Goal: Task Accomplishment & Management: Use online tool/utility

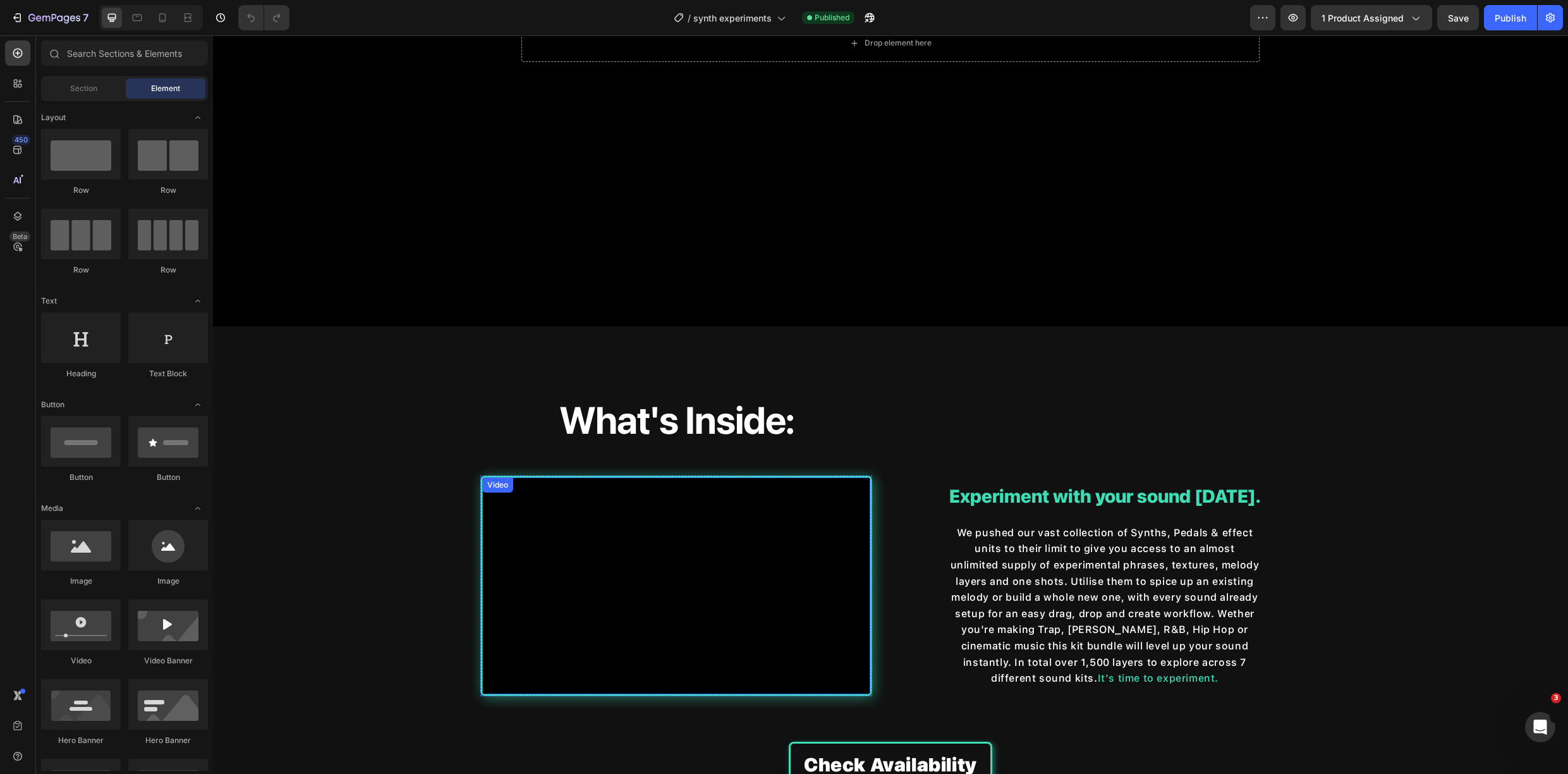
scroll to position [449, 0]
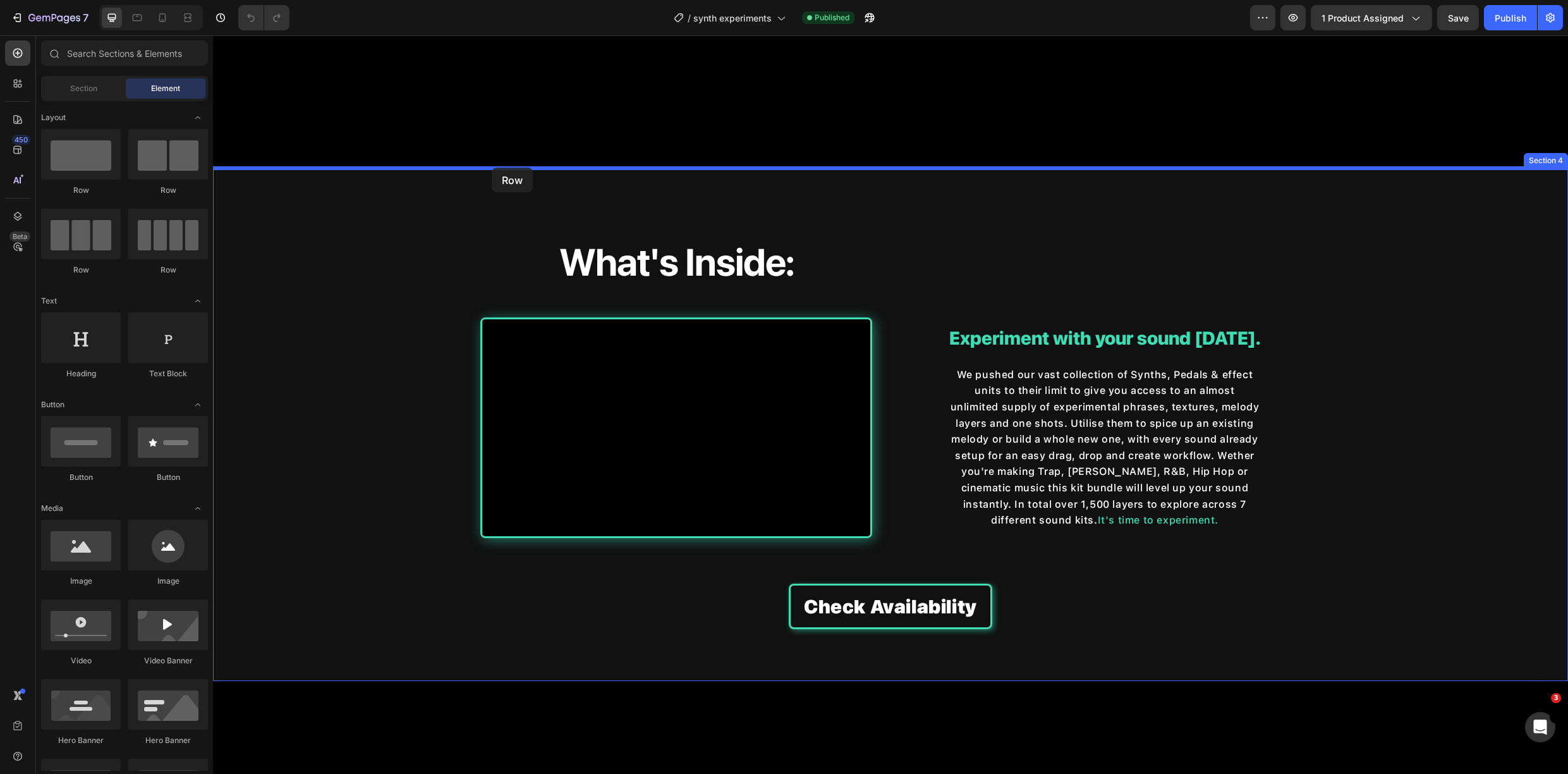
drag, startPoint x: 293, startPoint y: 198, endPoint x: 492, endPoint y: 167, distance: 201.4
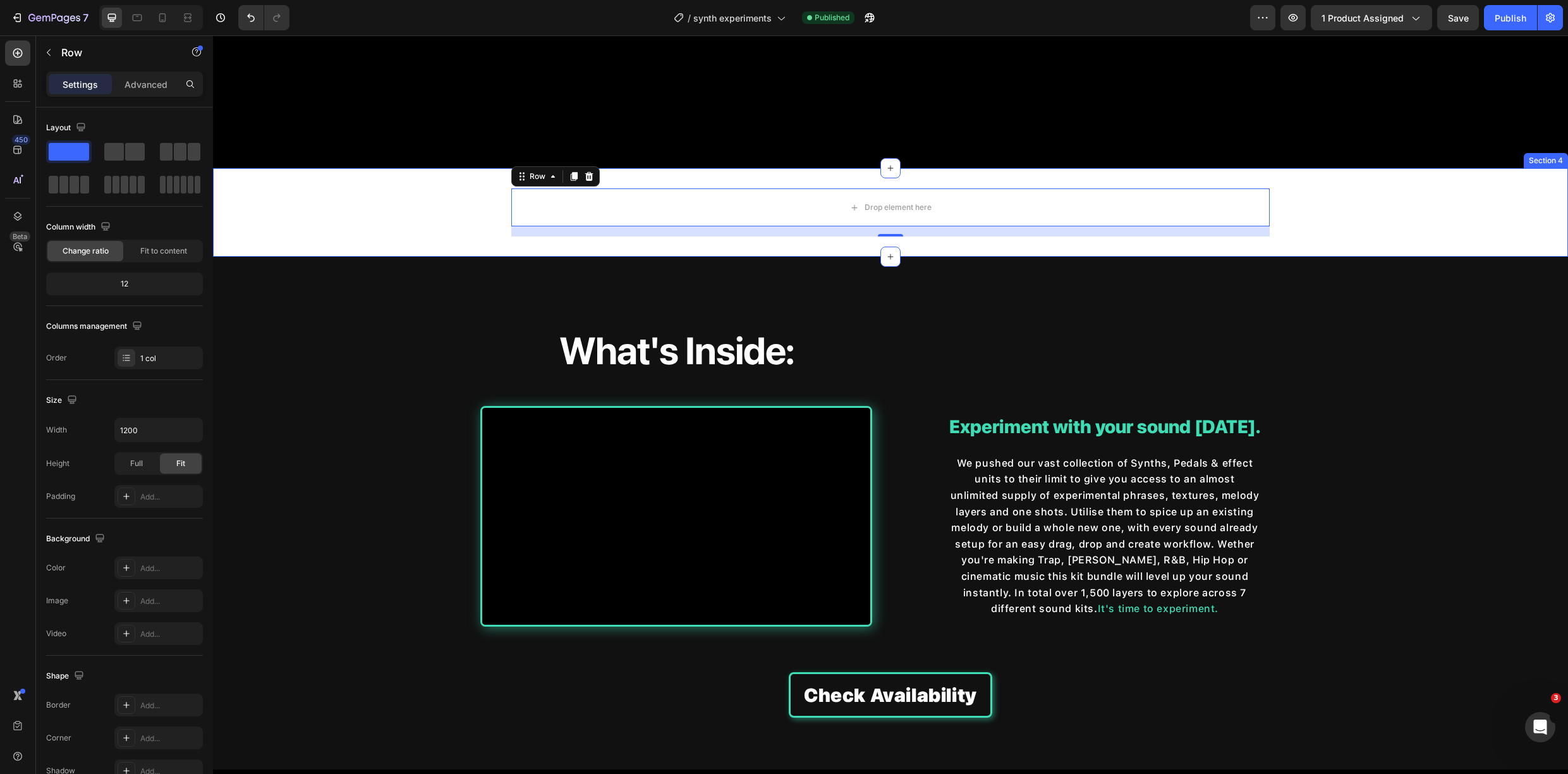
click at [425, 187] on div "Drop element here Row 16 Section 4" at bounding box center [890, 212] width 1355 height 89
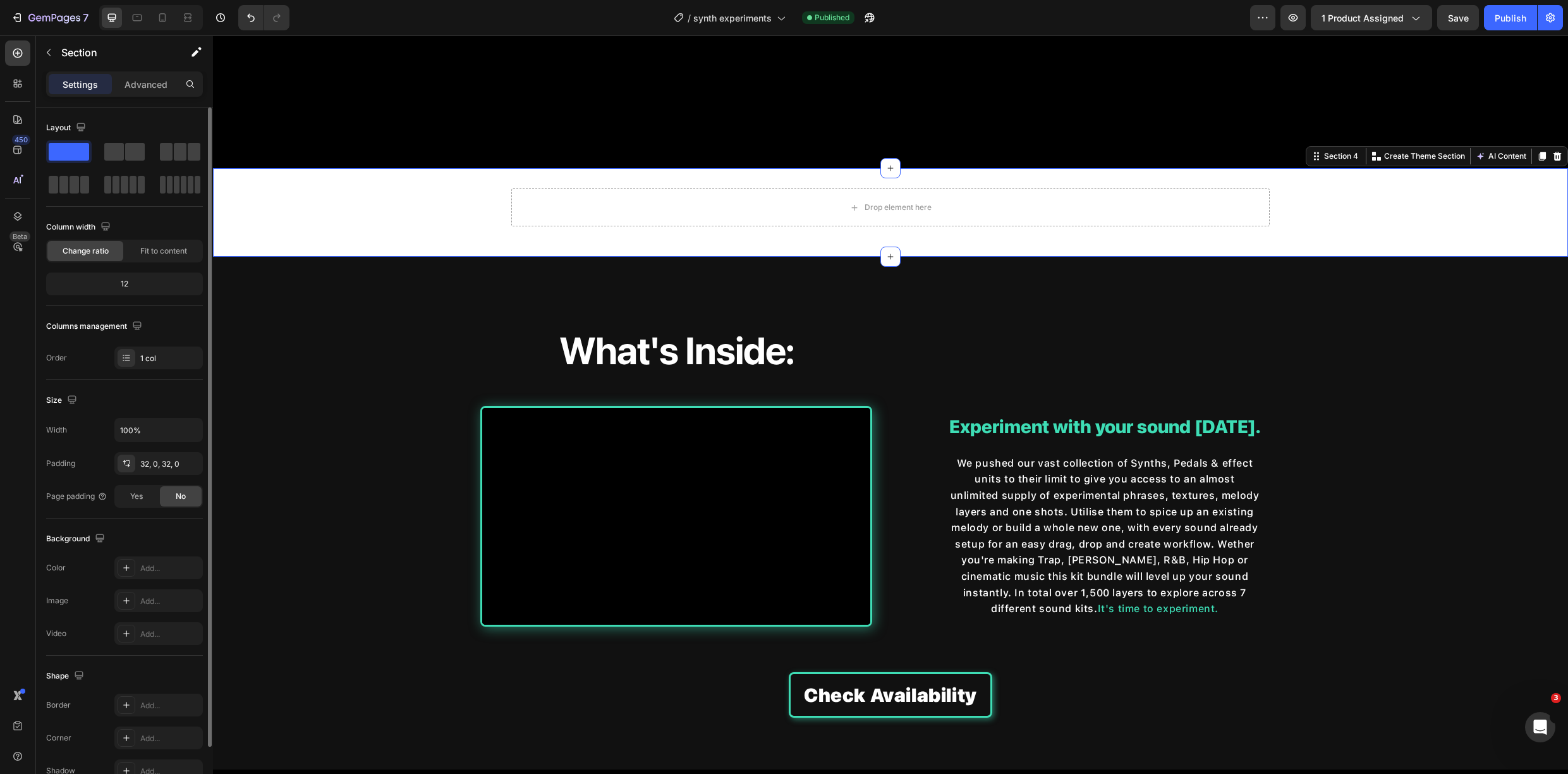
scroll to position [69, 0]
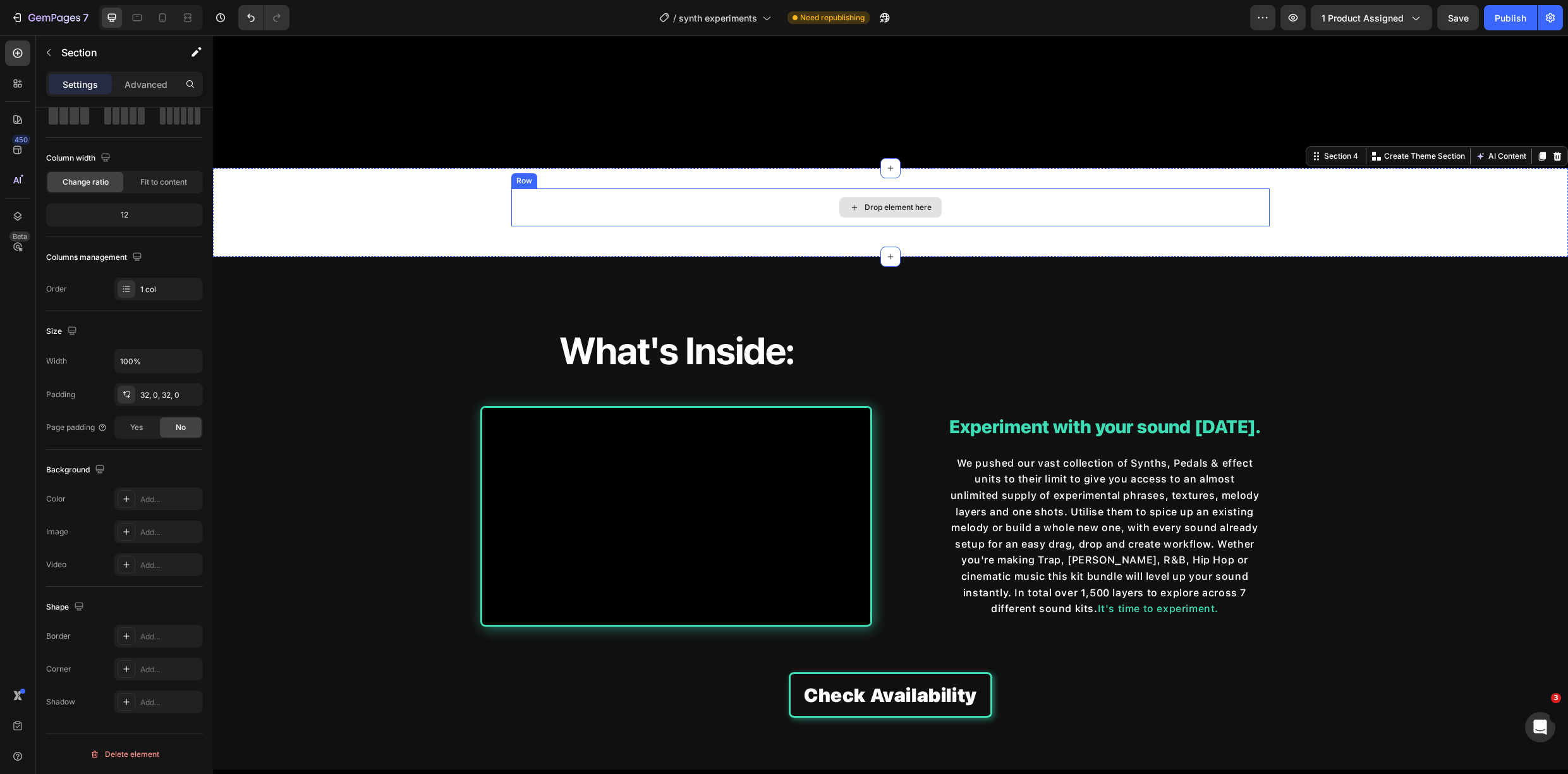
click at [539, 209] on div "Drop element here" at bounding box center [890, 207] width 758 height 38
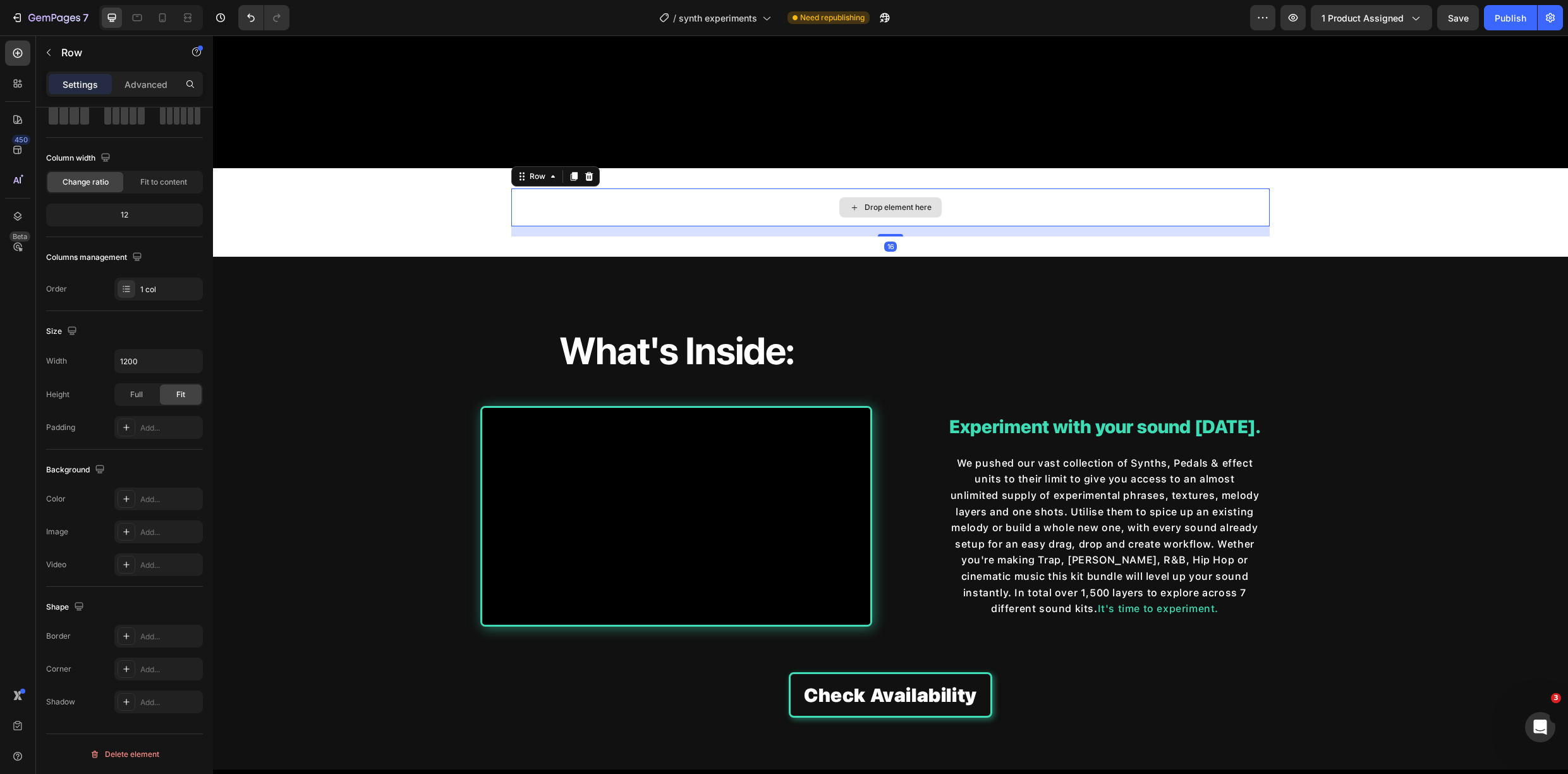
scroll to position [0, 0]
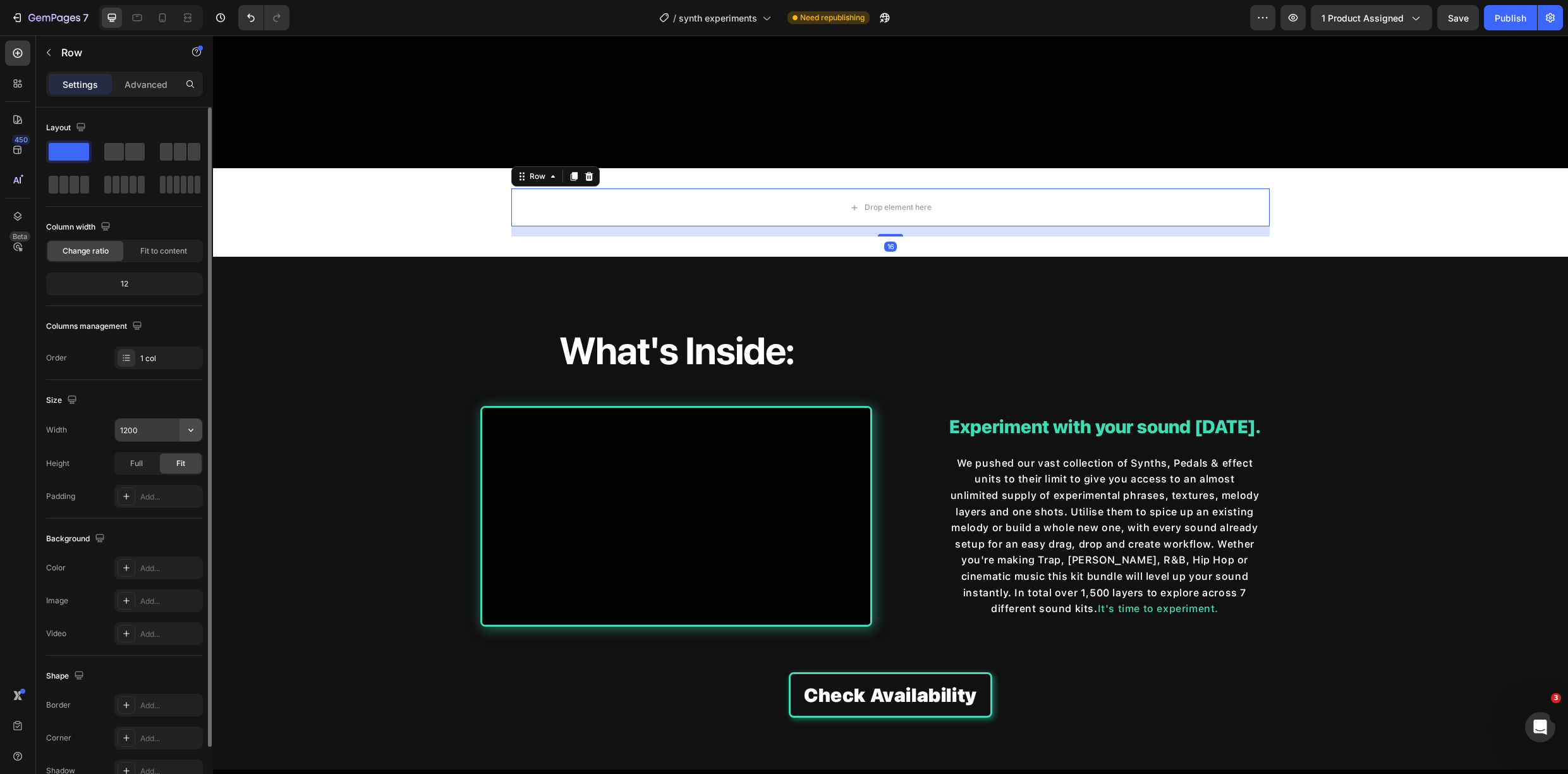
click at [186, 428] on icon "button" at bounding box center [191, 429] width 13 height 13
click at [167, 482] on p "Full 100%" at bounding box center [155, 486] width 72 height 11
type input "100%"
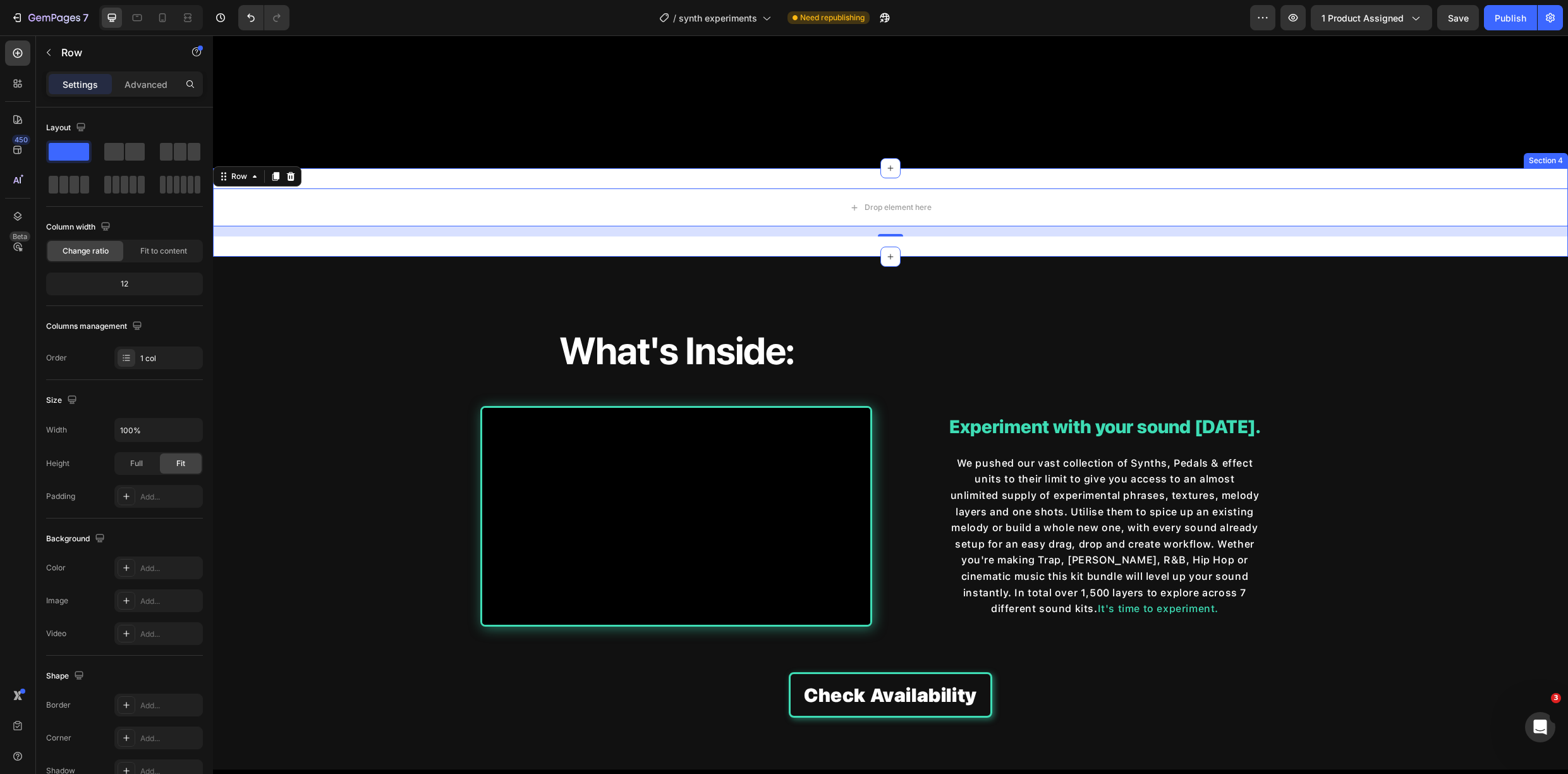
click at [438, 247] on div "Drop element here Row 16 Section 4" at bounding box center [890, 212] width 1355 height 89
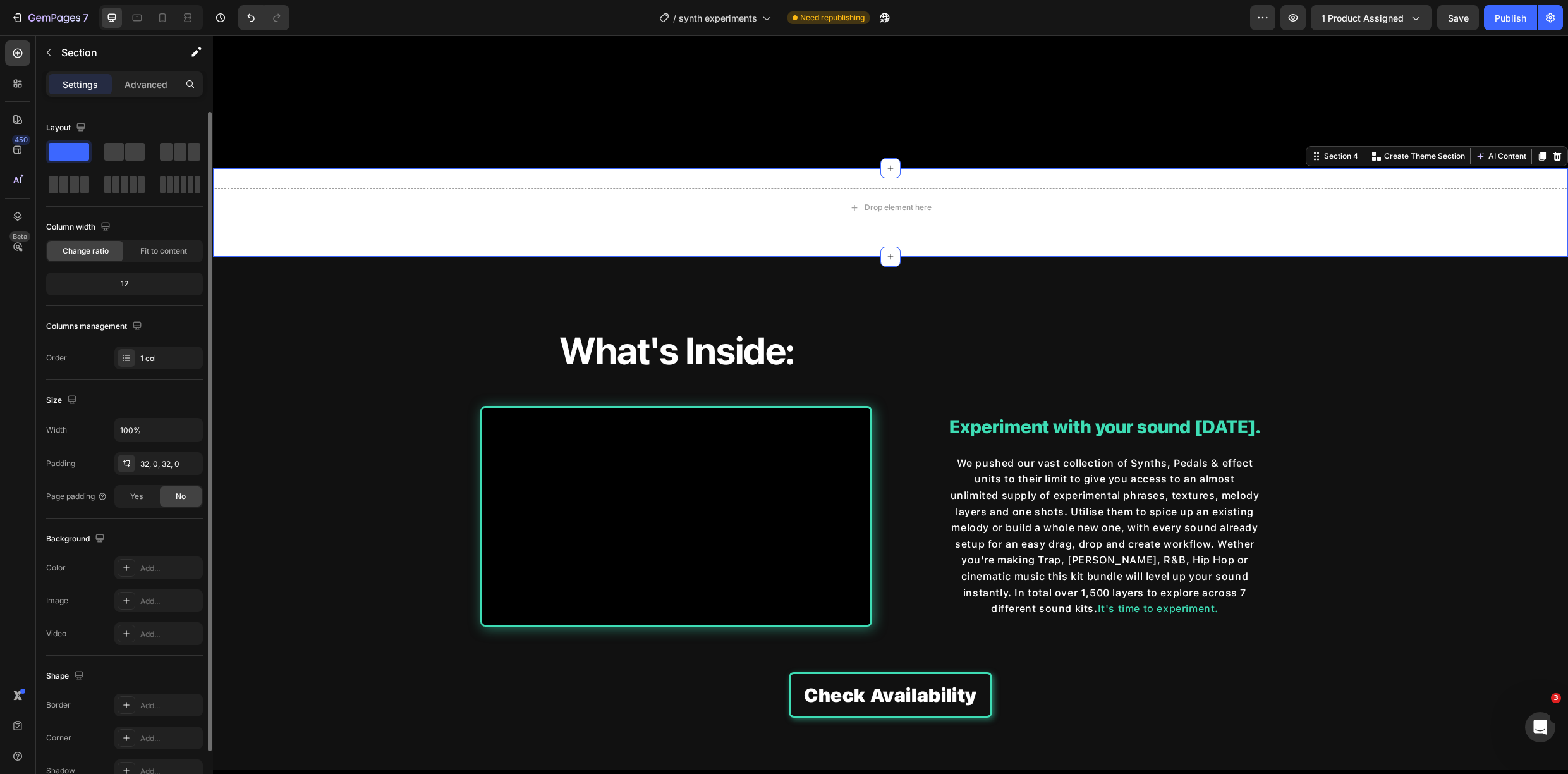
scroll to position [69, 0]
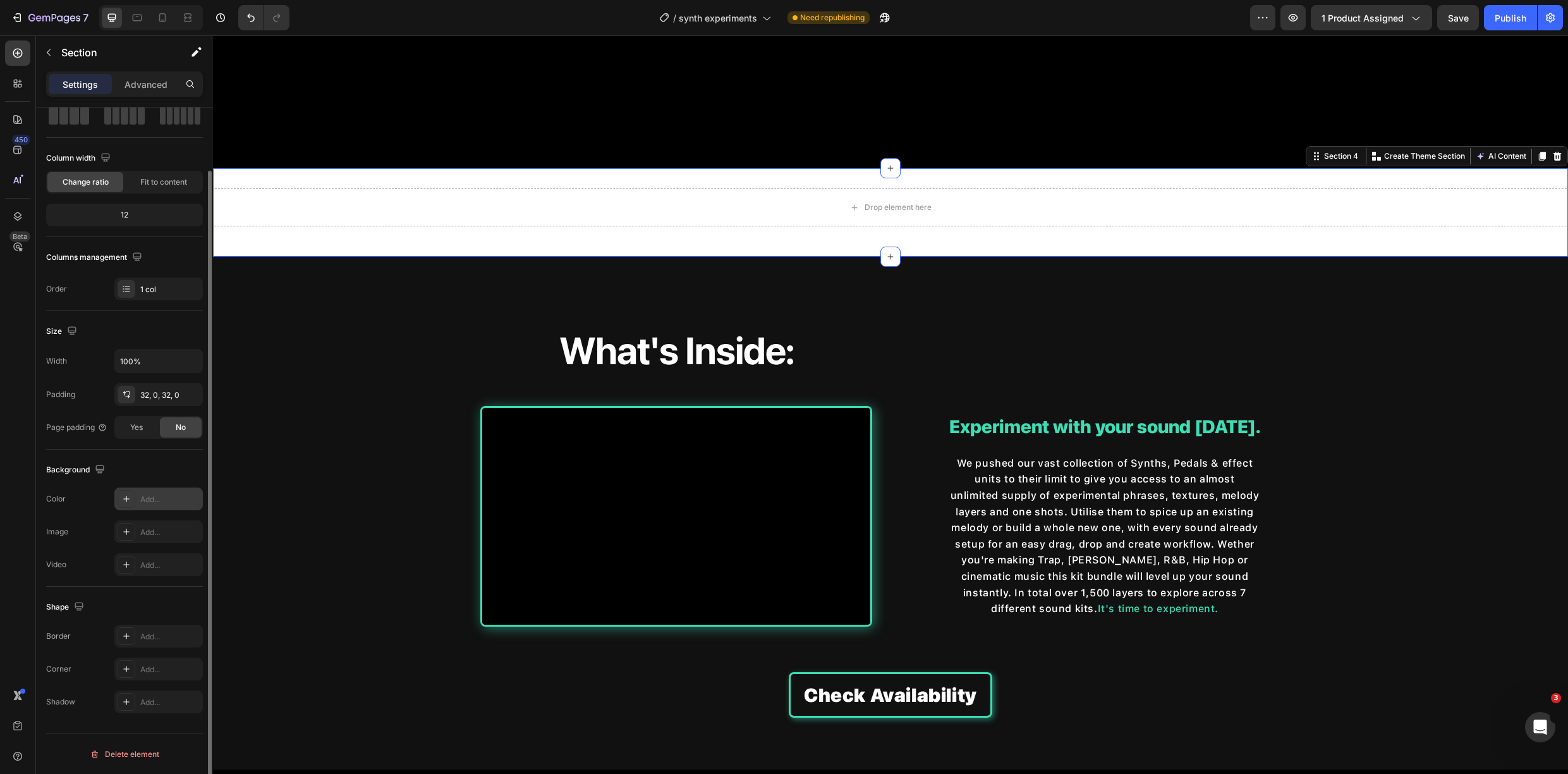
click at [130, 501] on icon at bounding box center [126, 499] width 10 height 10
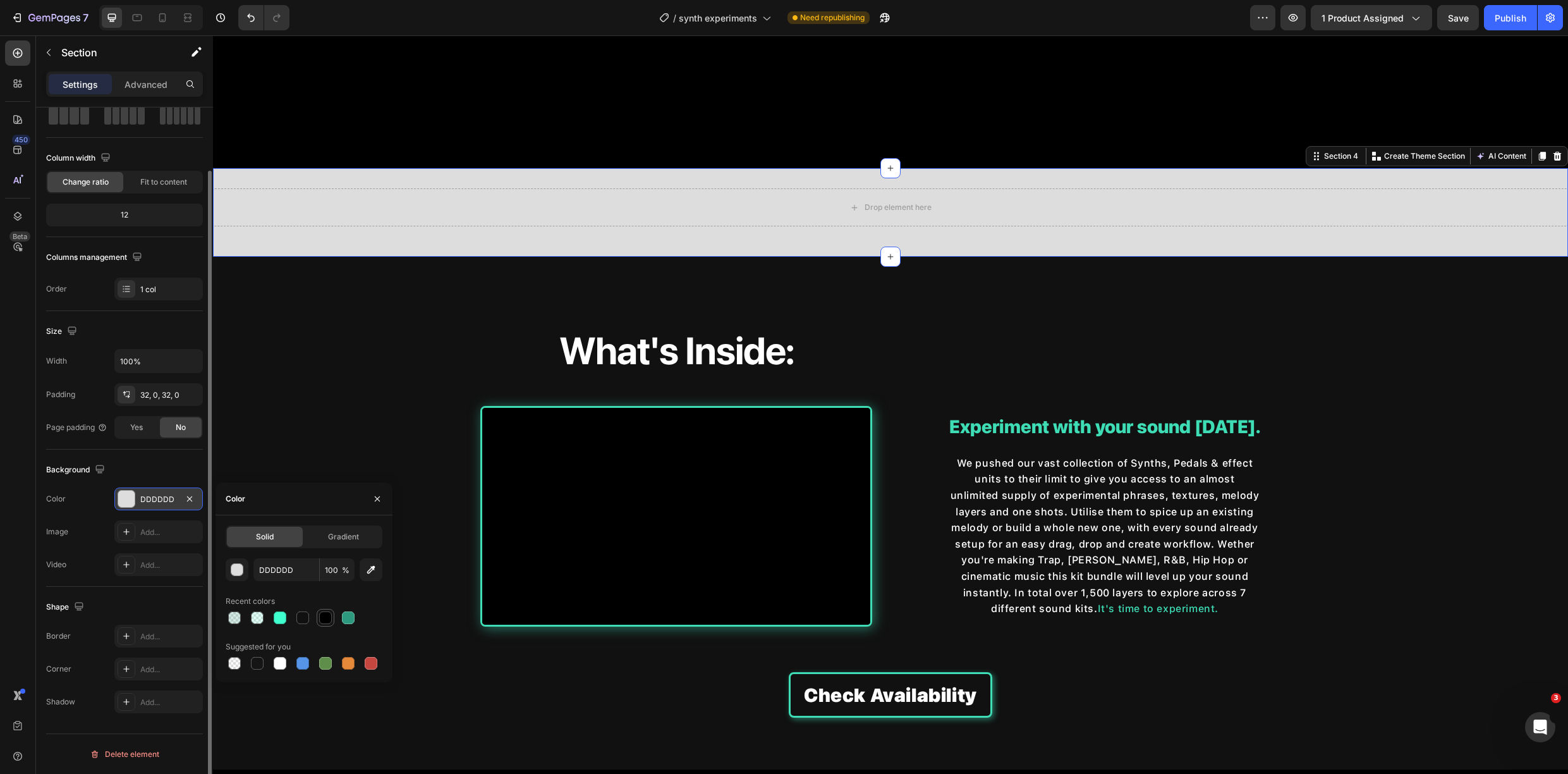
click at [326, 619] on div at bounding box center [325, 617] width 13 height 13
type input "000000"
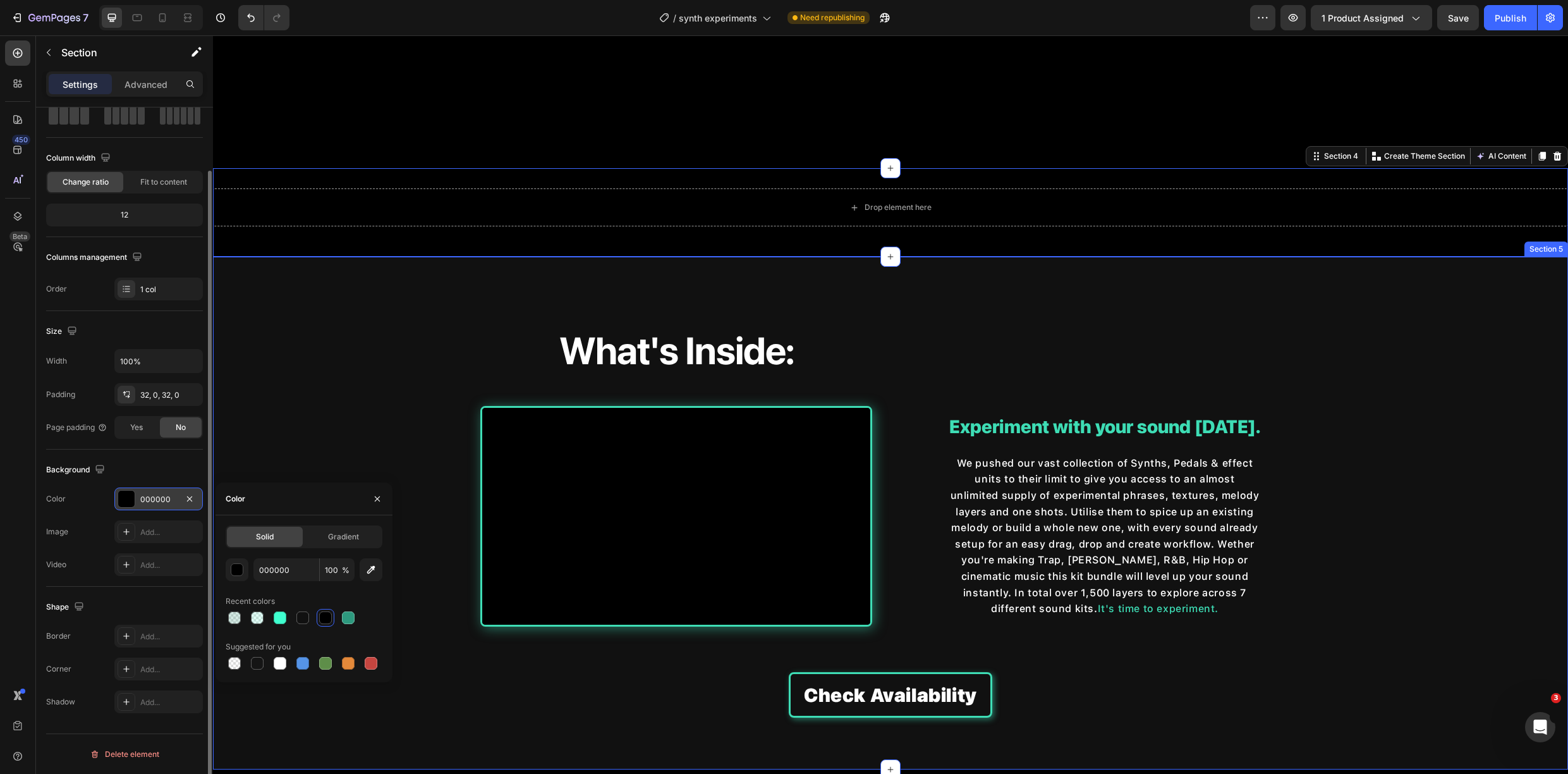
click at [400, 328] on div "What's Inside: Heading Video Row Experiment with your sound [DATE]. Heading We …" at bounding box center [890, 513] width 1355 height 472
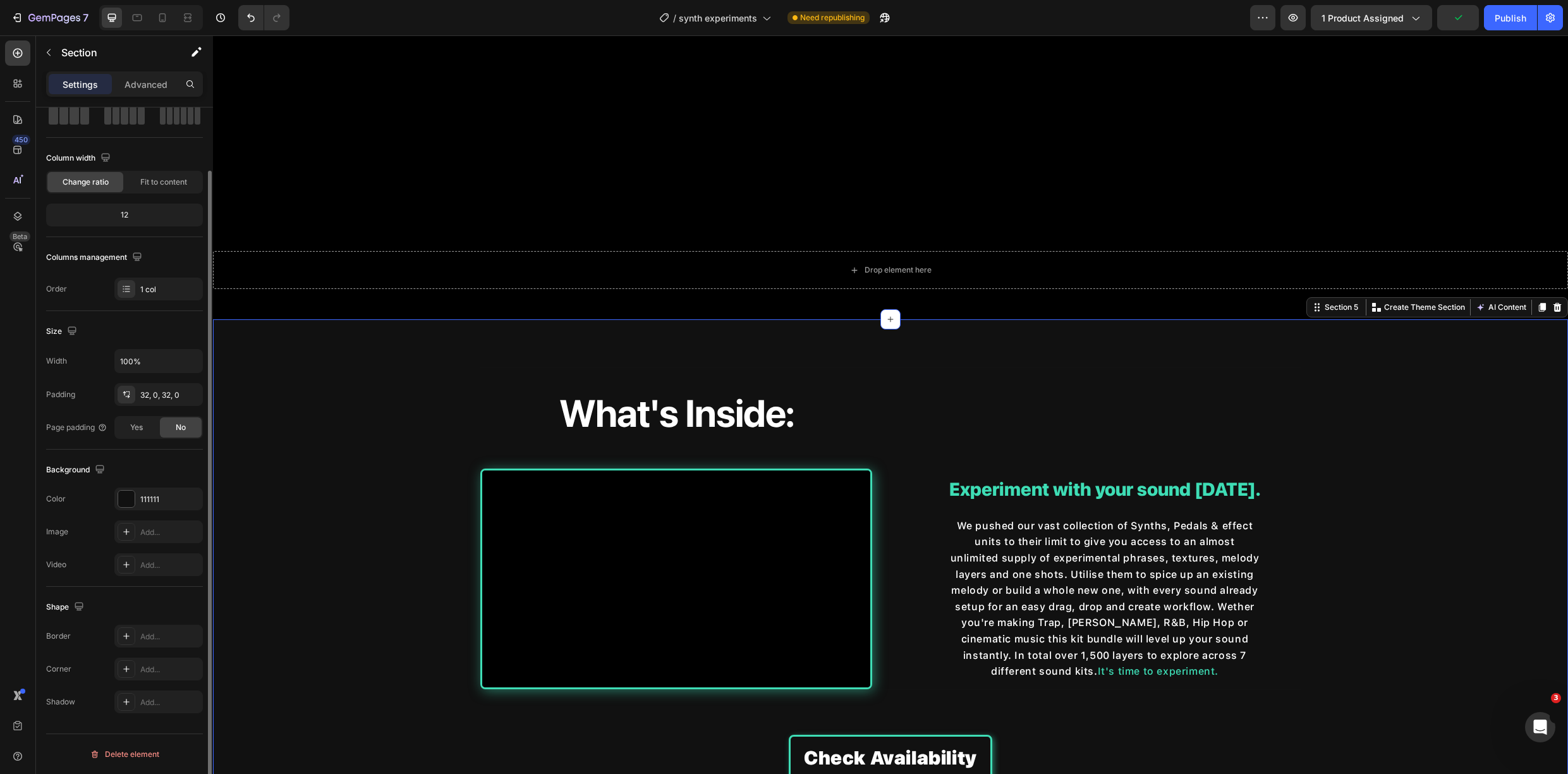
scroll to position [328, 0]
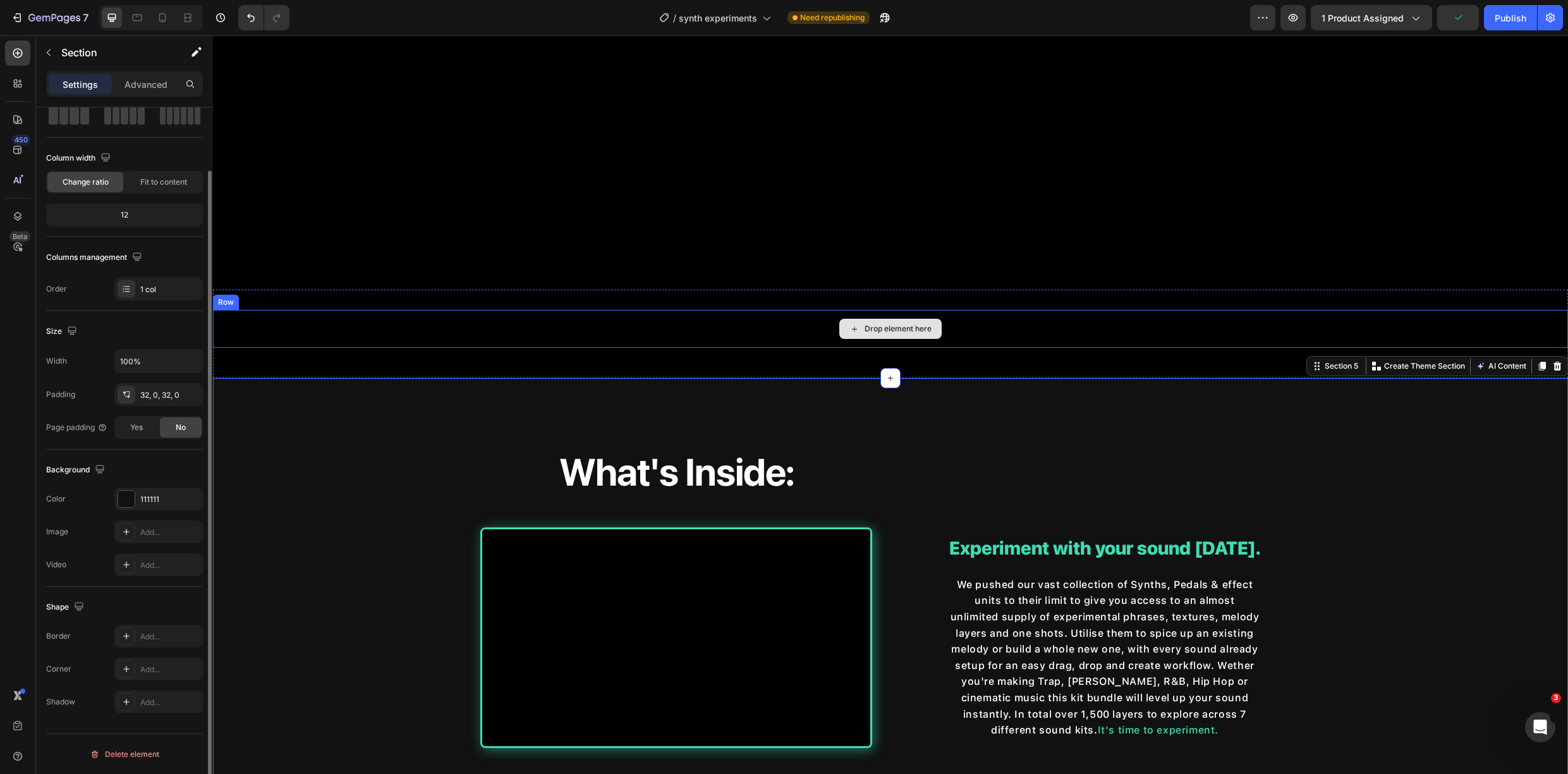
click at [392, 319] on div "Drop element here" at bounding box center [890, 329] width 1355 height 38
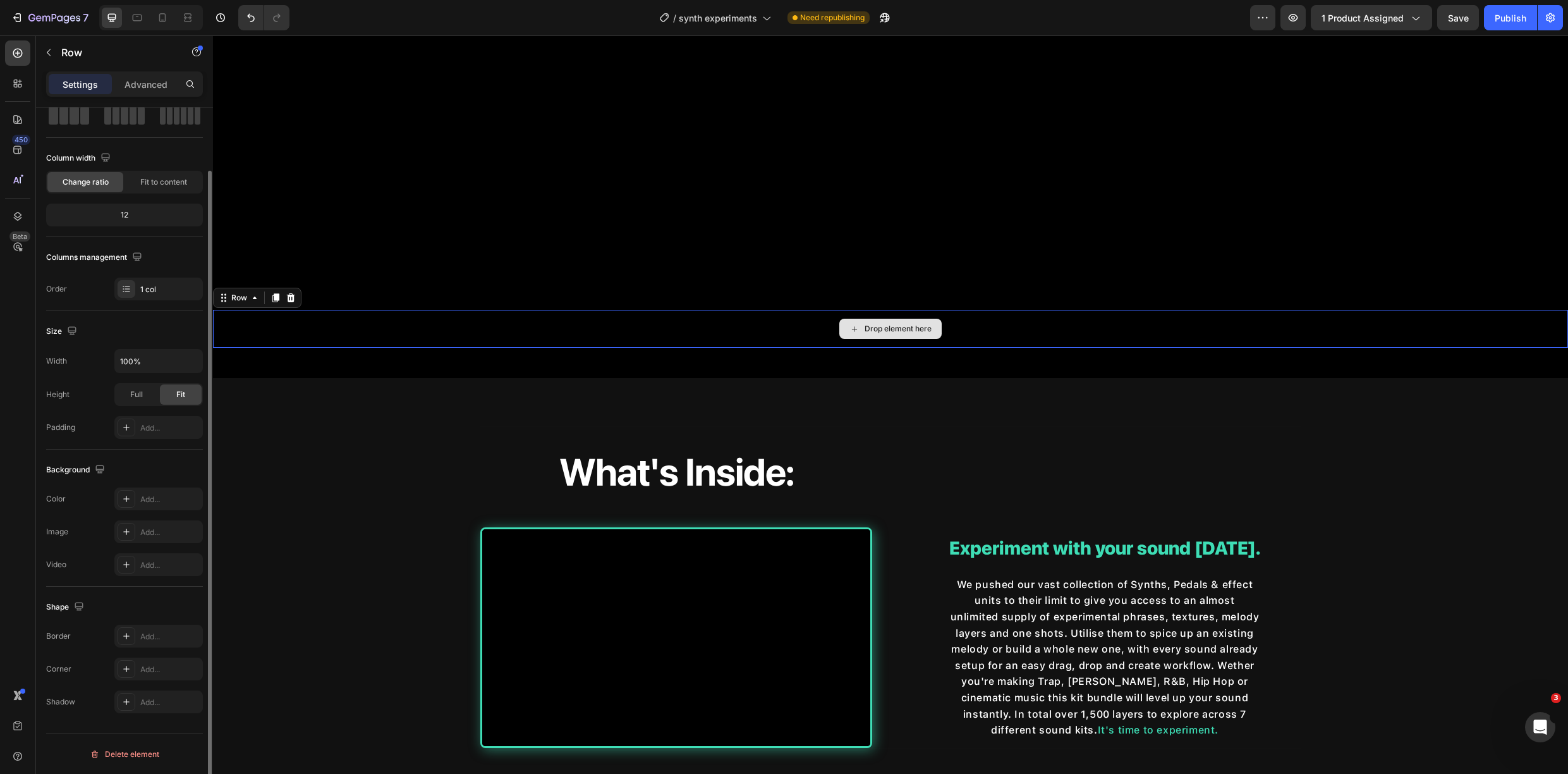
scroll to position [0, 0]
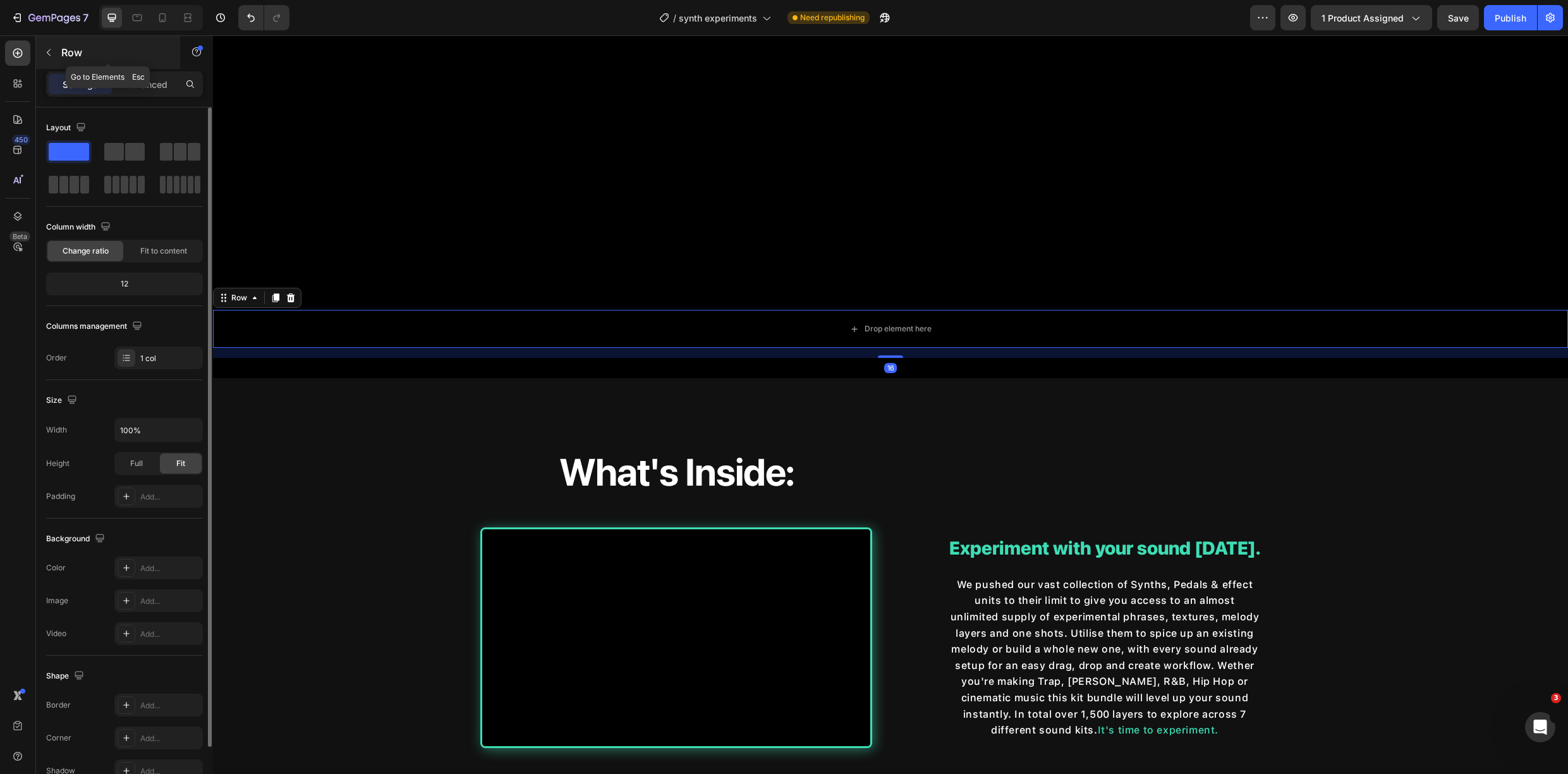
click at [53, 54] on icon "button" at bounding box center [48, 52] width 10 height 10
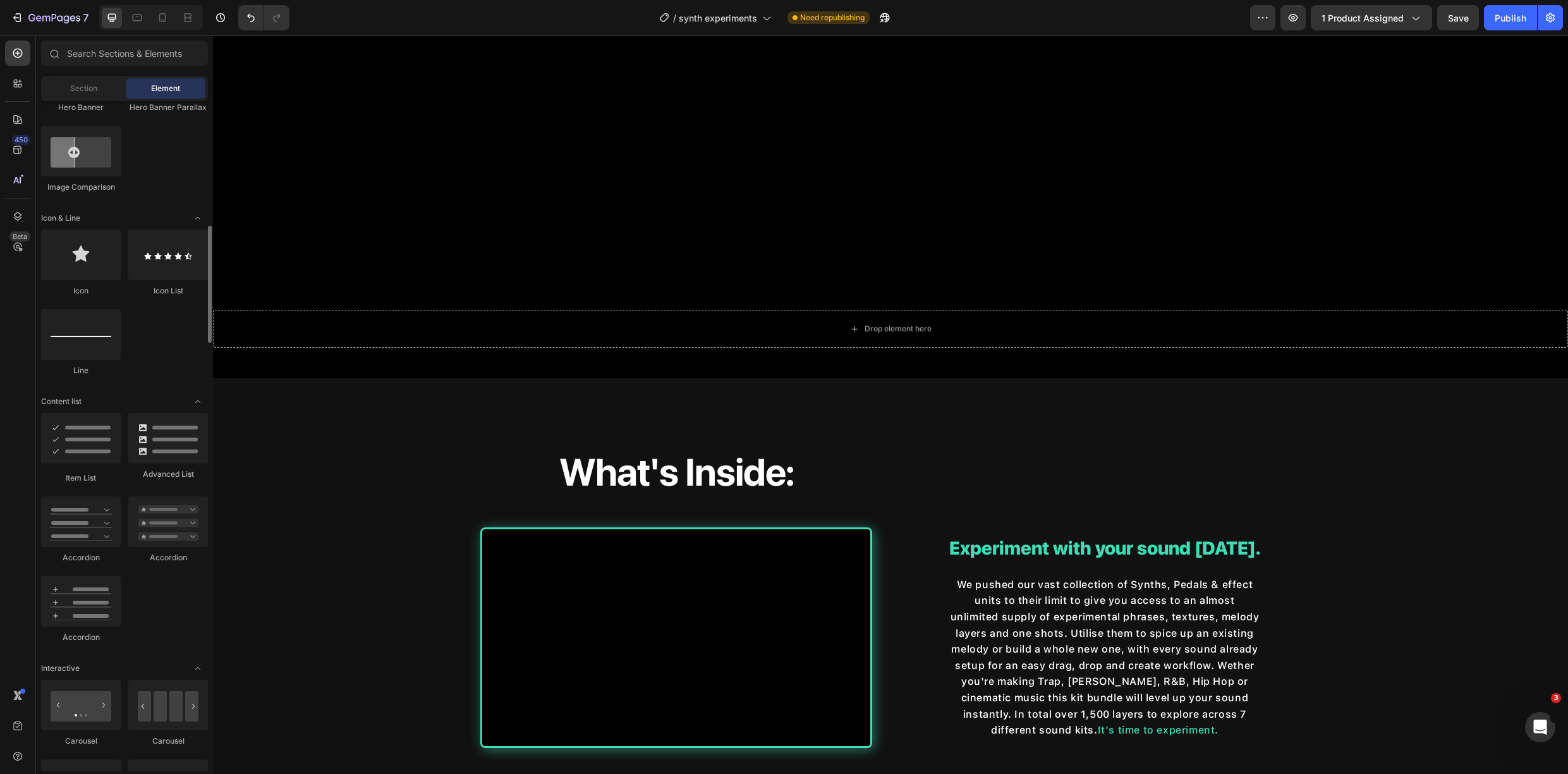
scroll to position [822, 0]
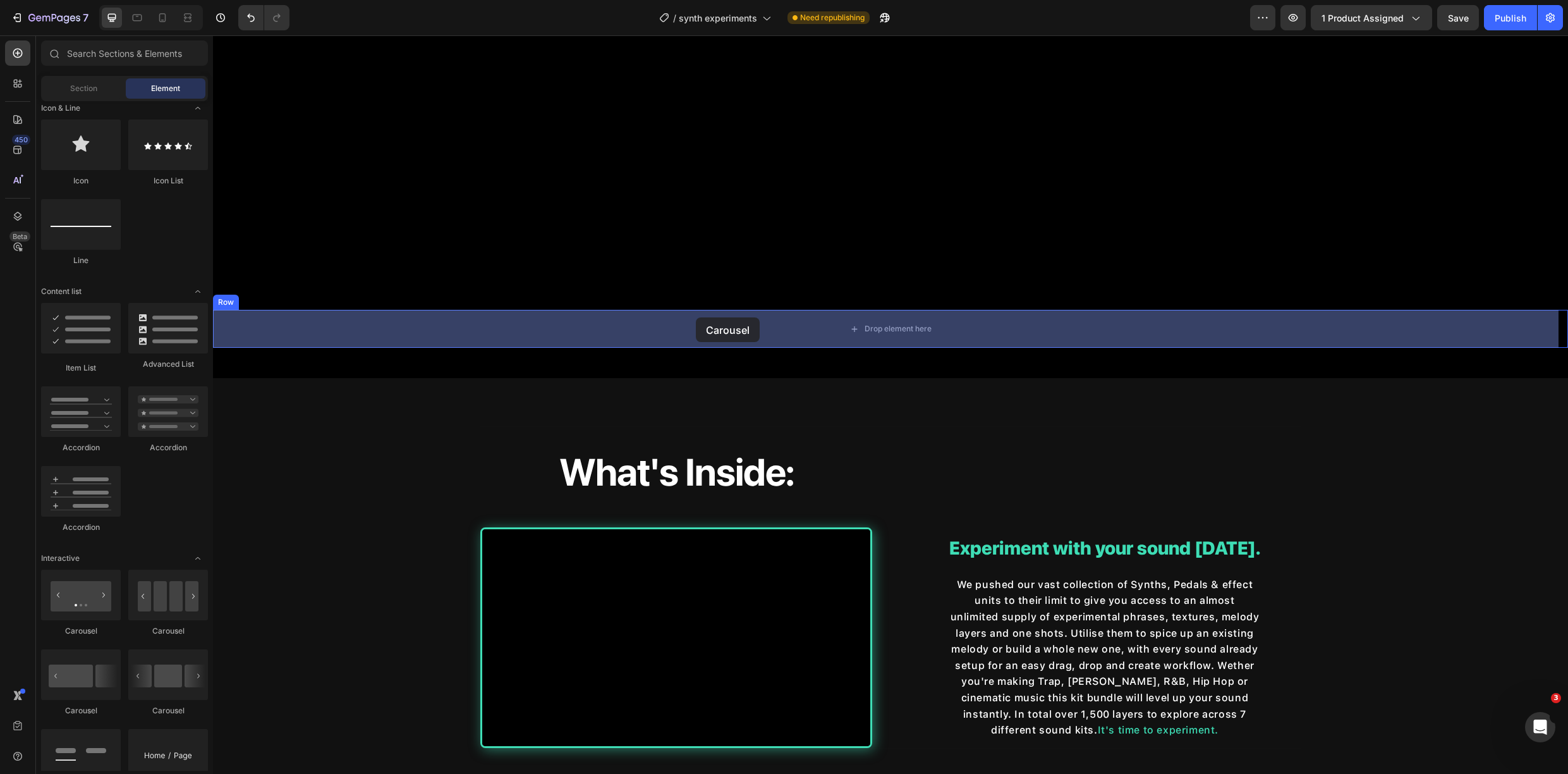
drag, startPoint x: 370, startPoint y: 713, endPoint x: 697, endPoint y: 306, distance: 522.1
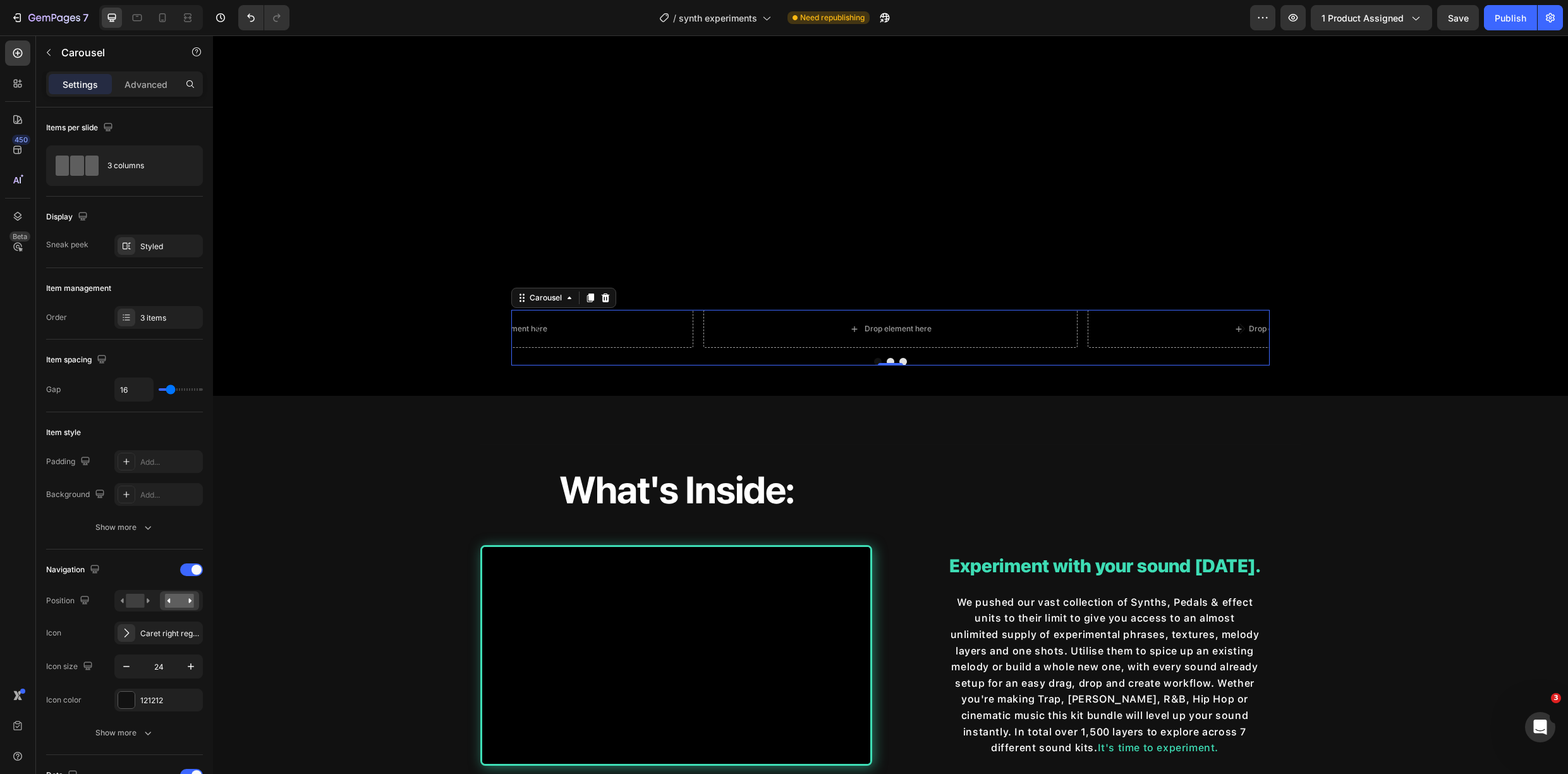
click at [650, 359] on div at bounding box center [890, 361] width 758 height 7
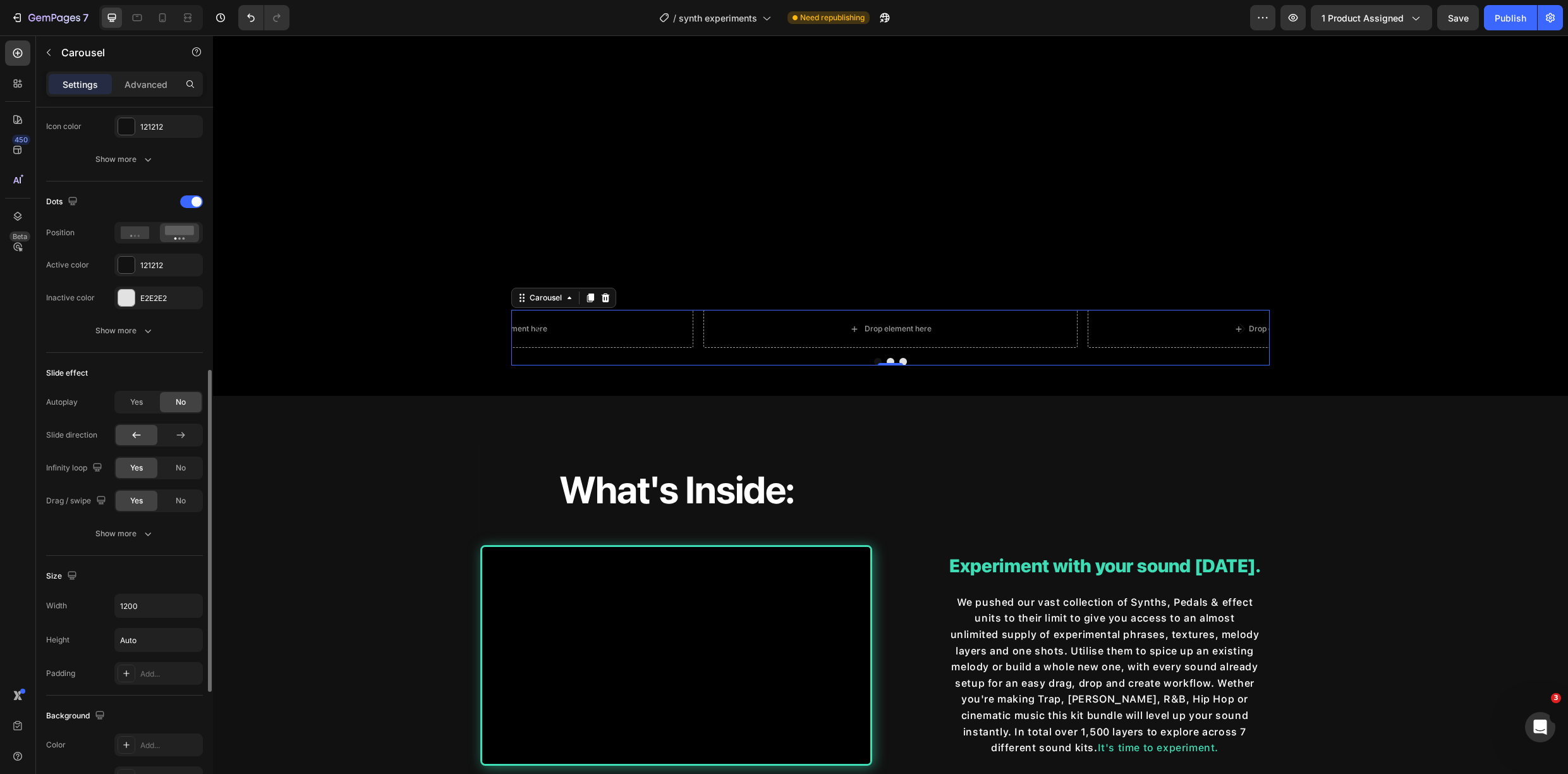
scroll to position [666, 0]
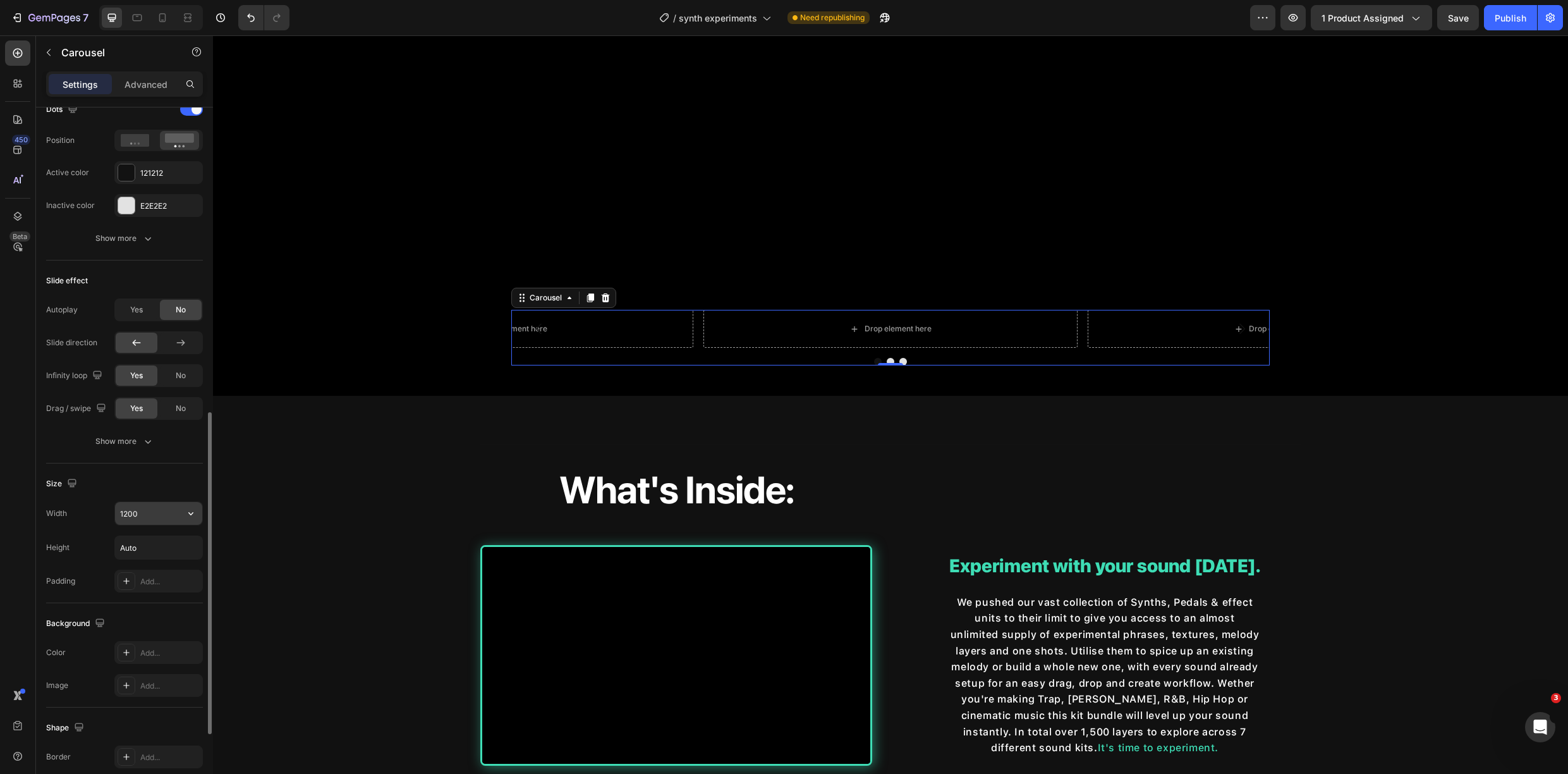
click at [150, 517] on input "1200" at bounding box center [159, 513] width 87 height 23
click at [187, 518] on icon "button" at bounding box center [191, 513] width 13 height 13
click at [153, 577] on div "Full 100%" at bounding box center [145, 570] width 103 height 24
type input "100%"
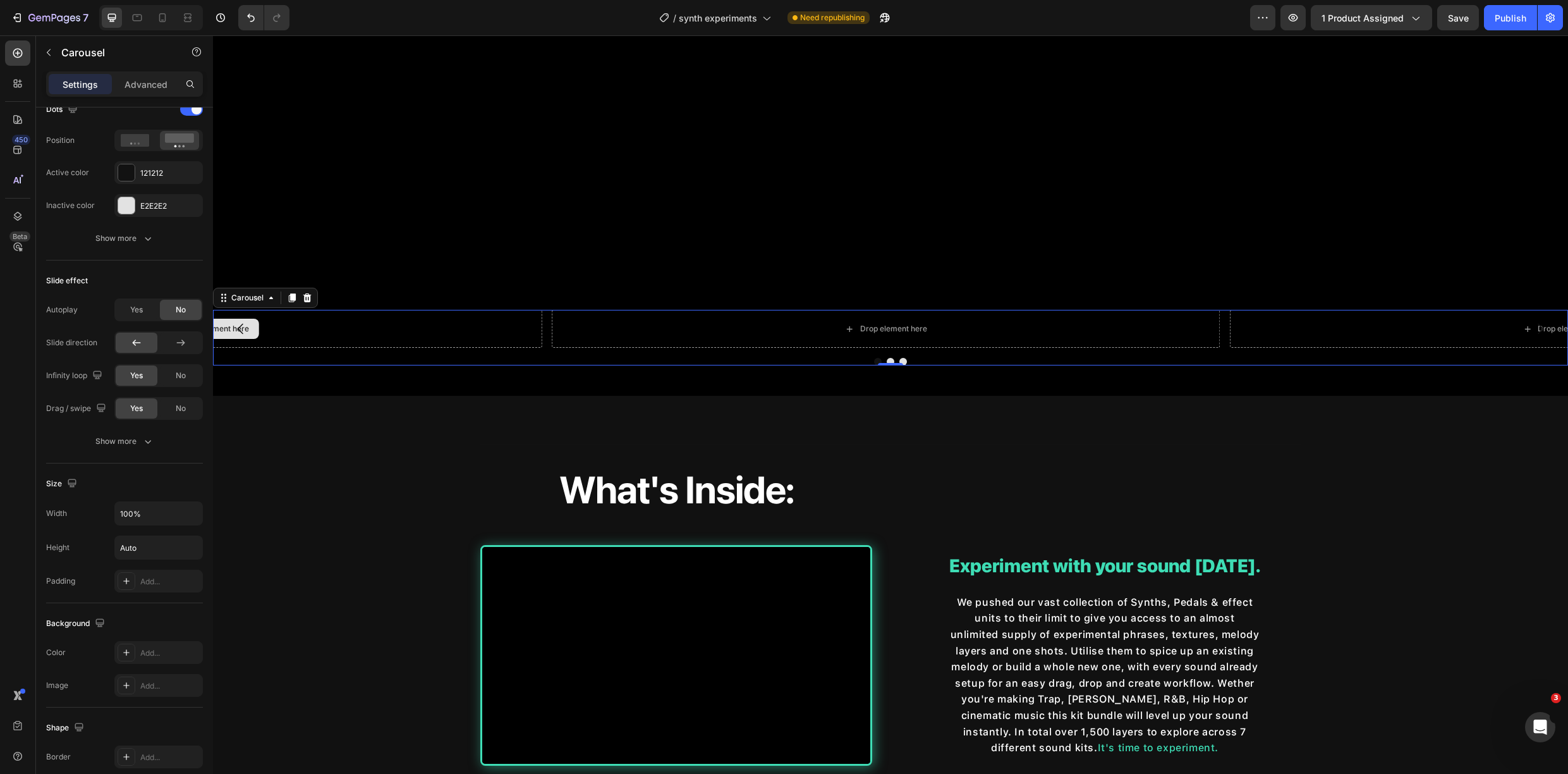
click at [475, 346] on div "Drop element here" at bounding box center [208, 329] width 668 height 38
click at [44, 48] on icon "button" at bounding box center [48, 52] width 10 height 10
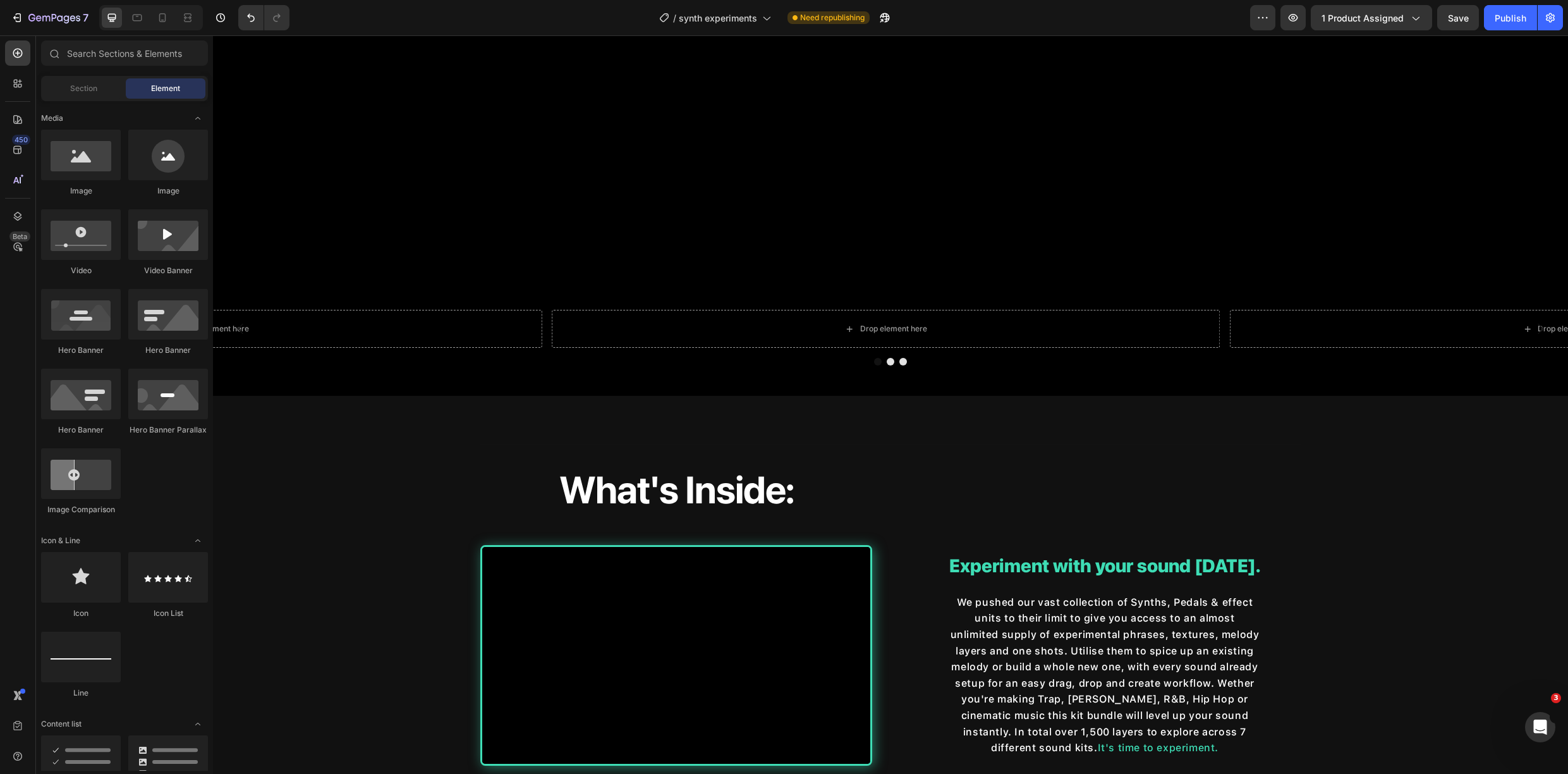
scroll to position [219, 0]
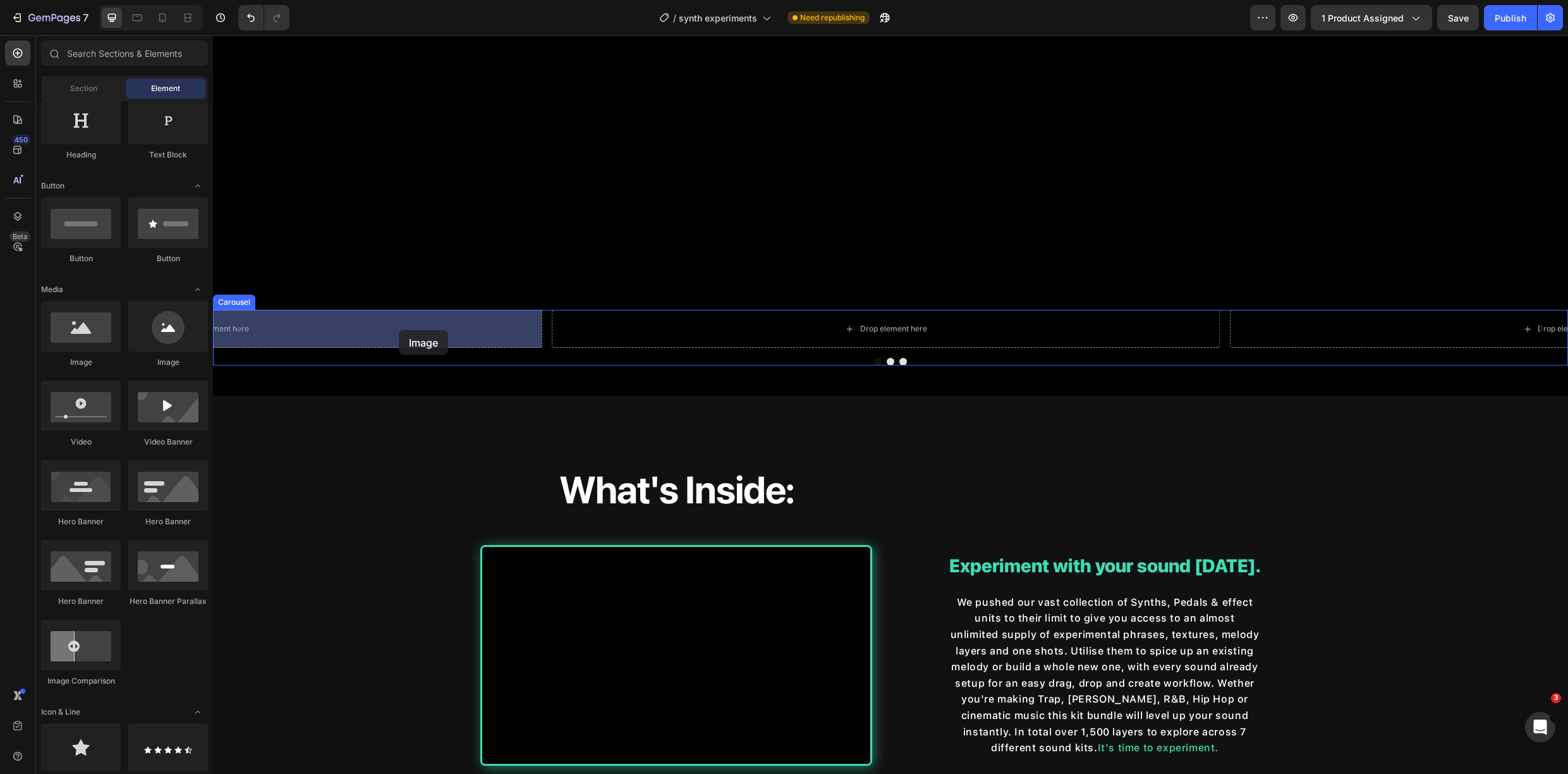
drag, startPoint x: 314, startPoint y: 358, endPoint x: 398, endPoint y: 331, distance: 88.2
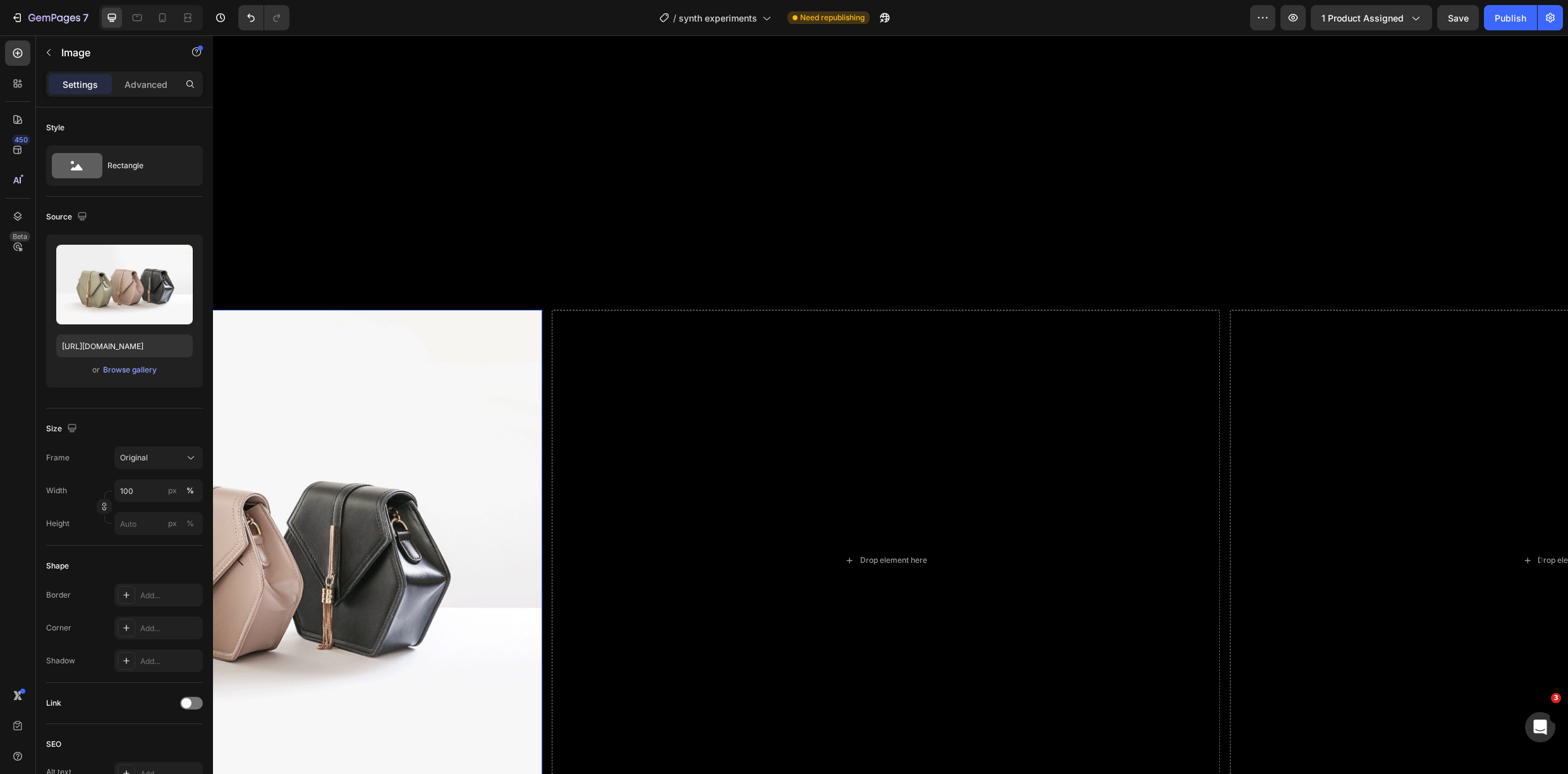
click at [388, 357] on img at bounding box center [208, 560] width 668 height 501
click at [142, 374] on div "Browse gallery" at bounding box center [130, 370] width 54 height 11
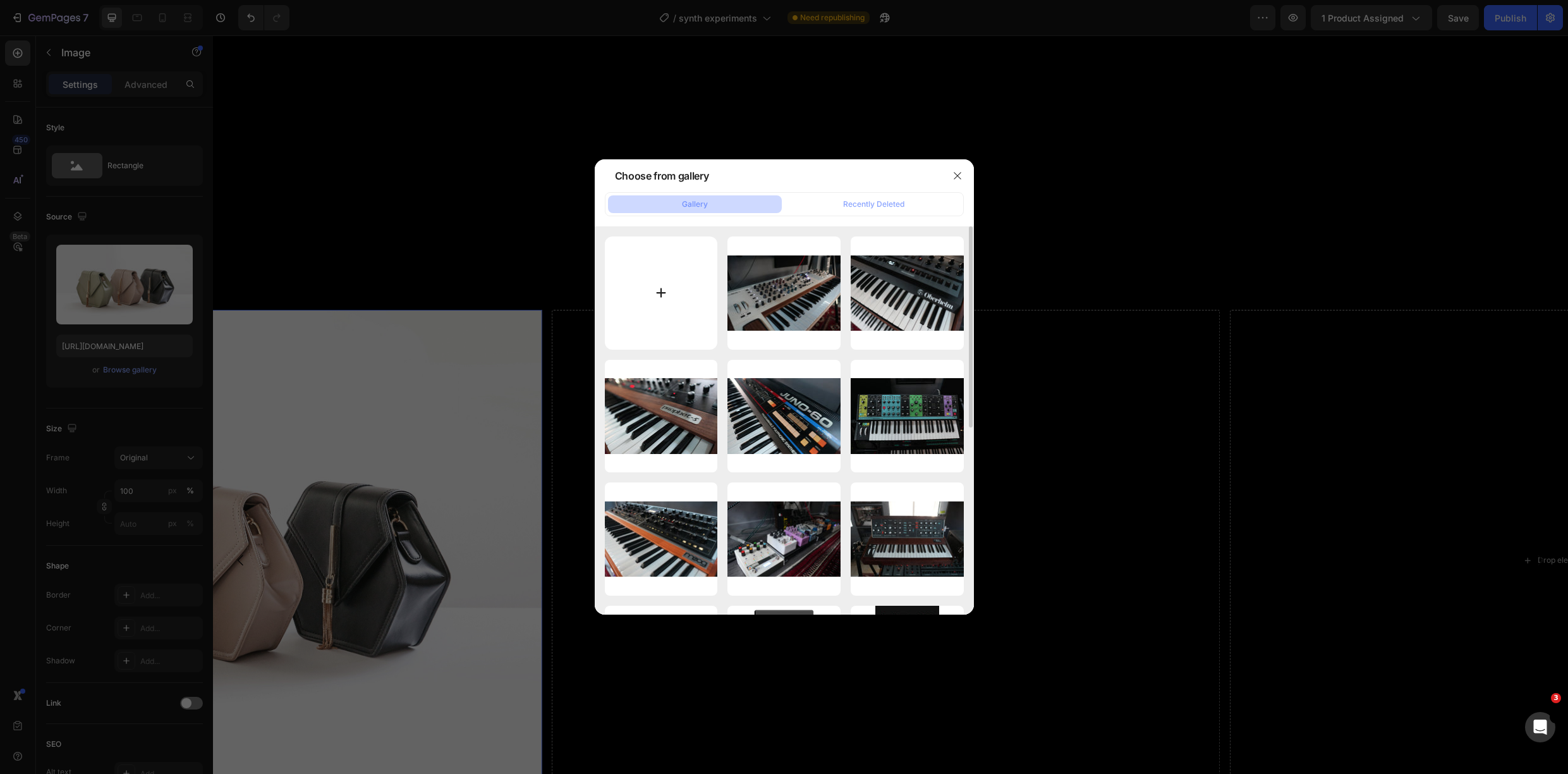
click at [663, 299] on input "file" at bounding box center [661, 293] width 113 height 113
type input "C:\fakepath\Screenshot [DATE] 12.49.43.png"
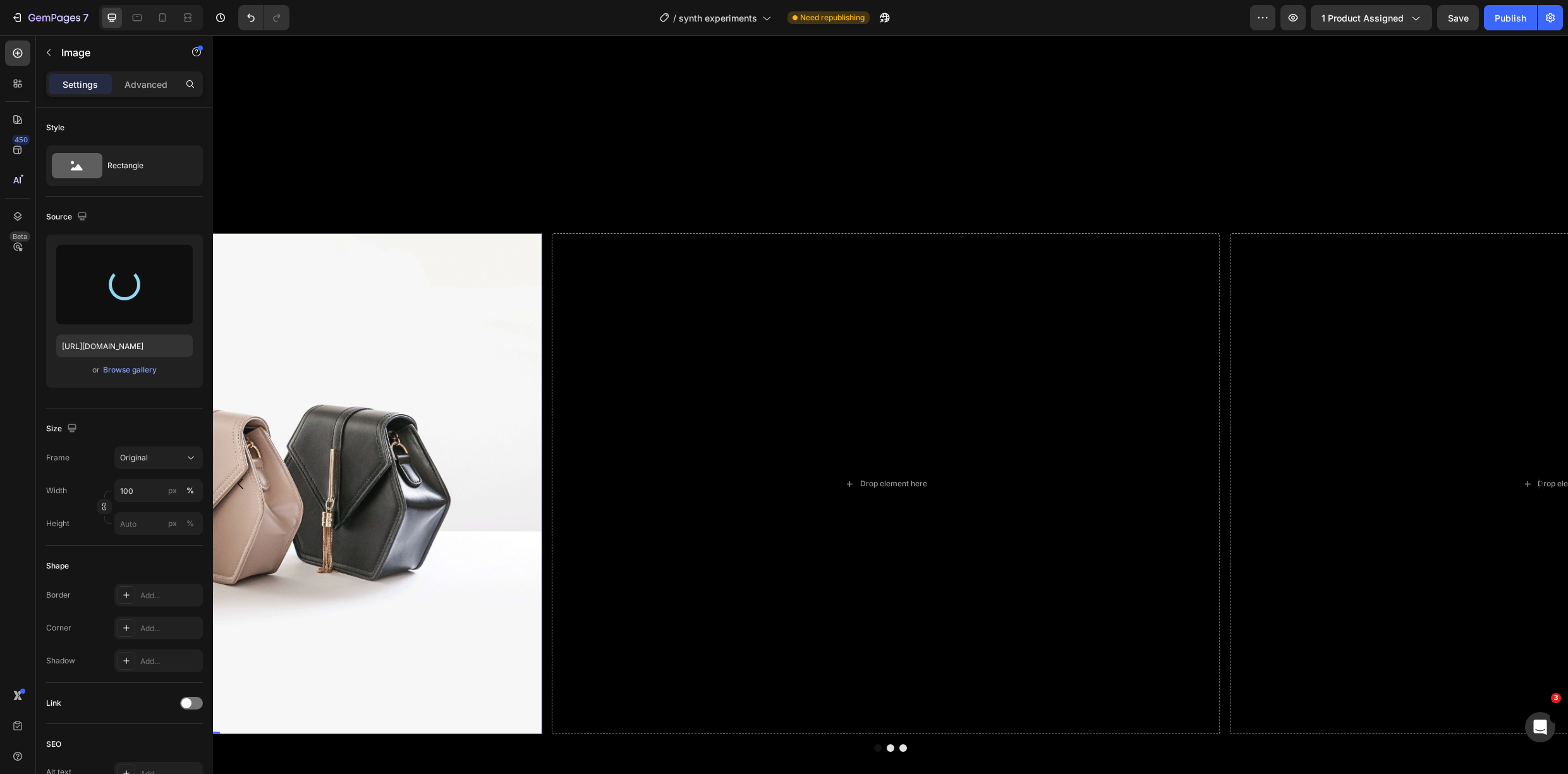
type input "[URL][DOMAIN_NAME]"
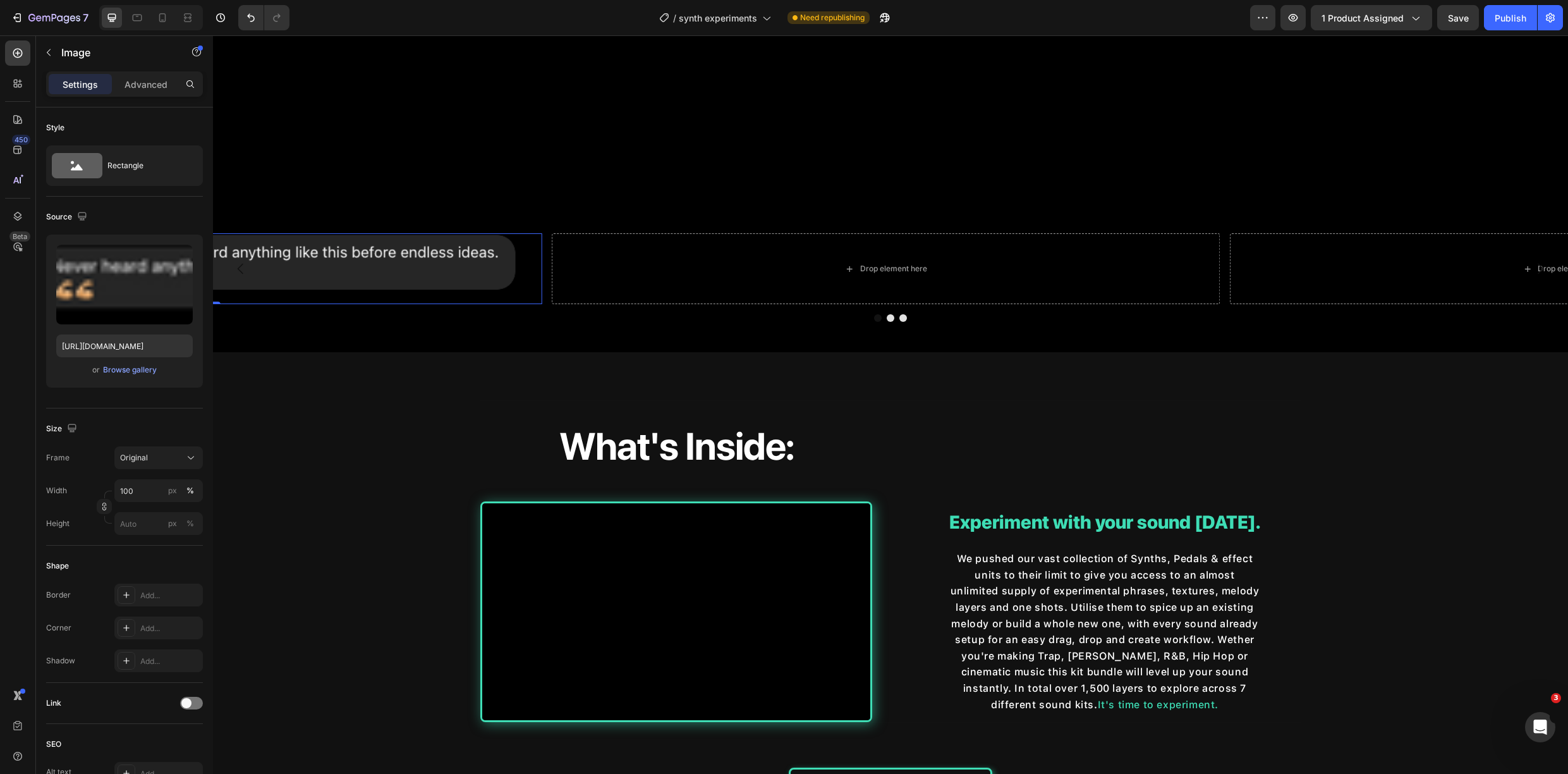
scroll to position [445, 0]
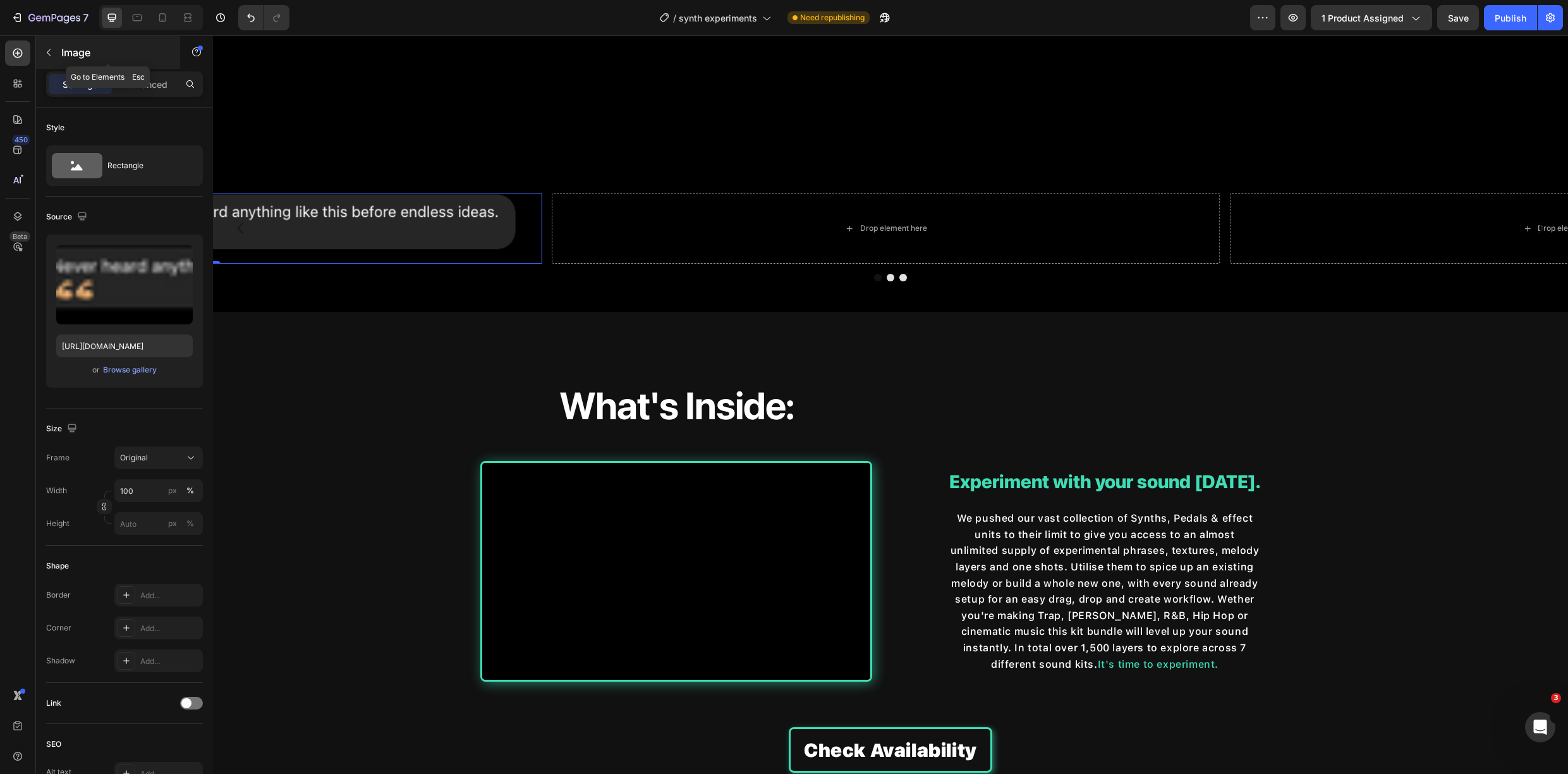
click at [50, 52] on icon "button" at bounding box center [48, 52] width 10 height 10
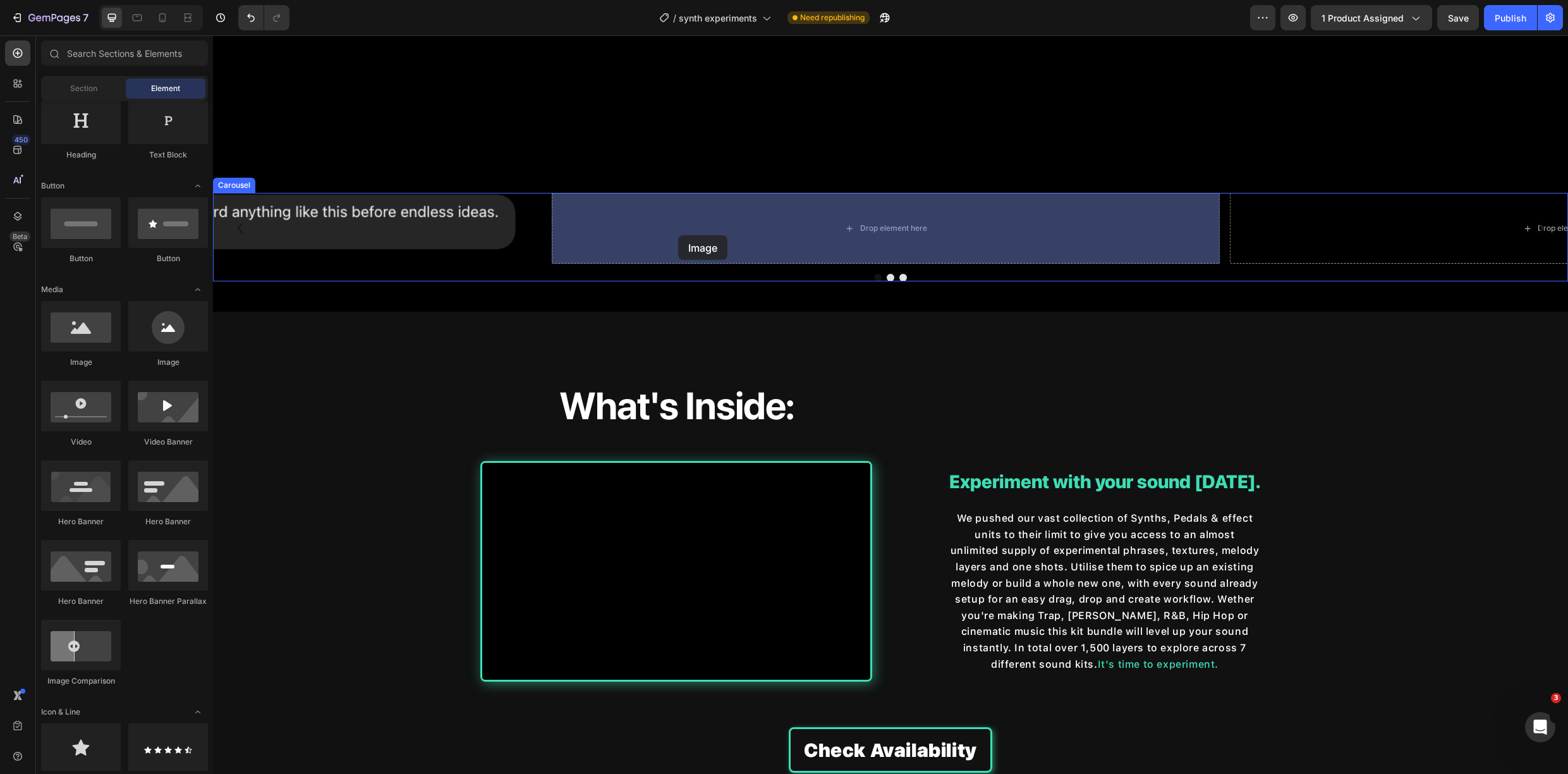
drag, startPoint x: 304, startPoint y: 370, endPoint x: 679, endPoint y: 235, distance: 398.6
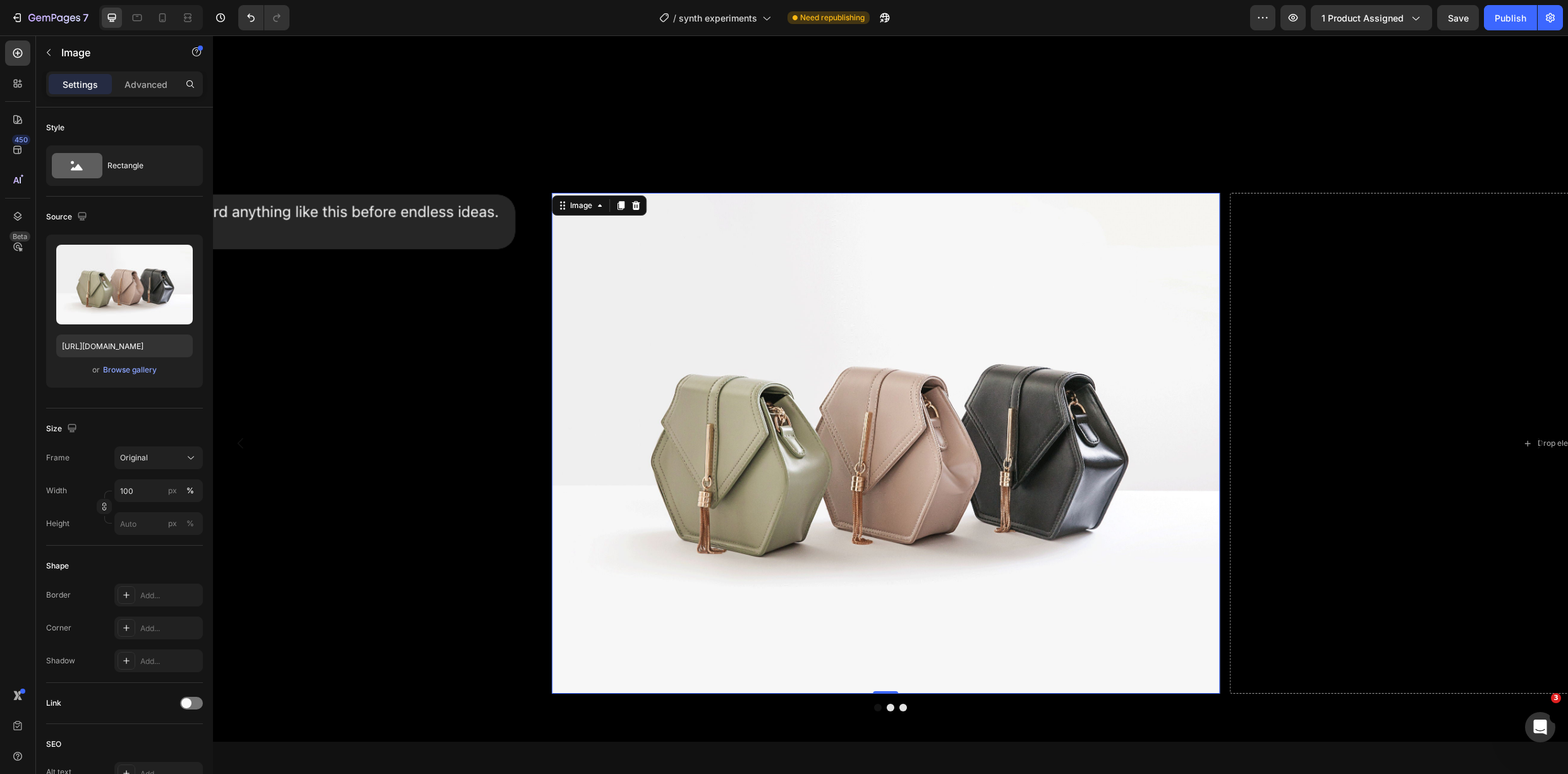
click at [679, 235] on img at bounding box center [885, 443] width 668 height 501
click at [147, 371] on div "Browse gallery" at bounding box center [130, 370] width 54 height 11
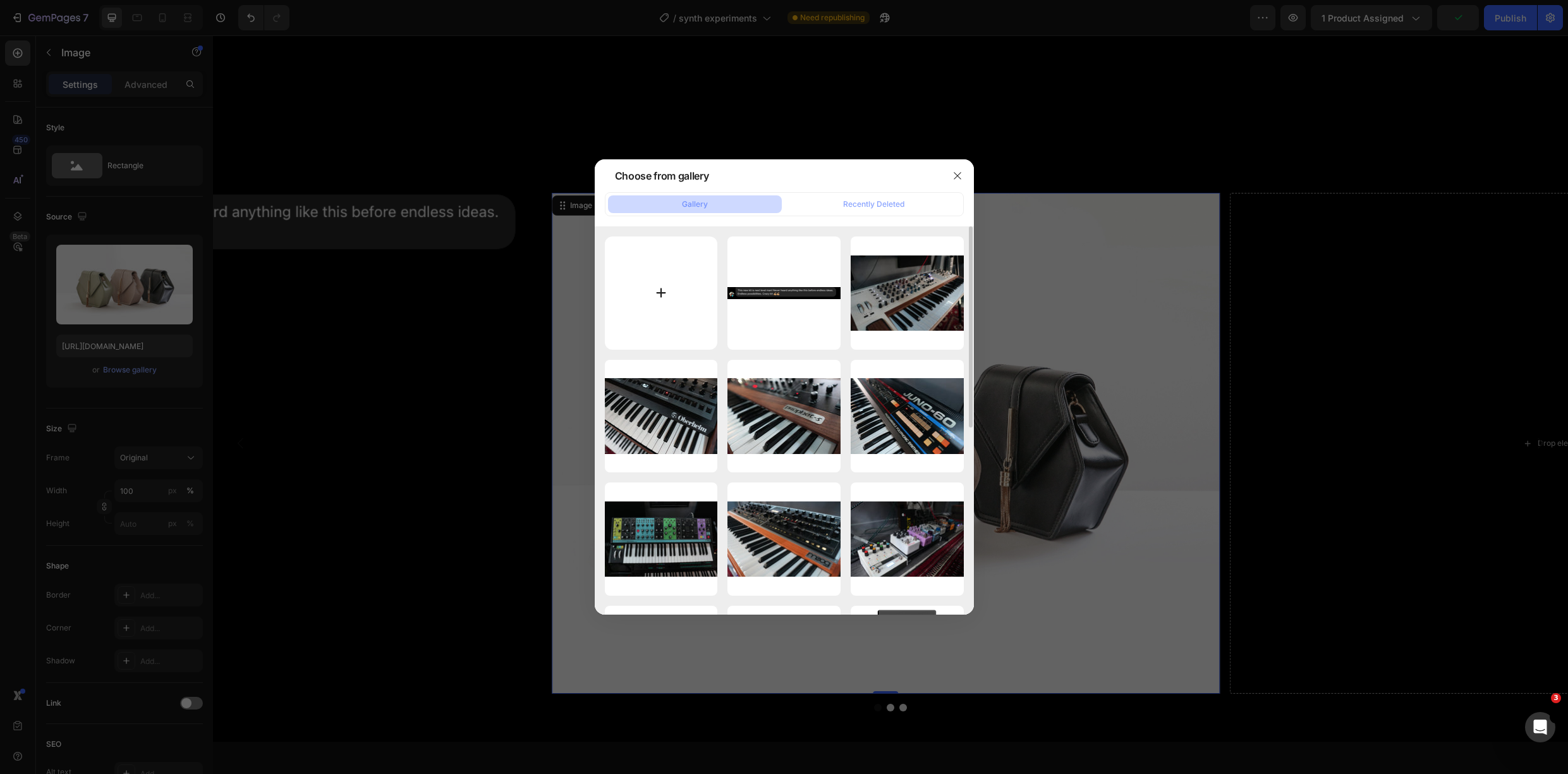
click at [649, 288] on input "file" at bounding box center [661, 293] width 113 height 113
type input "C:\fakepath\Screenshot [DATE] 12.47.57.png"
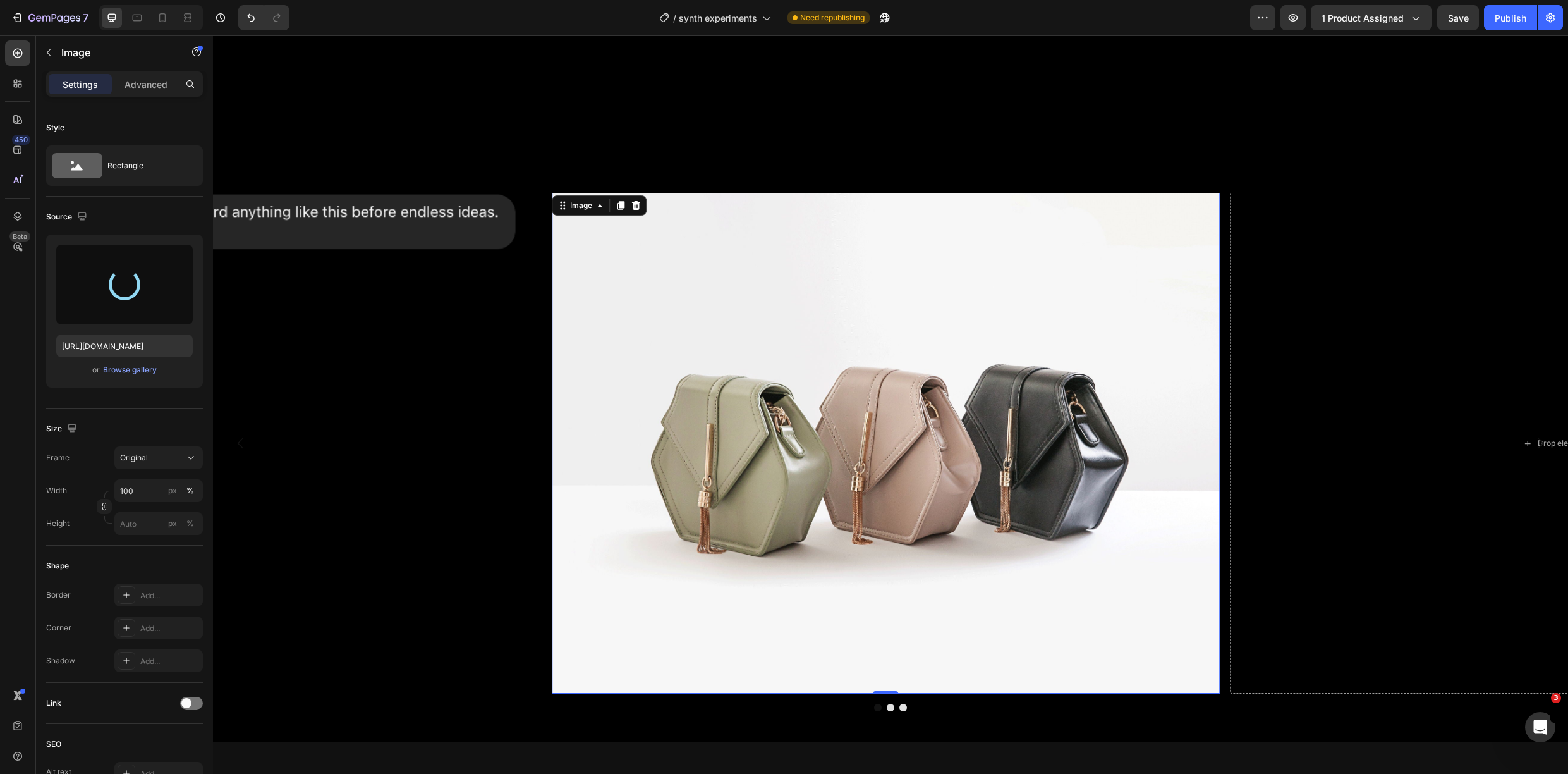
type input "[URL][DOMAIN_NAME]"
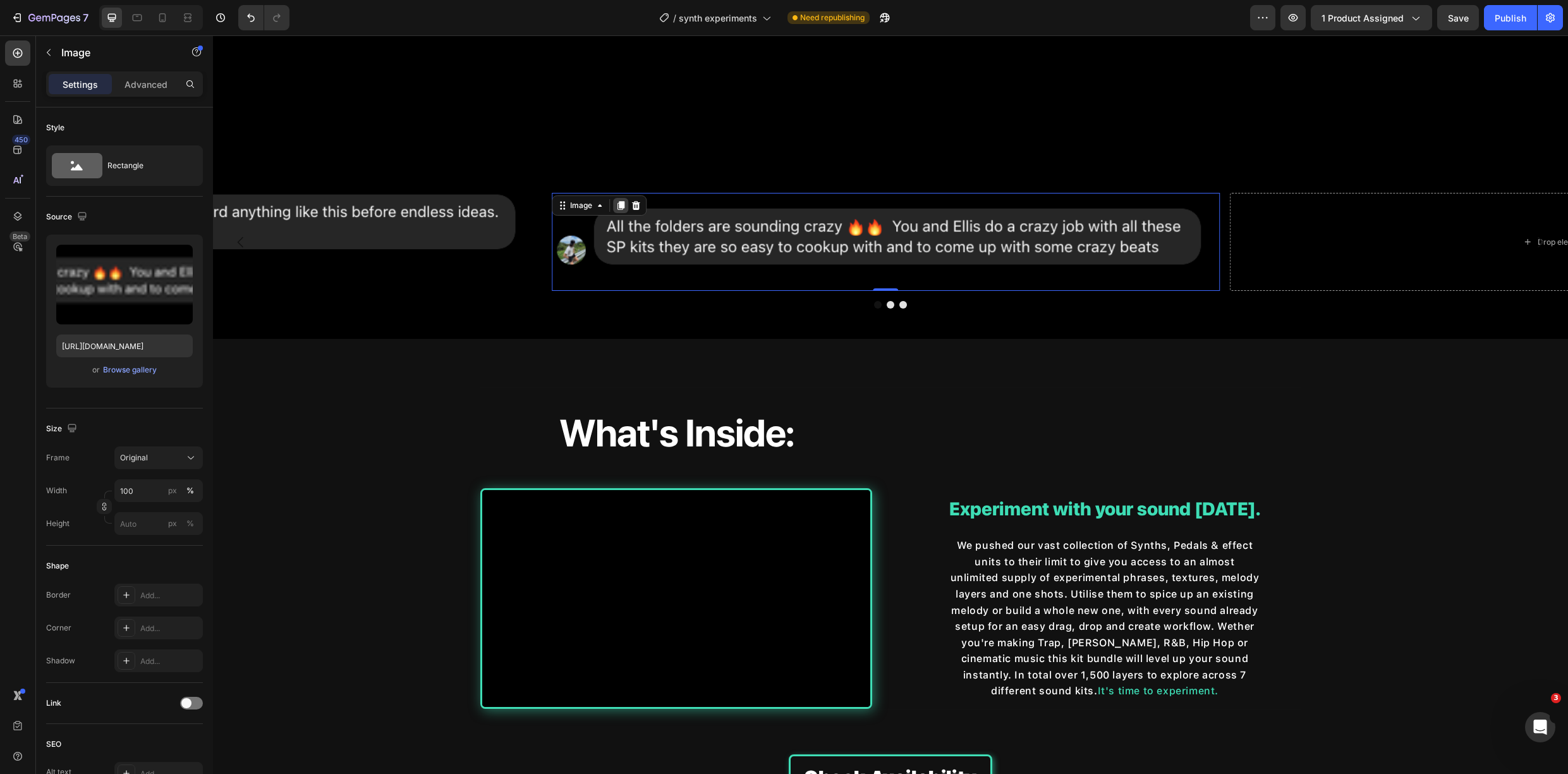
click at [619, 206] on icon at bounding box center [621, 205] width 7 height 9
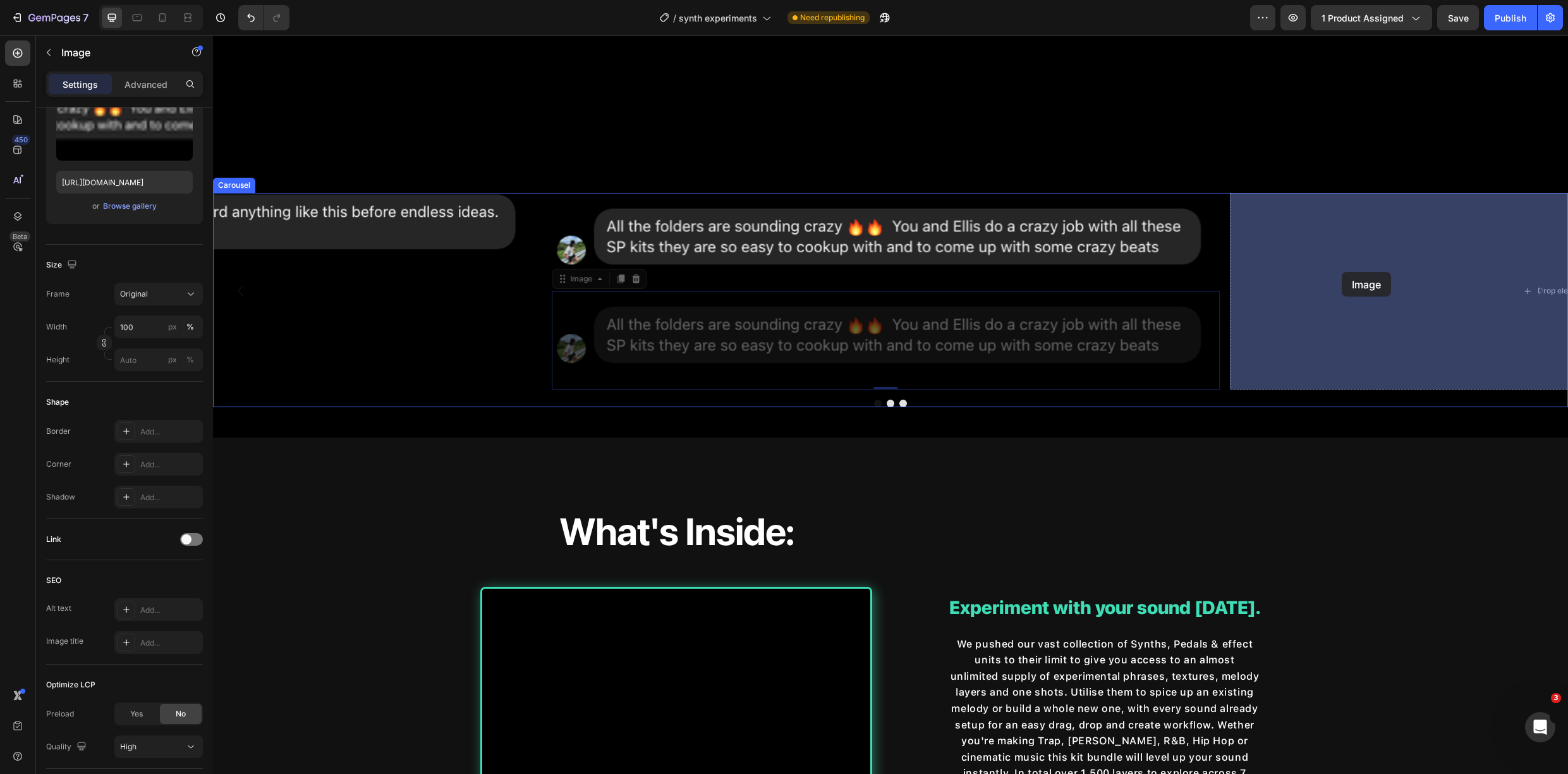
drag, startPoint x: 560, startPoint y: 284, endPoint x: 1342, endPoint y: 272, distance: 782.1
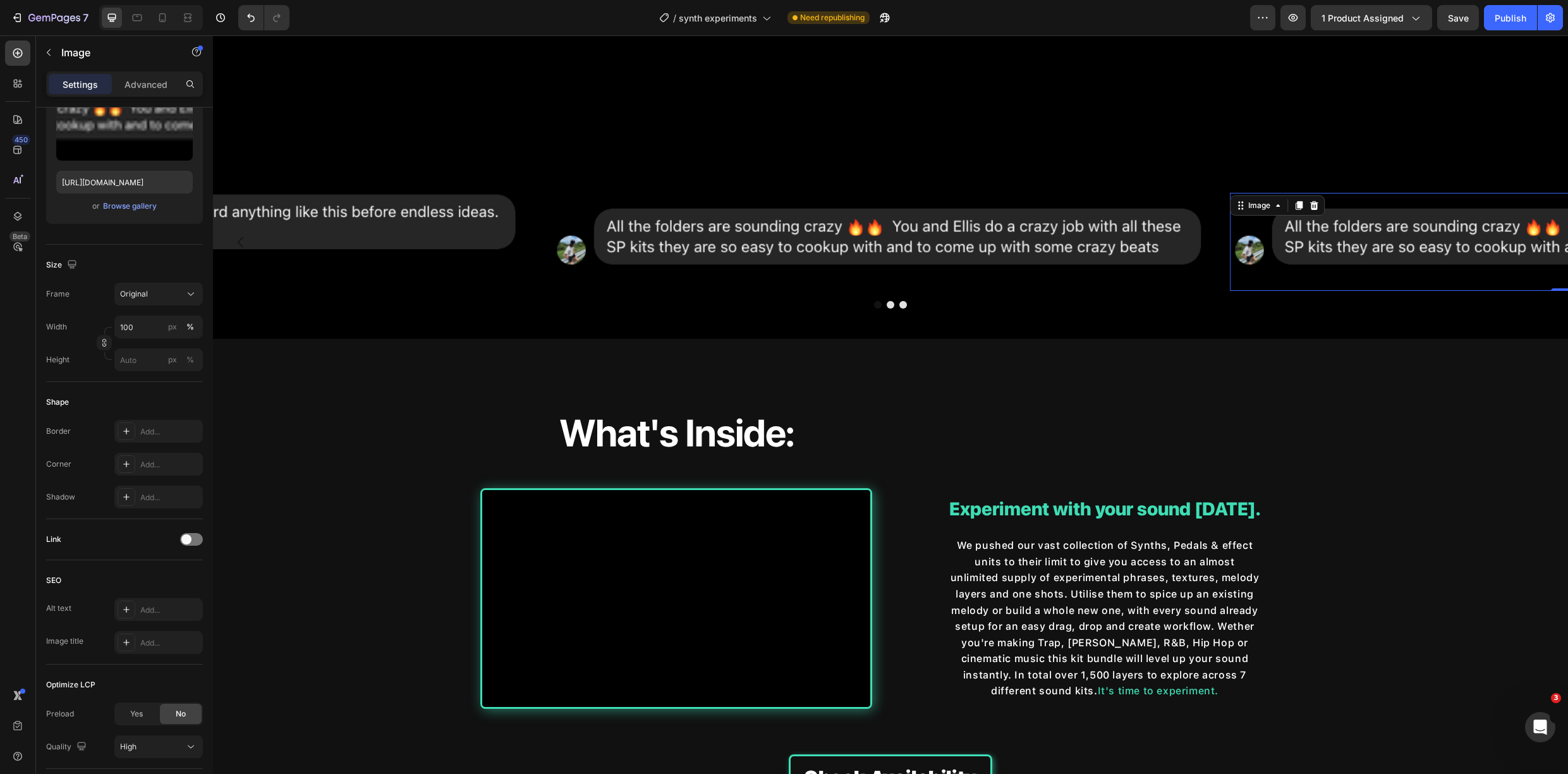
click at [1322, 250] on img at bounding box center [1564, 242] width 668 height 98
click at [124, 207] on div "Browse gallery" at bounding box center [130, 206] width 54 height 11
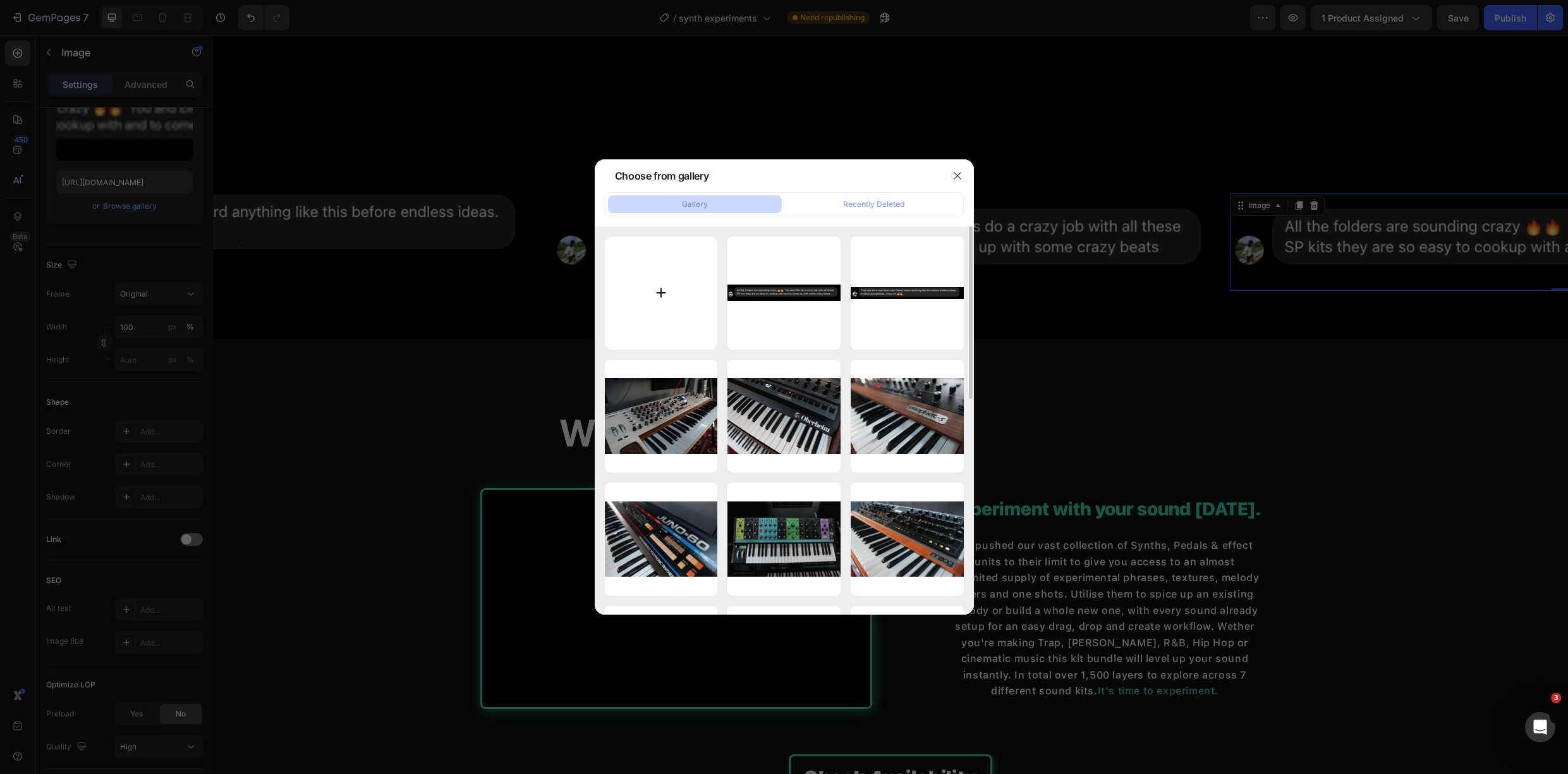
click at [675, 282] on input "file" at bounding box center [661, 293] width 113 height 113
type input "C:\fakepath\Screenshot [DATE] 12.49.05.png"
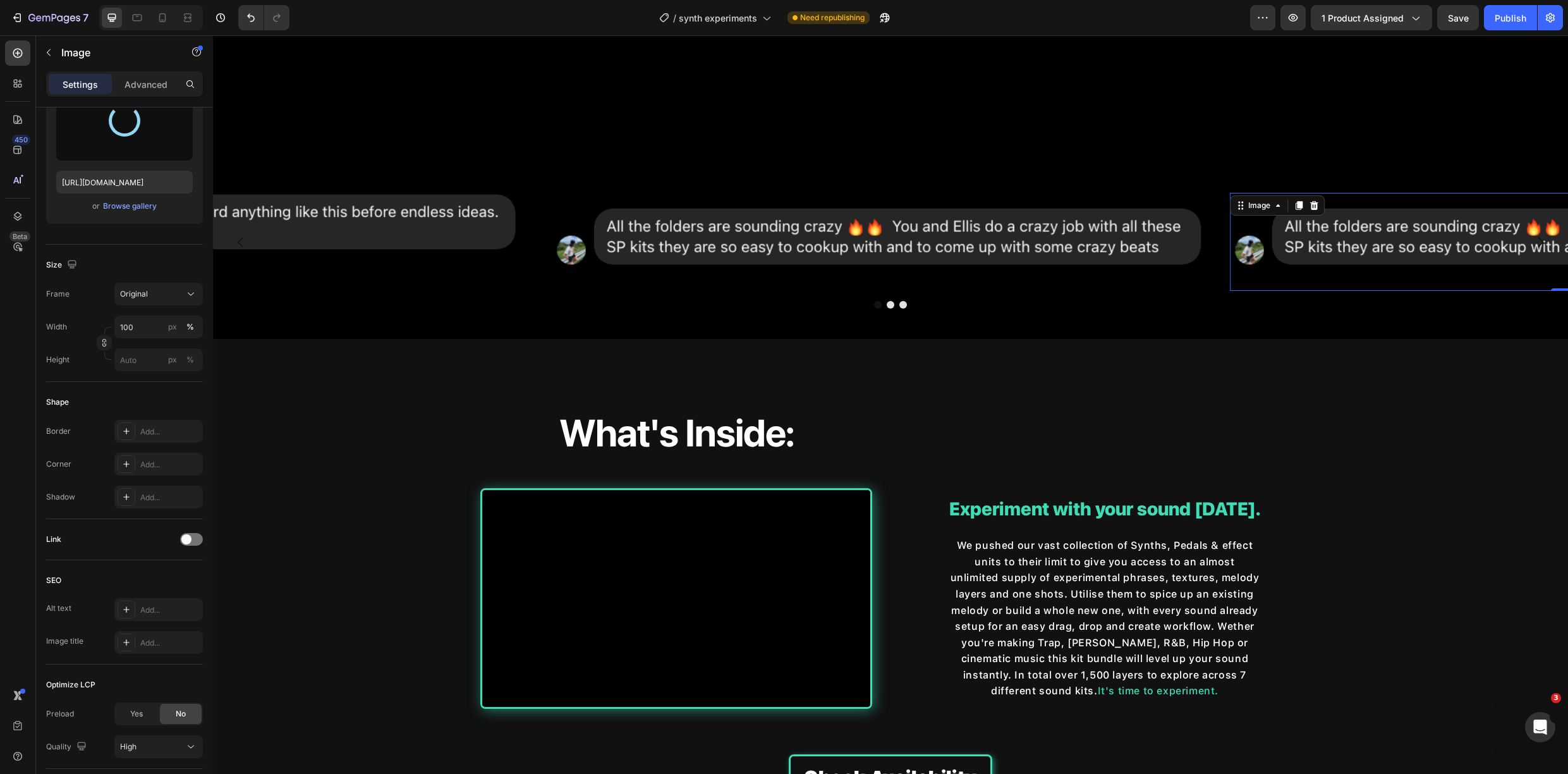
type input "[URL][DOMAIN_NAME]"
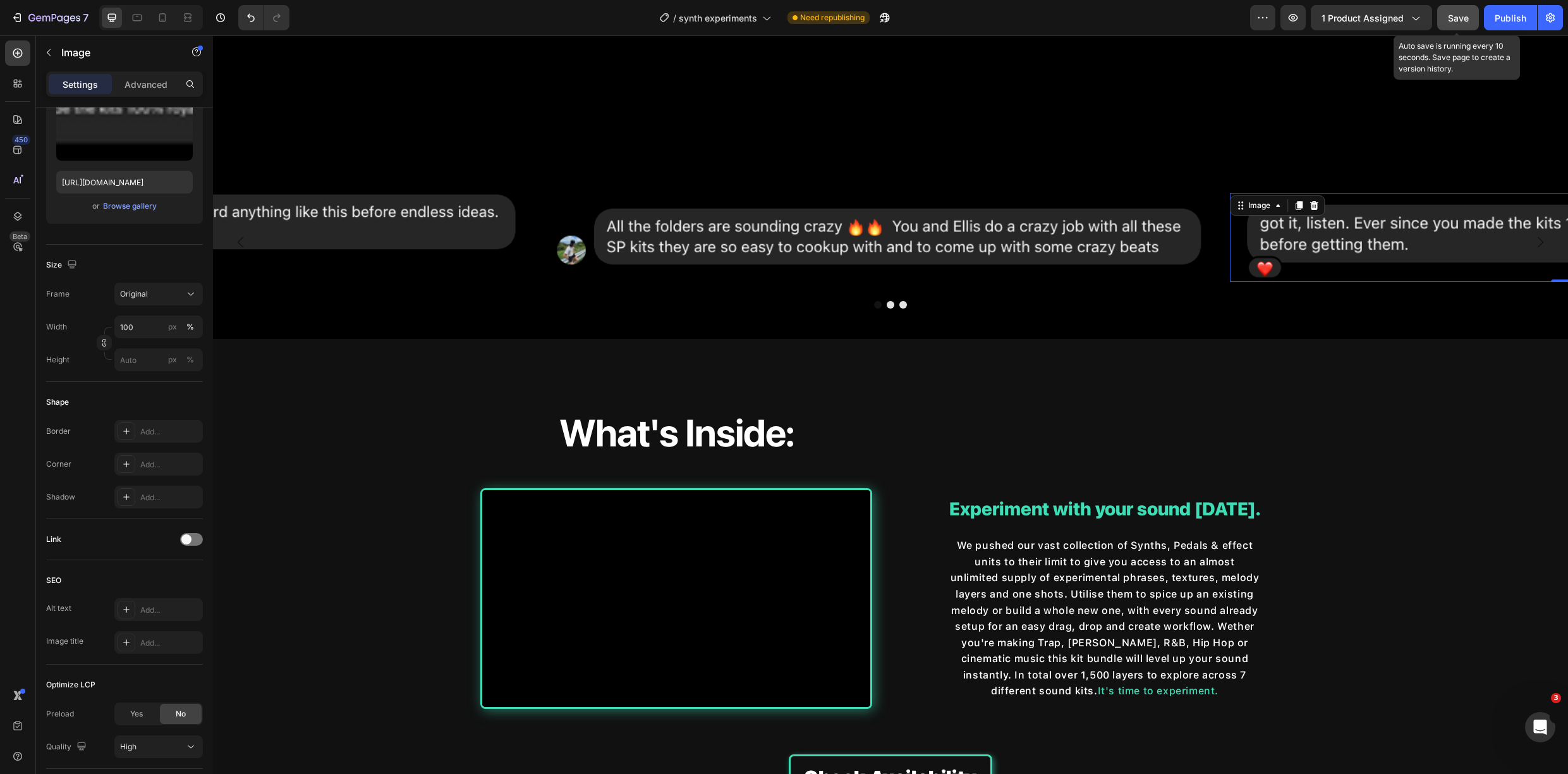
click at [1458, 23] on span "Save" at bounding box center [1458, 18] width 21 height 11
click at [456, 283] on div "Image" at bounding box center [208, 242] width 668 height 98
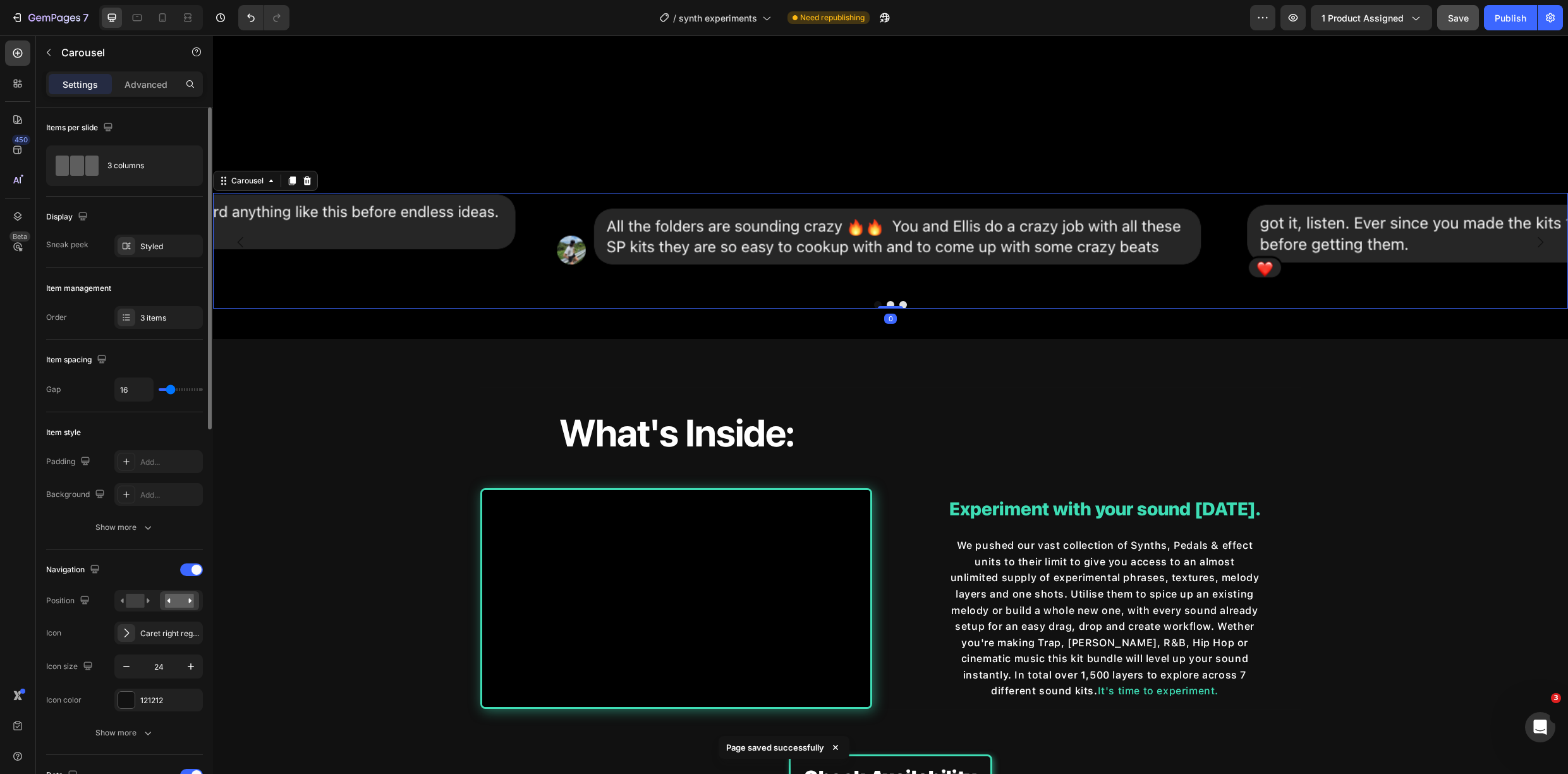
scroll to position [100, 0]
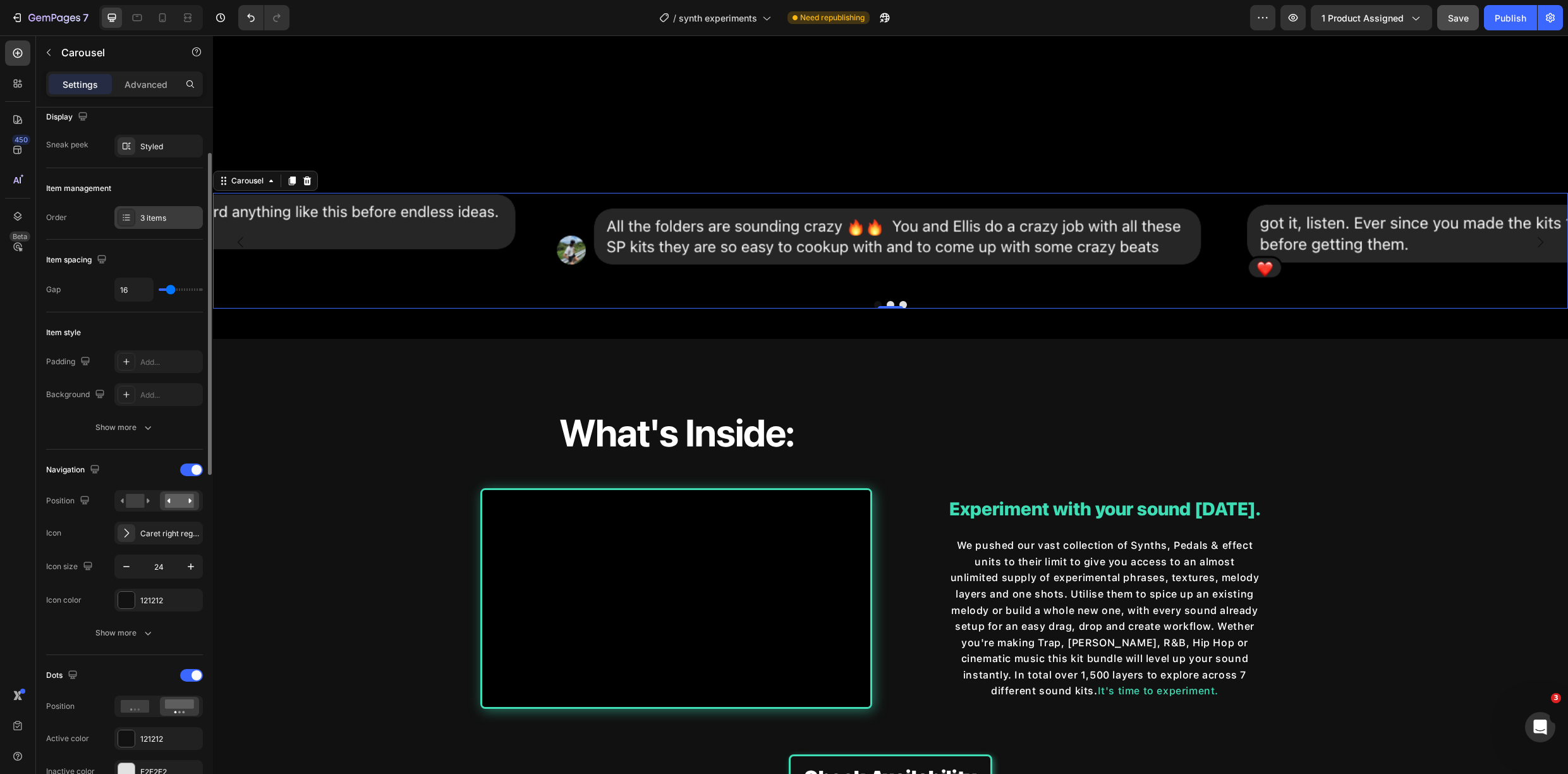
click at [144, 220] on div "3 items" at bounding box center [170, 218] width 59 height 11
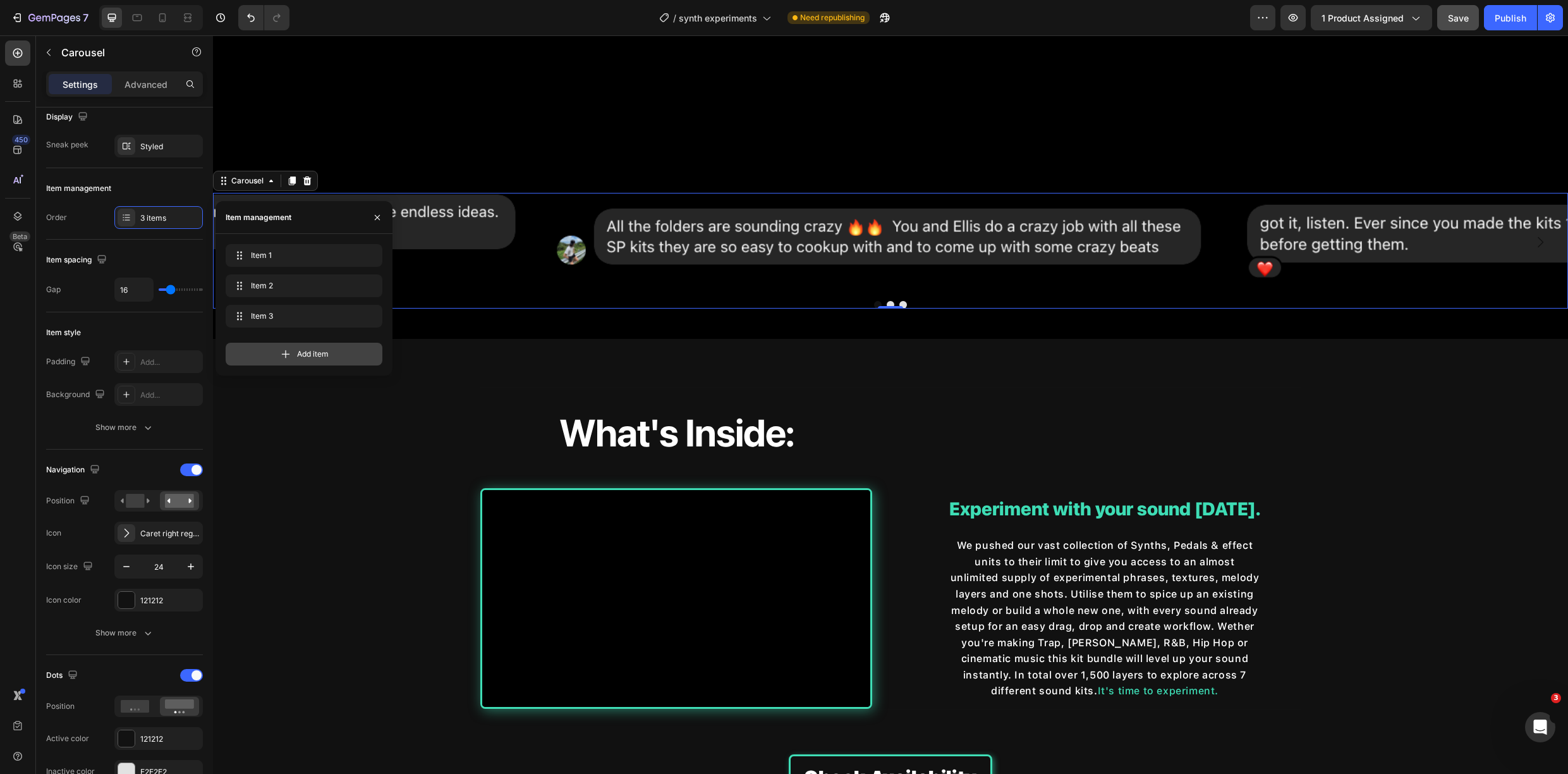
click at [322, 349] on span "Add item" at bounding box center [312, 353] width 32 height 11
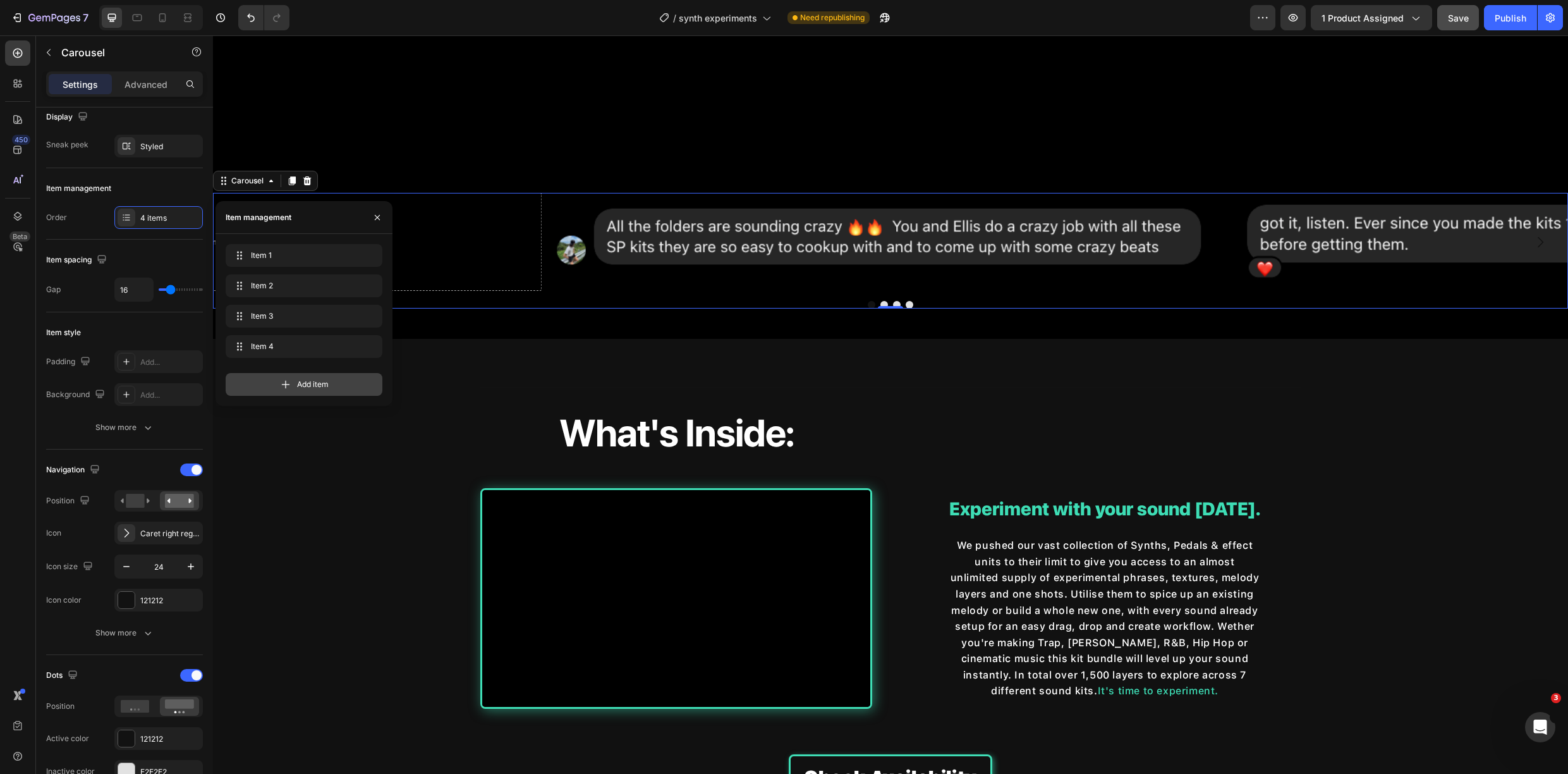
click at [295, 388] on div "Add item" at bounding box center [304, 384] width 157 height 23
click at [286, 423] on div "Add item" at bounding box center [304, 415] width 157 height 23
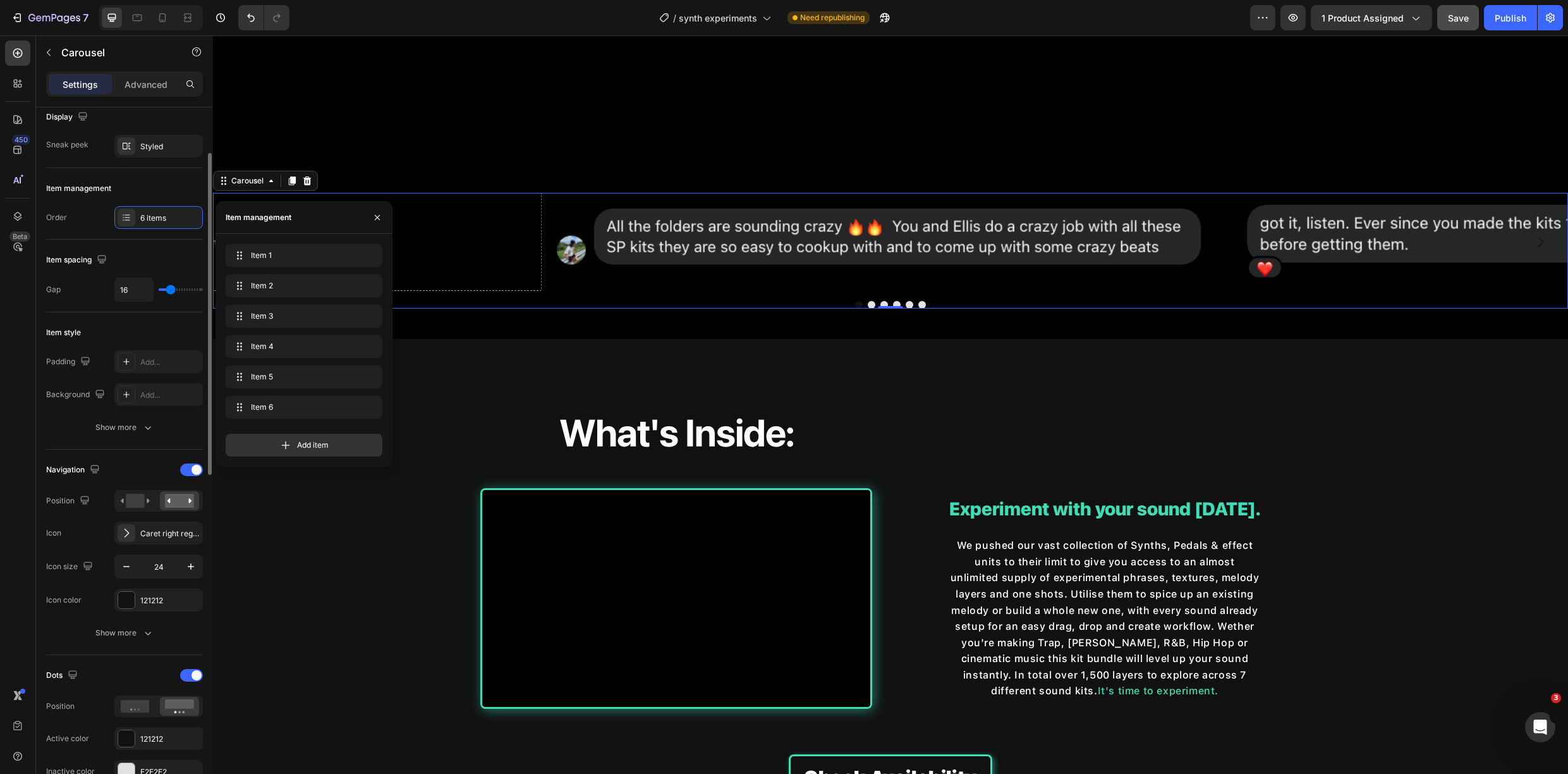
click at [173, 252] on div "Item spacing" at bounding box center [124, 260] width 157 height 20
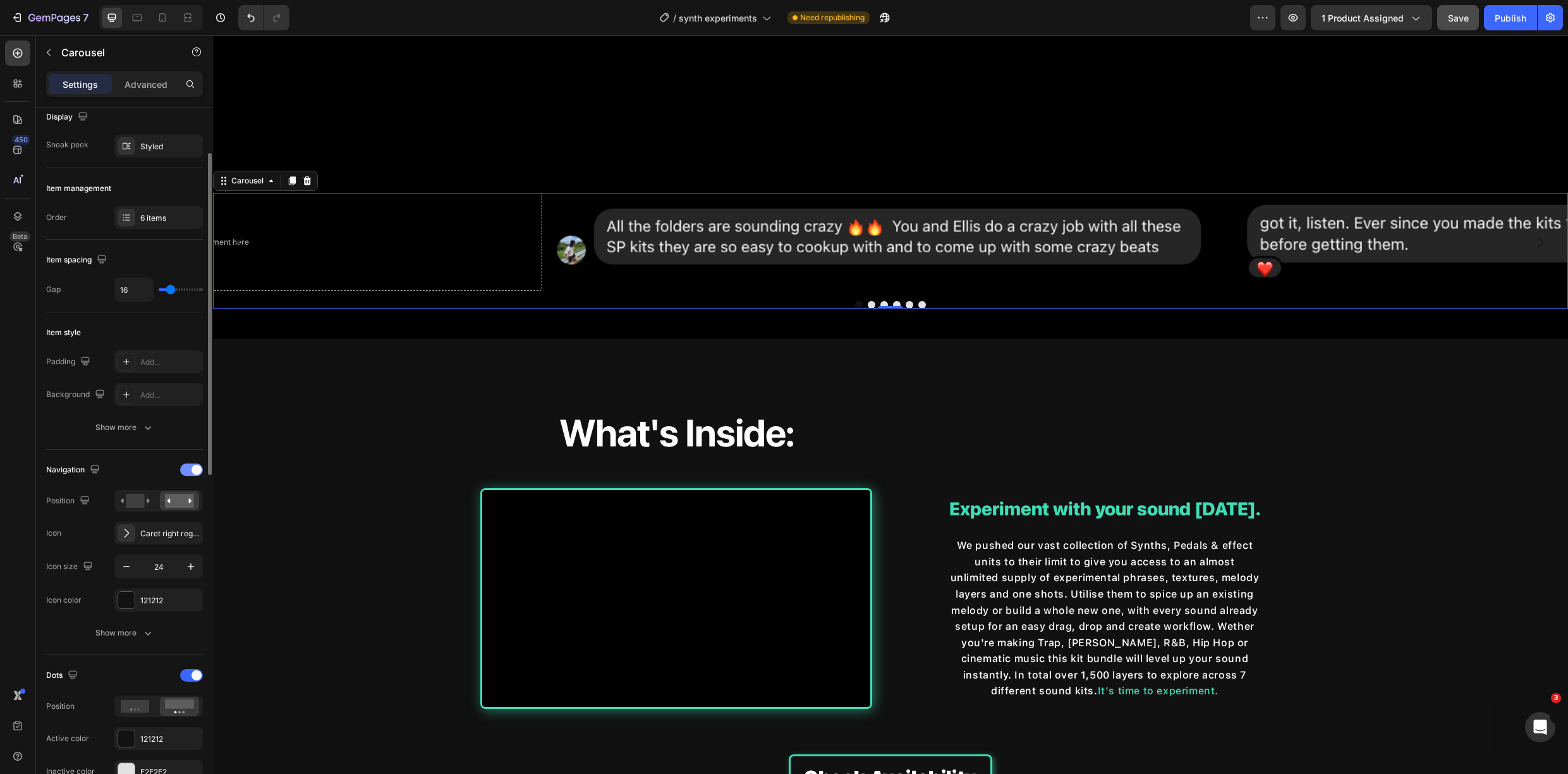
click at [196, 469] on span at bounding box center [196, 470] width 10 height 10
click at [195, 509] on span at bounding box center [196, 511] width 10 height 10
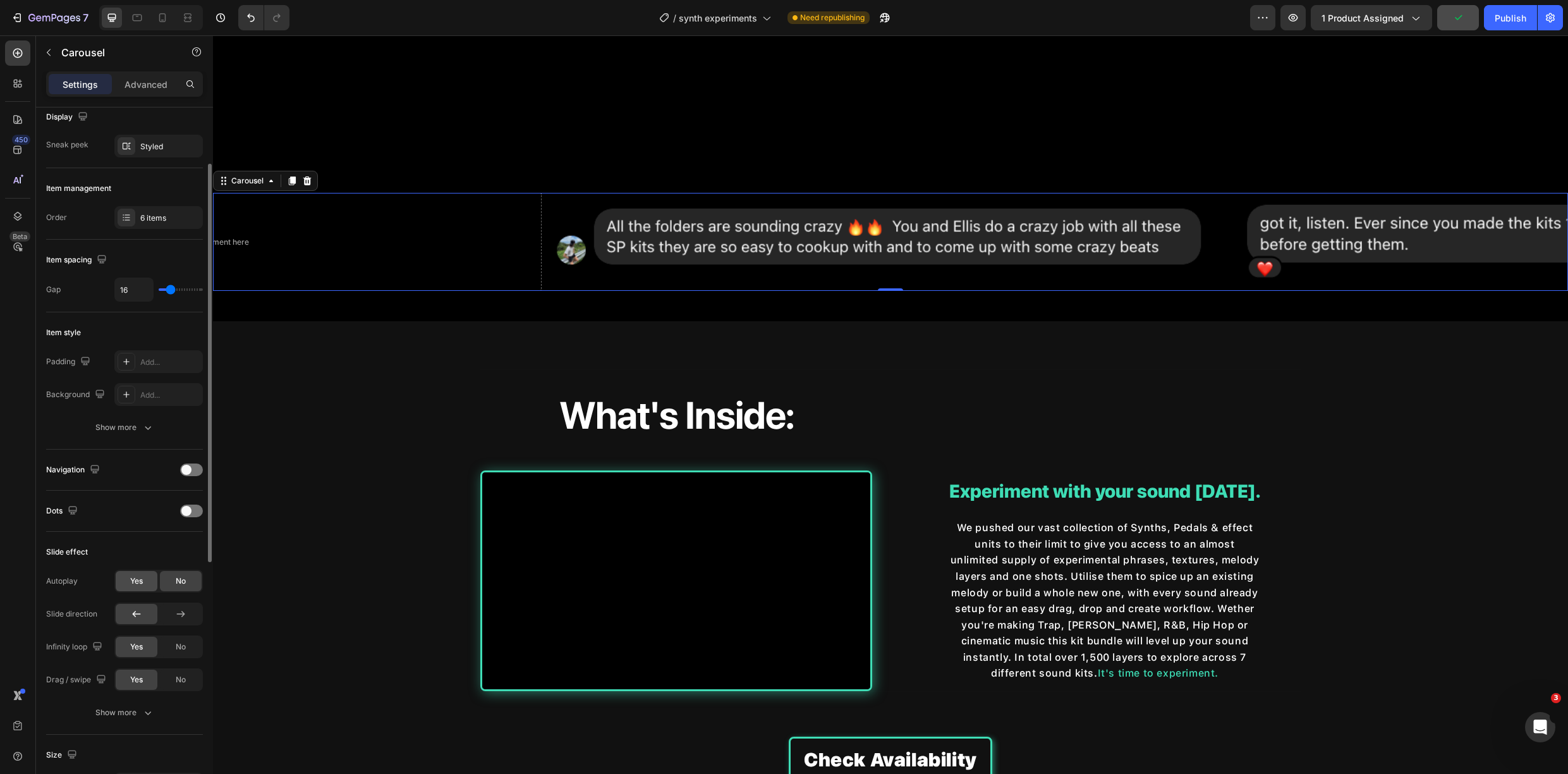
click at [127, 581] on div "Yes" at bounding box center [136, 581] width 42 height 20
type input "1.8s"
type input "1.8"
type input "1.7s"
type input "1.7"
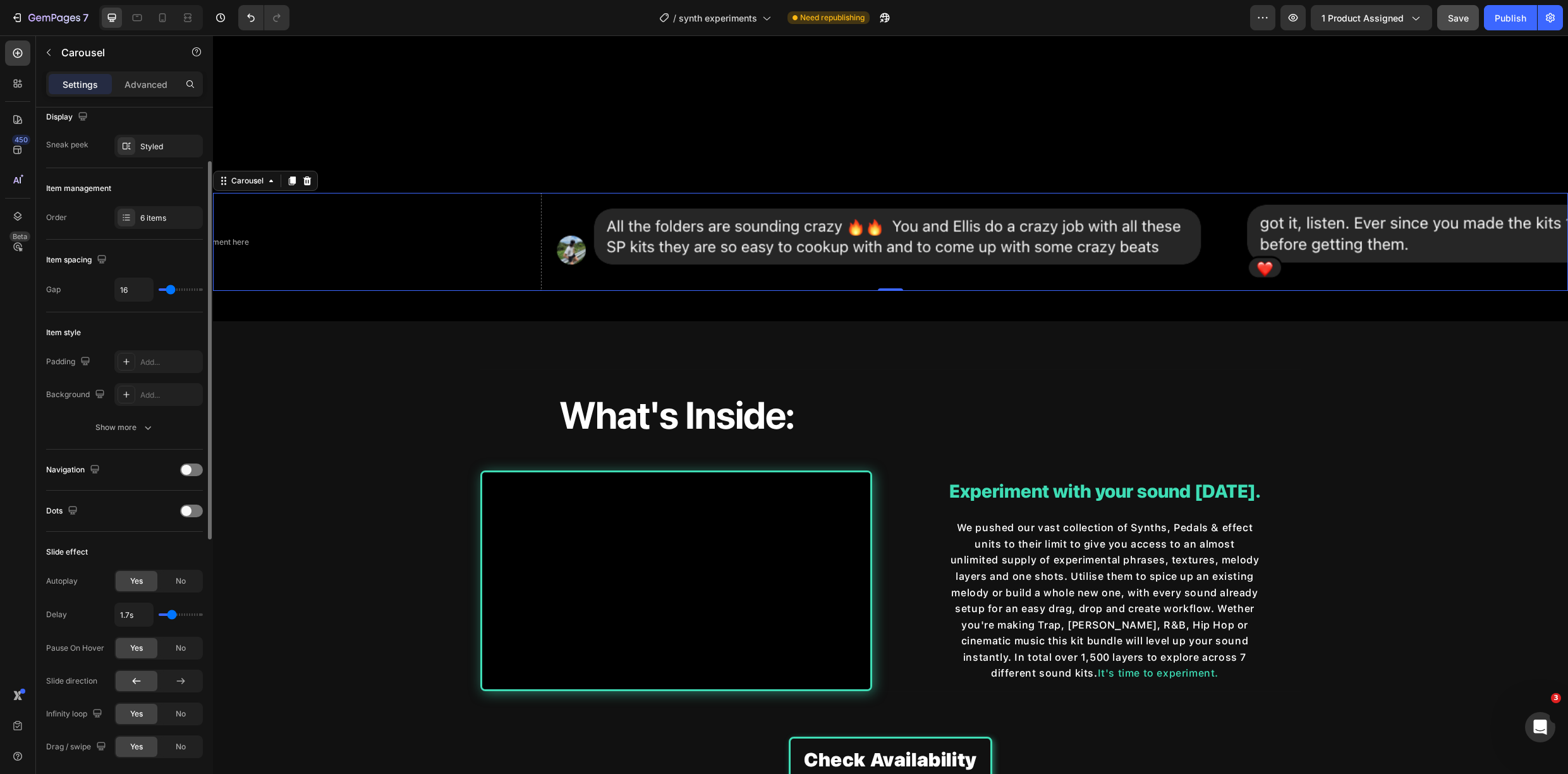
type input "1.6s"
type input "1.6"
type input "1.5s"
type input "1.5"
click at [169, 614] on input "range" at bounding box center [181, 615] width 44 height 3
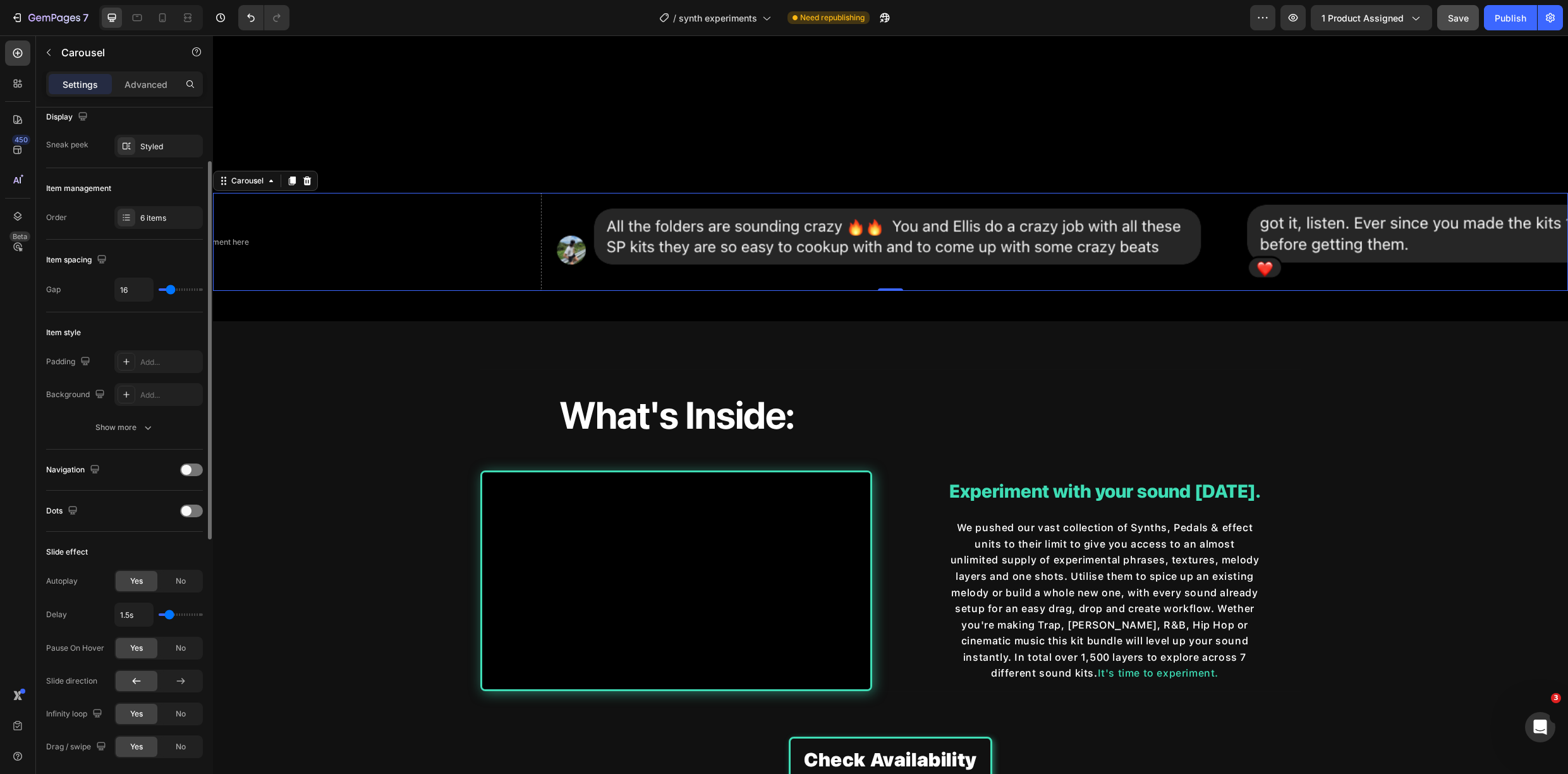
type input "1.6s"
type input "1.6"
type input "1.7s"
type input "1.7"
type input "1.9s"
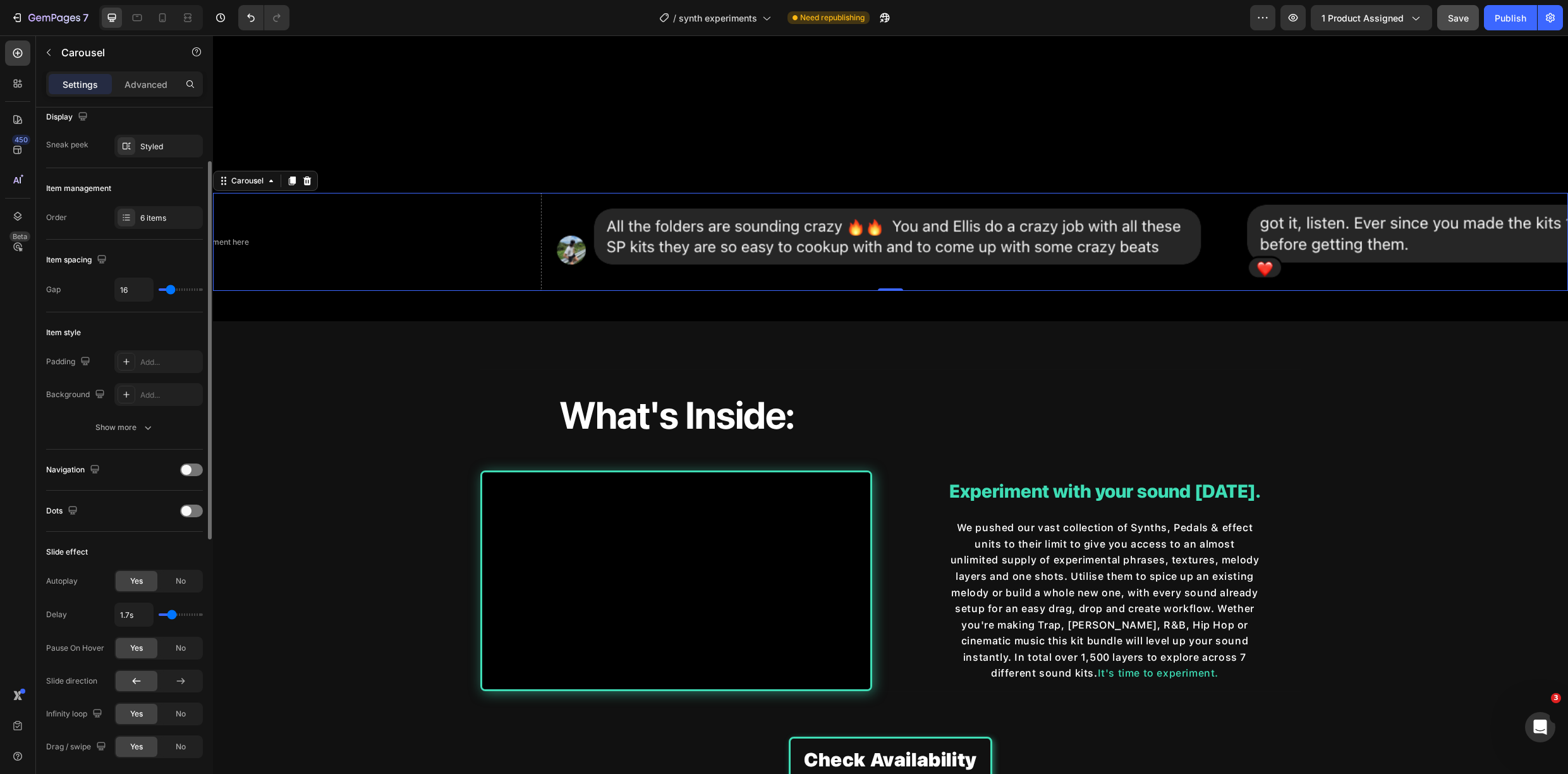
type input "1.9"
type input "2s"
type input "2"
type input "2.1s"
type input "2.1"
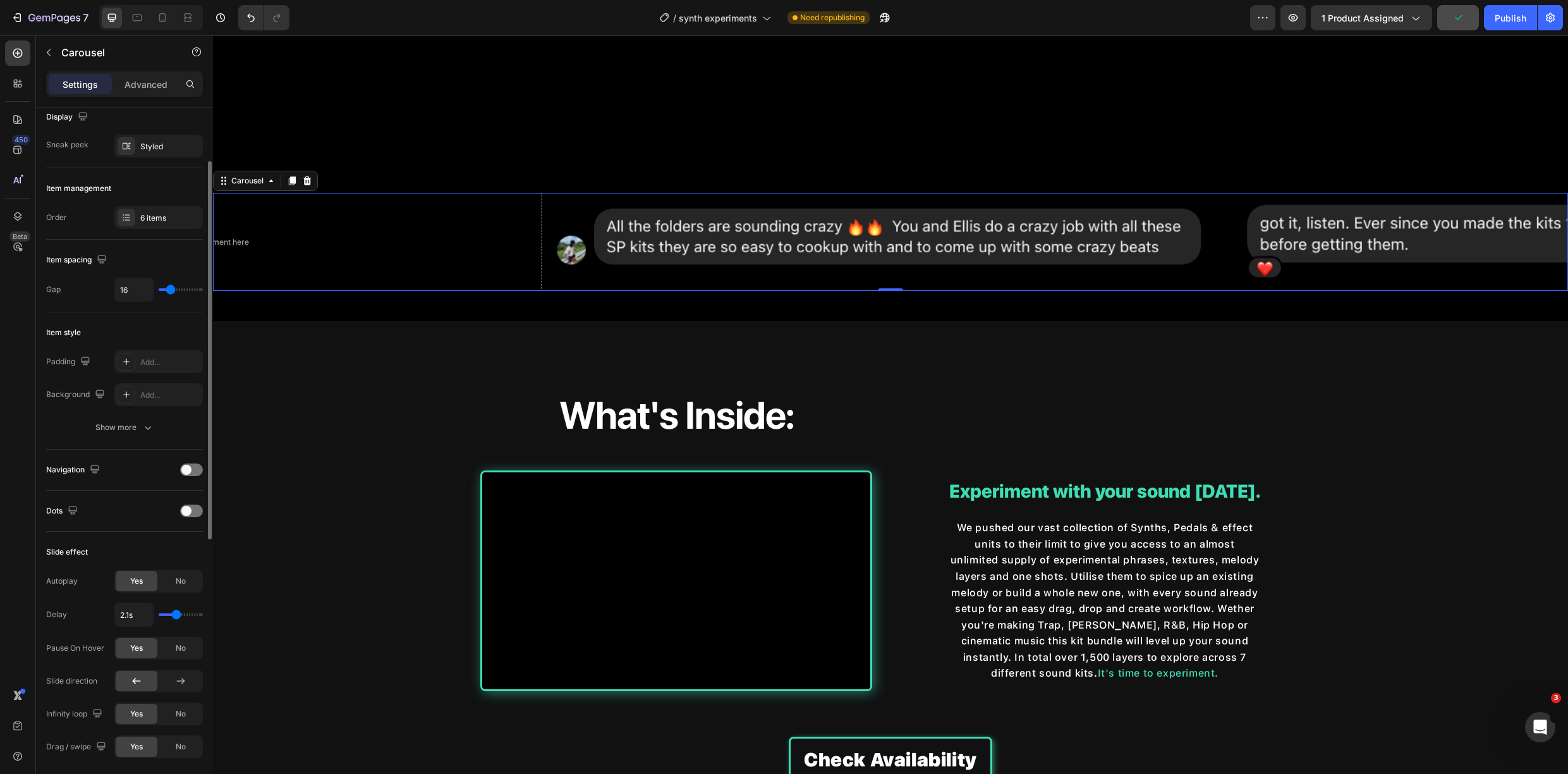
type input "2s"
type input "2"
click at [175, 614] on input "range" at bounding box center [181, 615] width 44 height 3
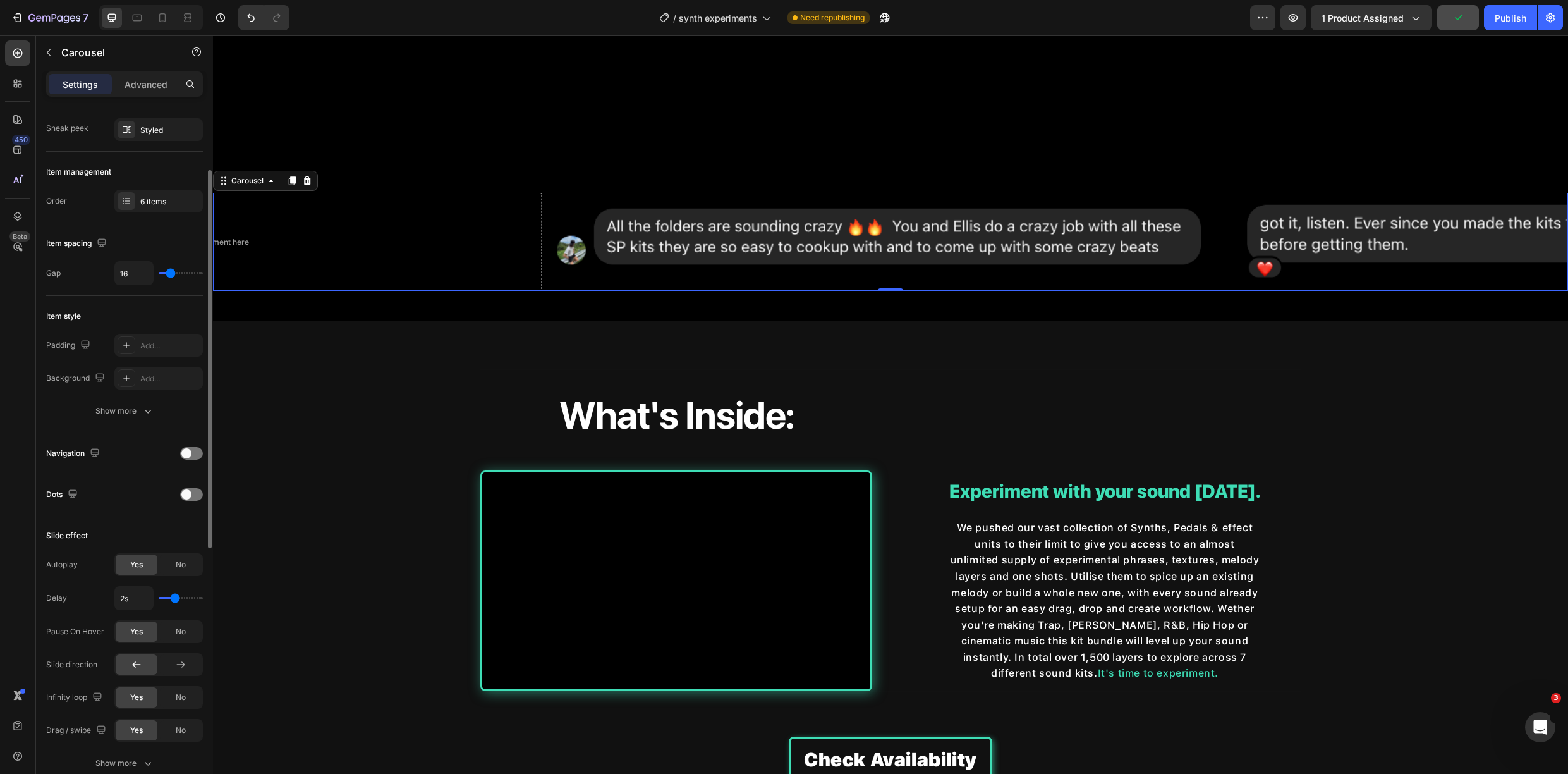
scroll to position [155, 0]
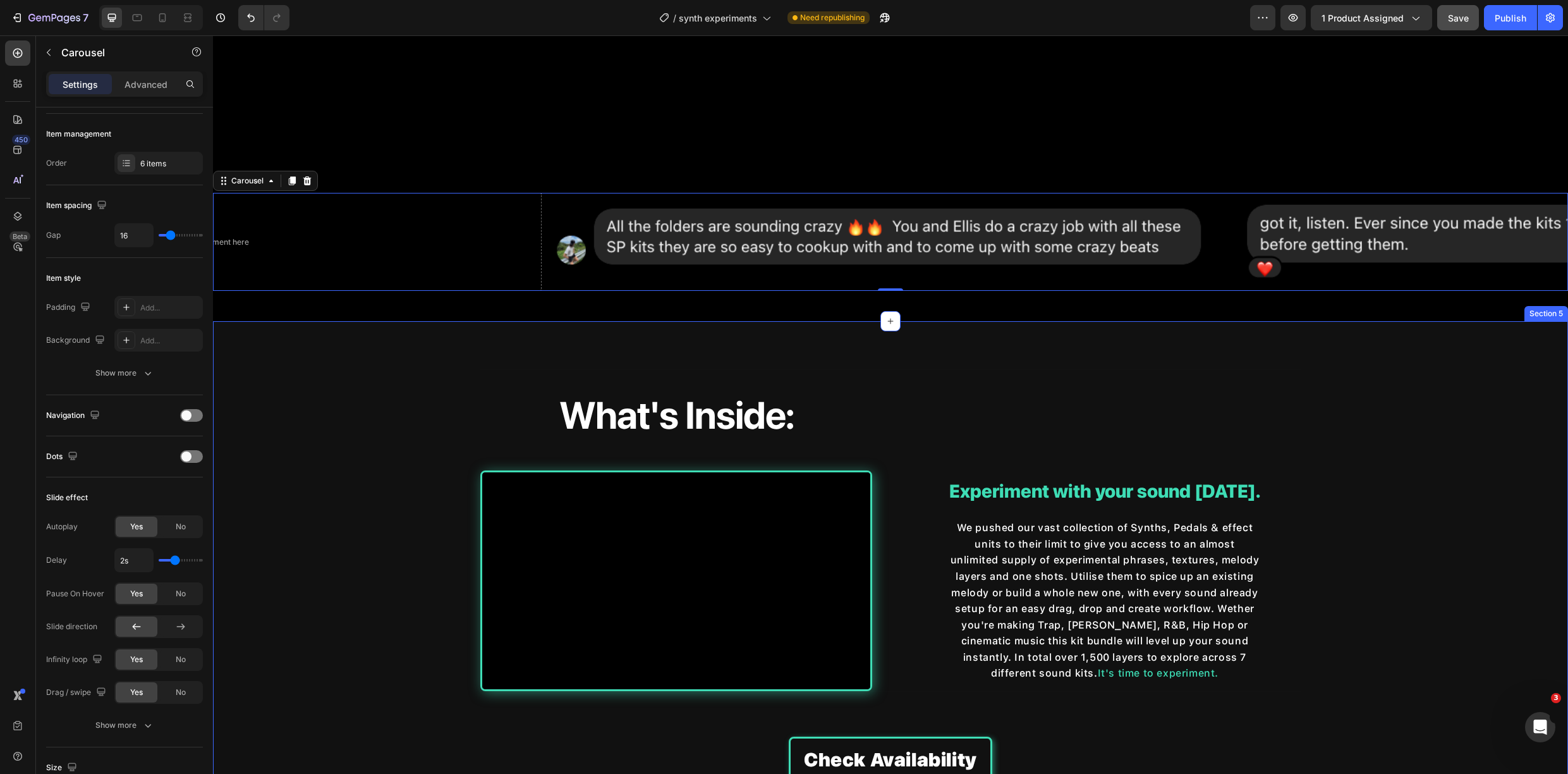
click at [302, 454] on div "What's Inside: Heading Video Row Experiment with your sound [DATE]. Heading We …" at bounding box center [890, 577] width 1355 height 472
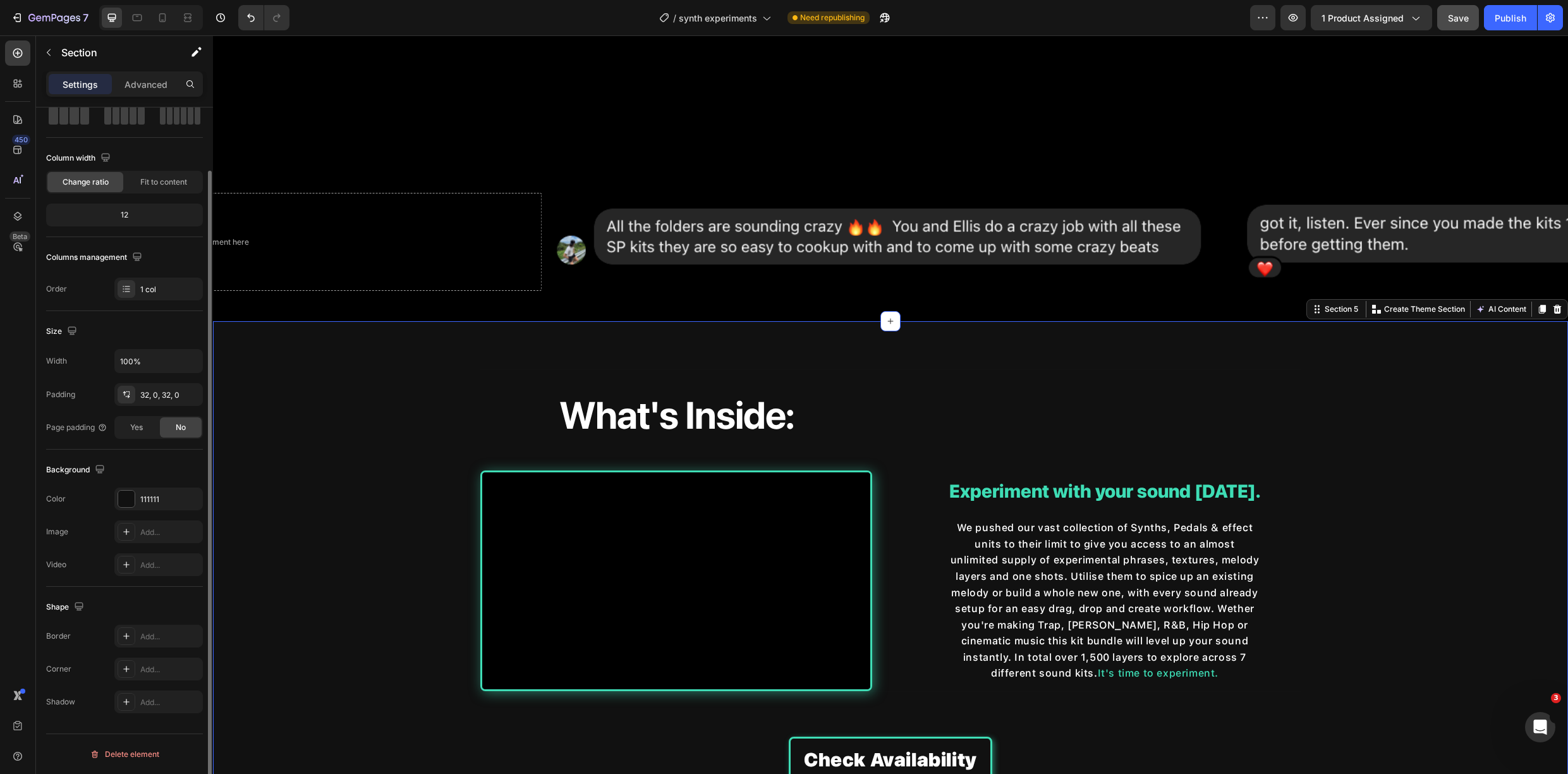
scroll to position [0, 0]
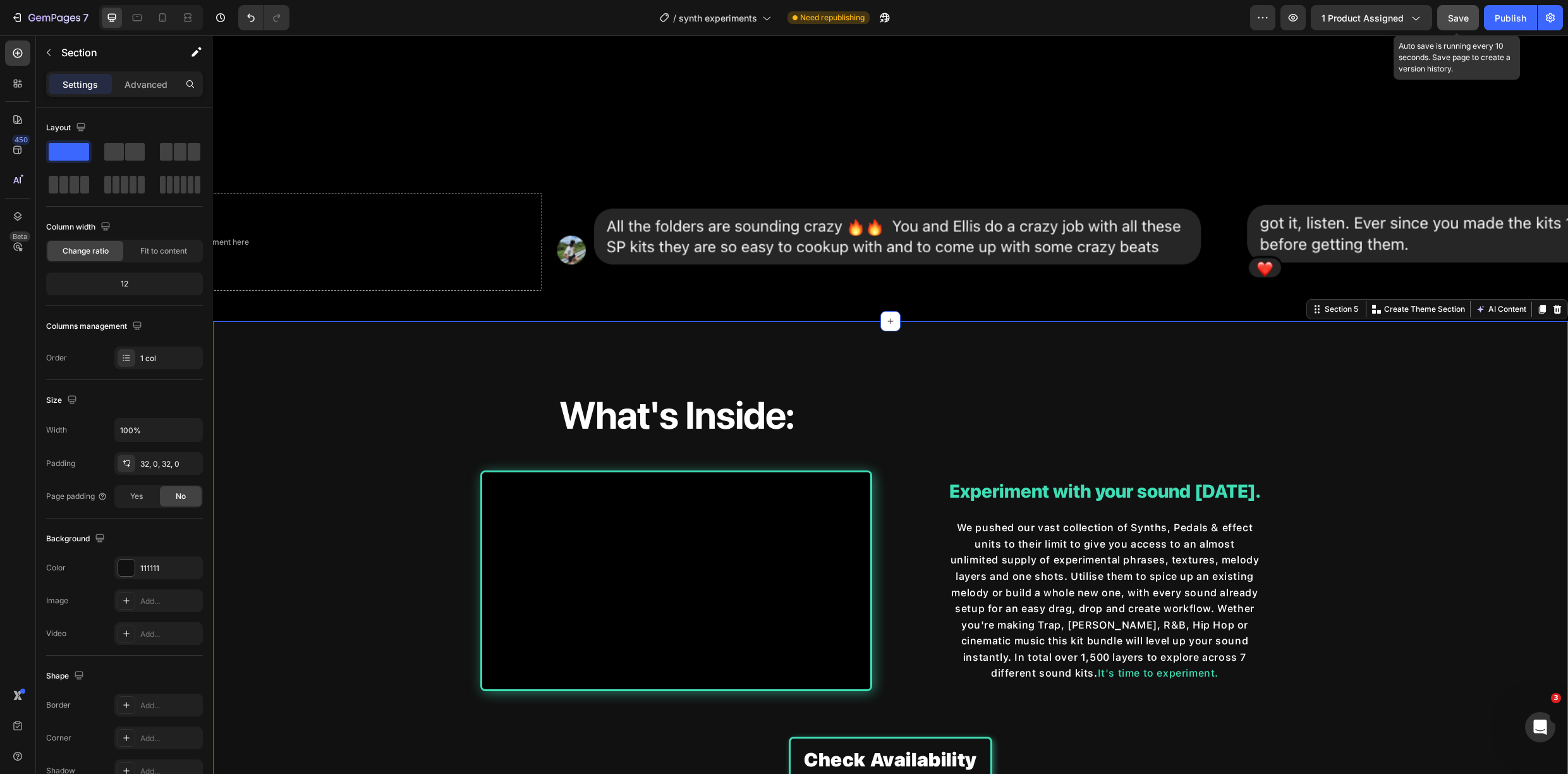
drag, startPoint x: 1465, startPoint y: 26, endPoint x: 1232, endPoint y: 143, distance: 260.7
click at [1465, 26] on button "Save" at bounding box center [1458, 18] width 42 height 26
click at [48, 55] on icon "button" at bounding box center [48, 52] width 10 height 10
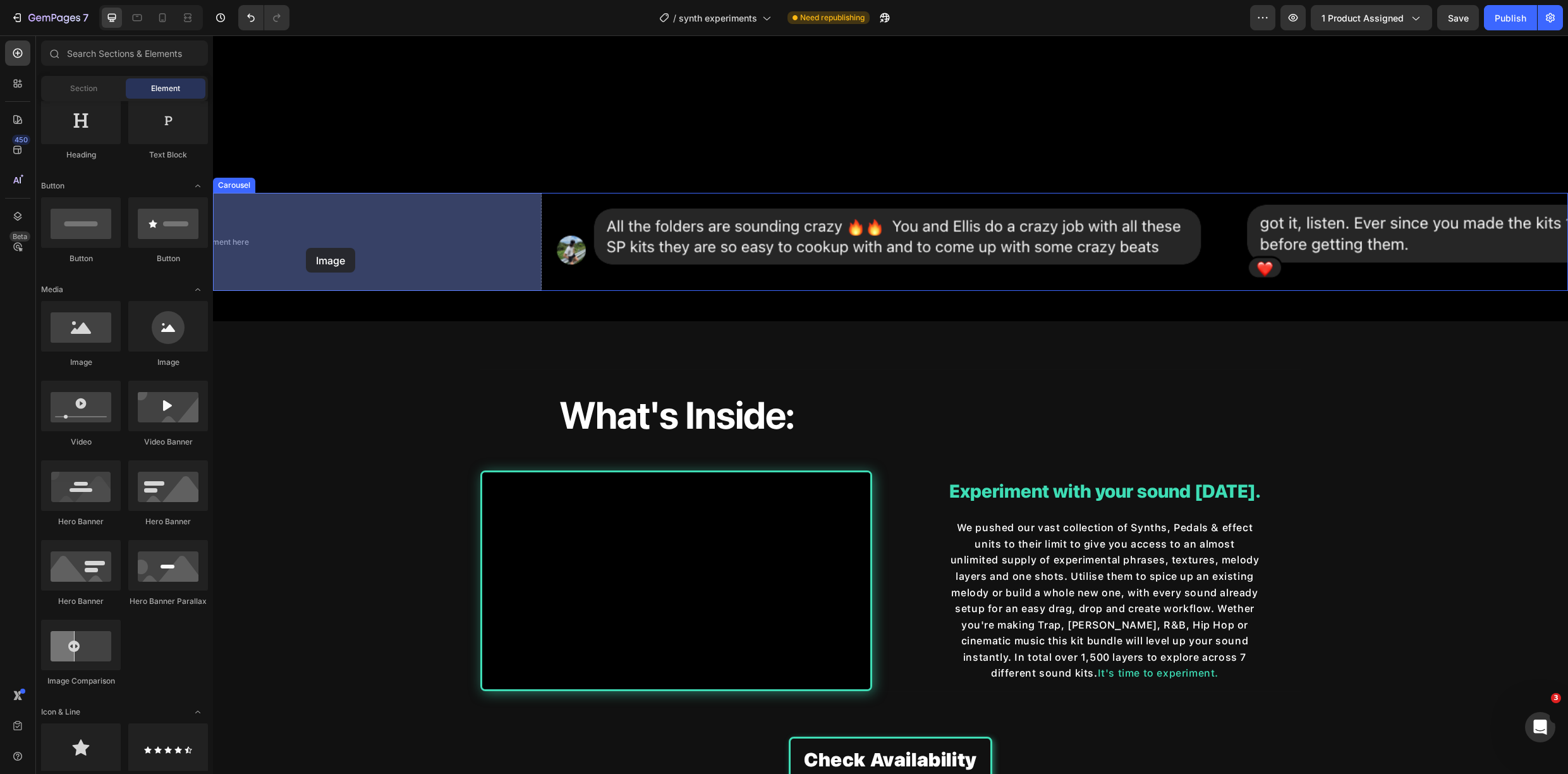
drag, startPoint x: 286, startPoint y: 361, endPoint x: 315, endPoint y: 245, distance: 119.6
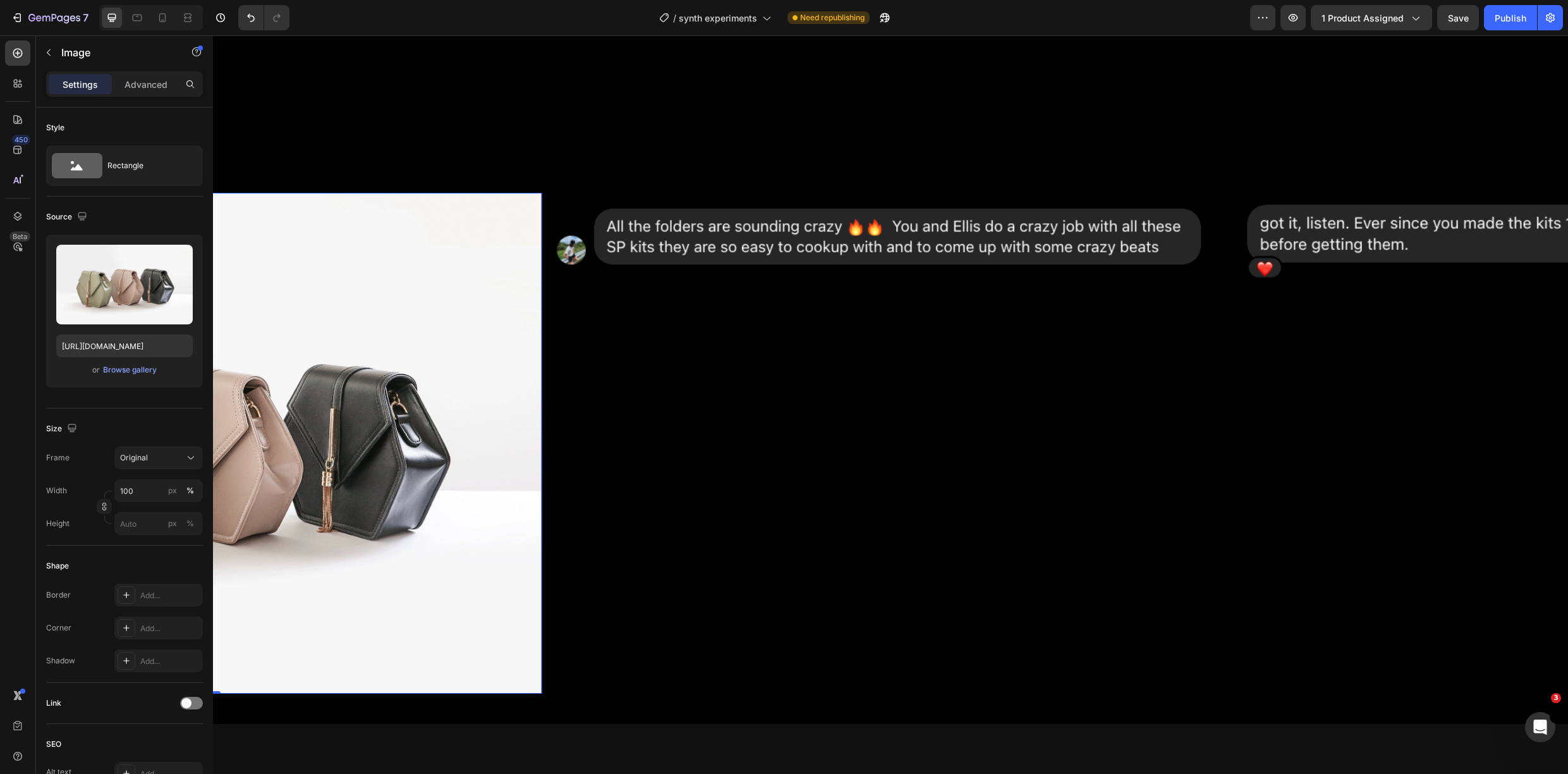
click at [315, 267] on img at bounding box center [208, 443] width 668 height 501
click at [135, 372] on div "Browse gallery" at bounding box center [130, 370] width 54 height 11
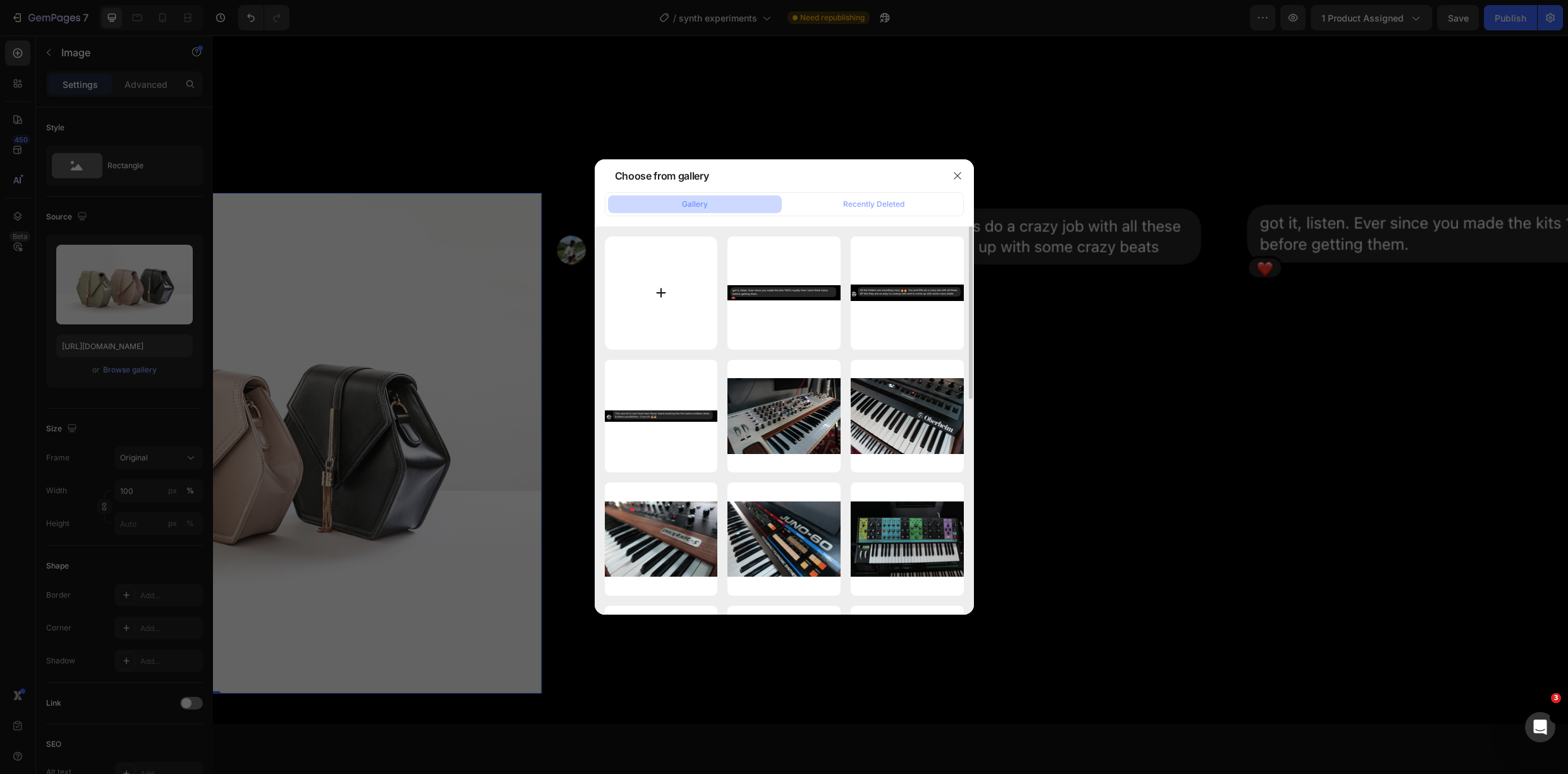
click at [660, 281] on input "file" at bounding box center [661, 293] width 113 height 113
type input "C:\fakepath\Screenshot [DATE] 12.54.22.png"
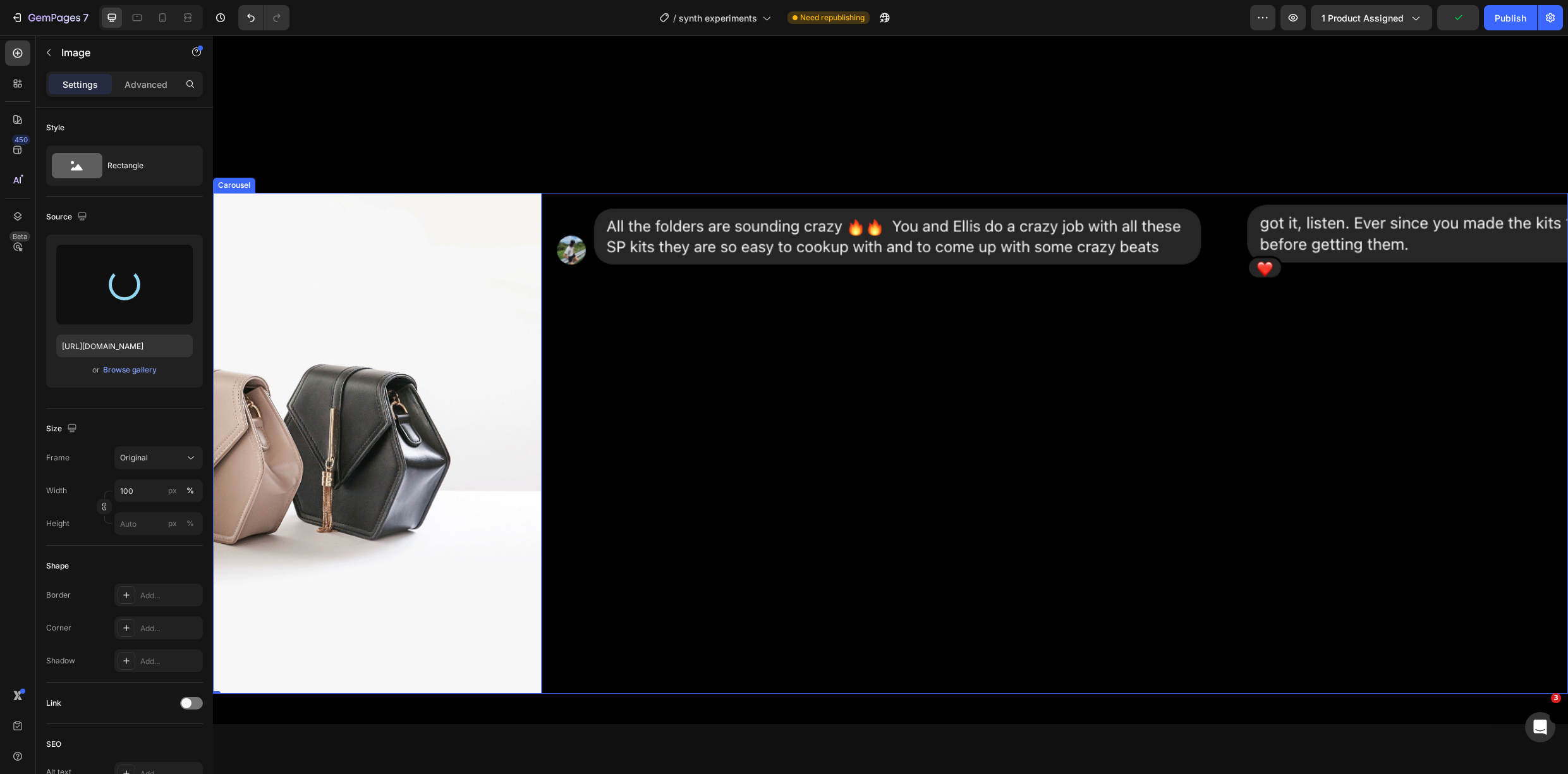
type input "[URL][DOMAIN_NAME]"
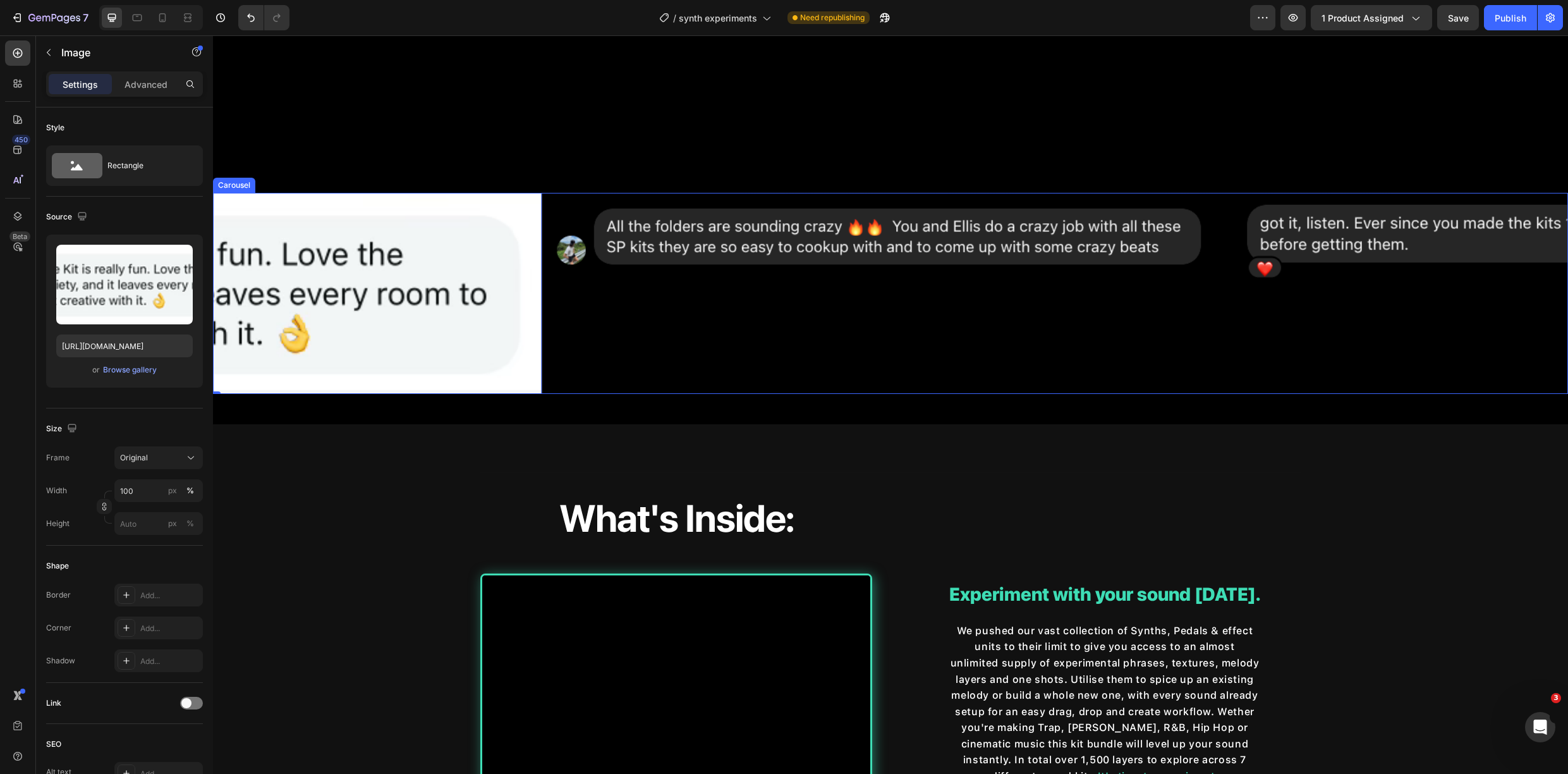
click at [751, 370] on div "Image" at bounding box center [885, 293] width 668 height 201
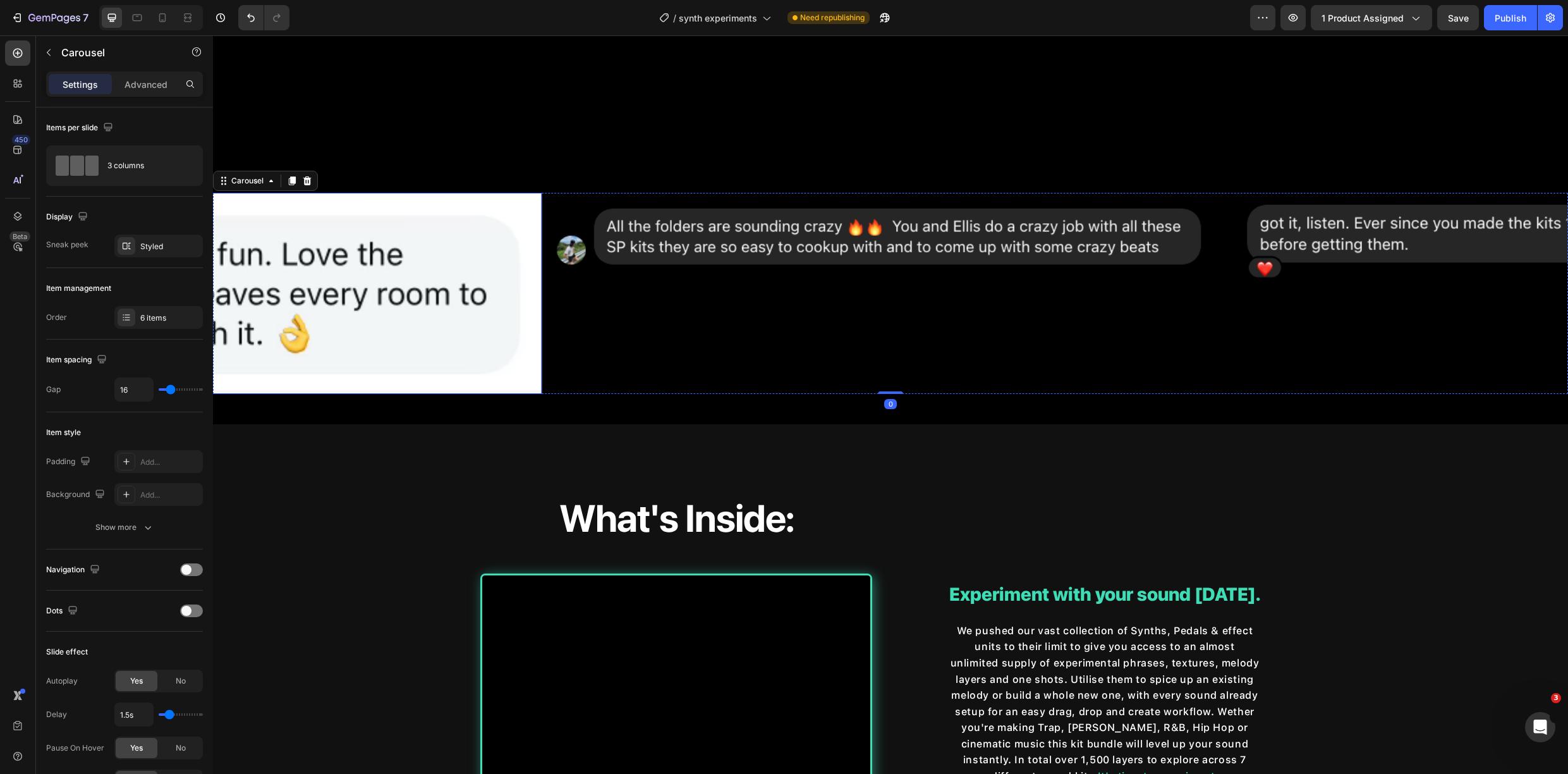
click at [437, 305] on img at bounding box center [208, 293] width 668 height 201
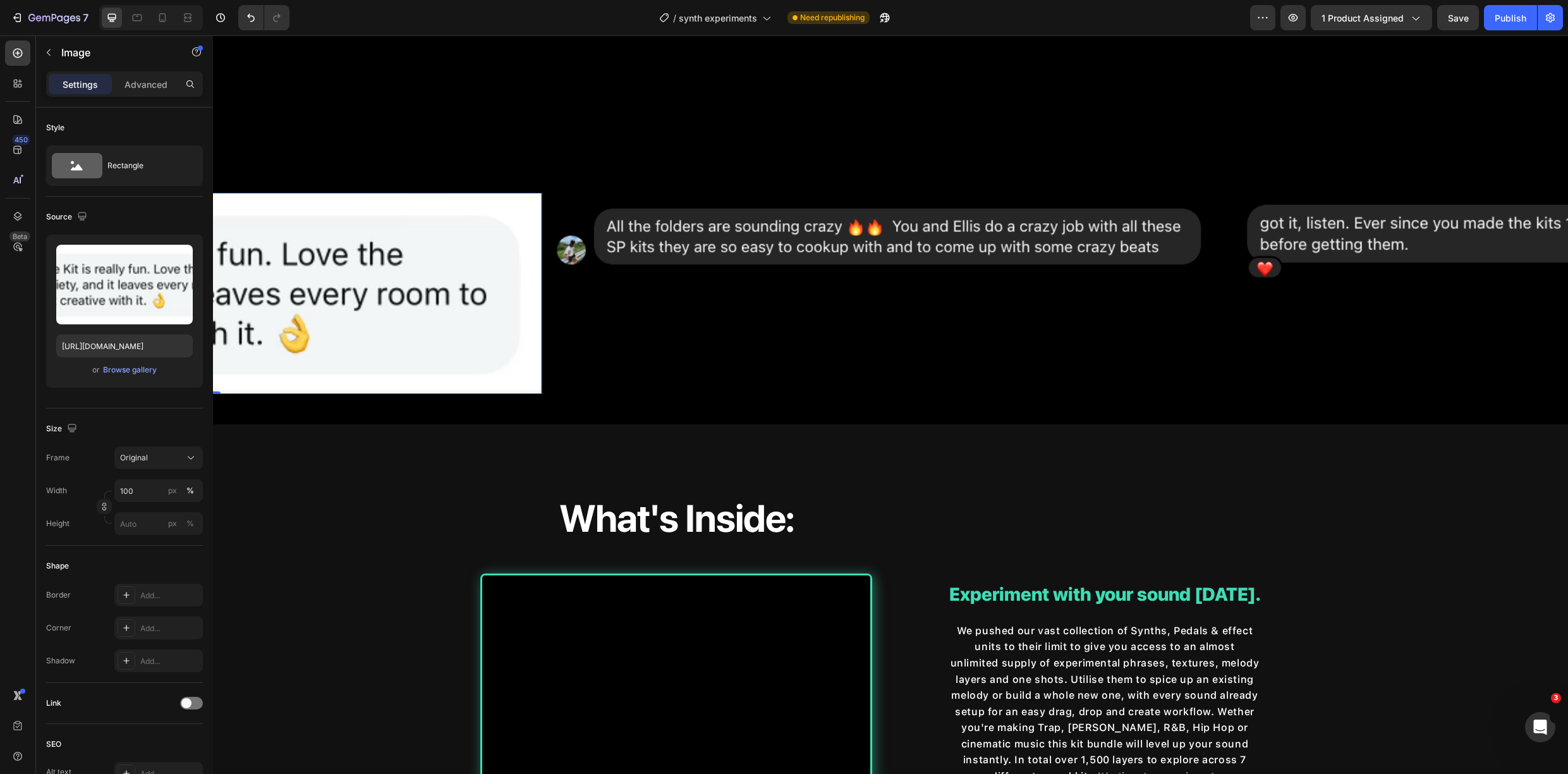
click at [464, 273] on img at bounding box center [208, 293] width 668 height 201
click at [773, 322] on div "Image" at bounding box center [885, 293] width 668 height 201
click at [436, 285] on img at bounding box center [208, 293] width 668 height 201
click at [775, 368] on div "Image" at bounding box center [885, 293] width 668 height 201
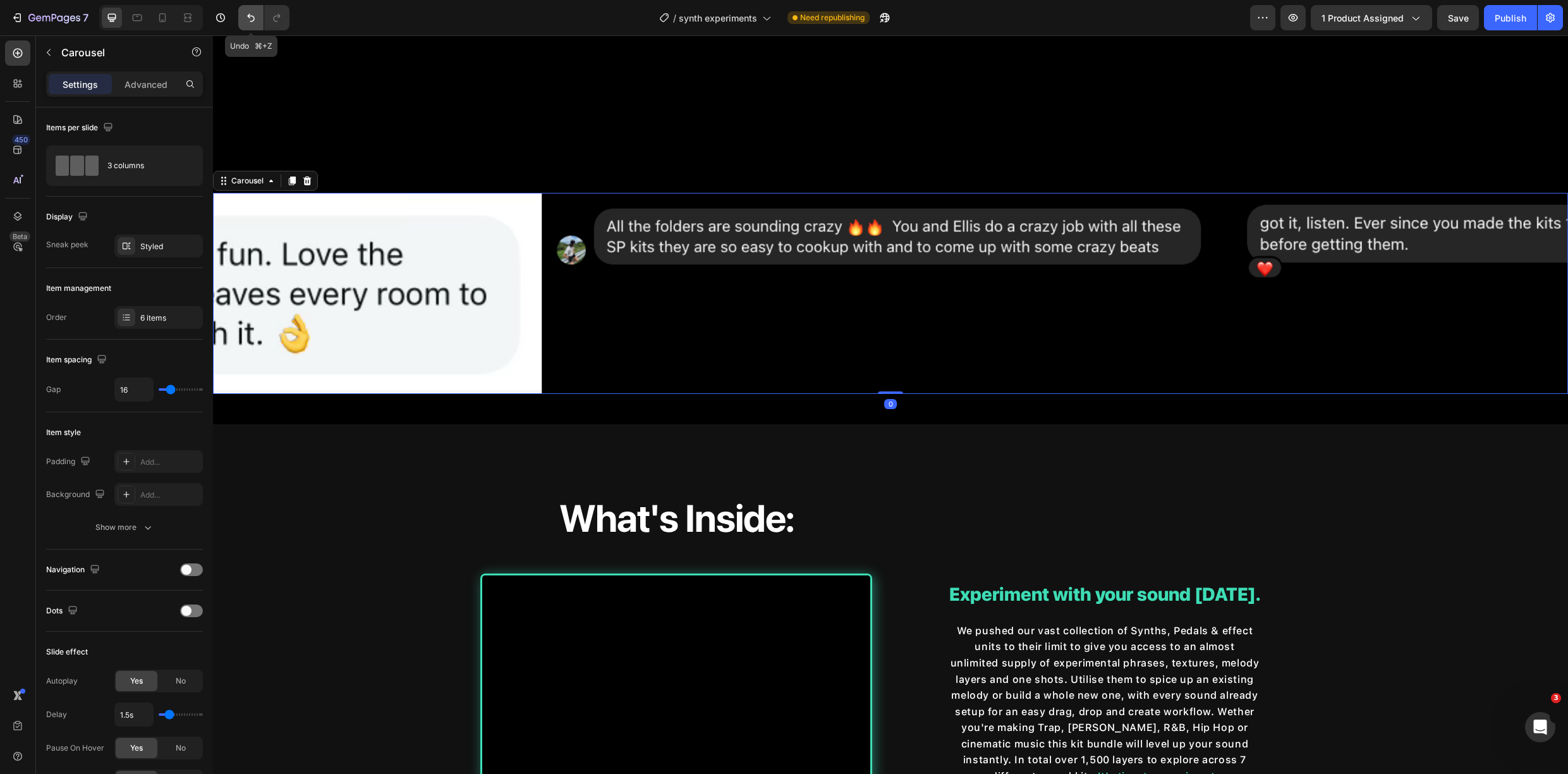
click at [248, 11] on icon "Undo/Redo" at bounding box center [251, 17] width 13 height 13
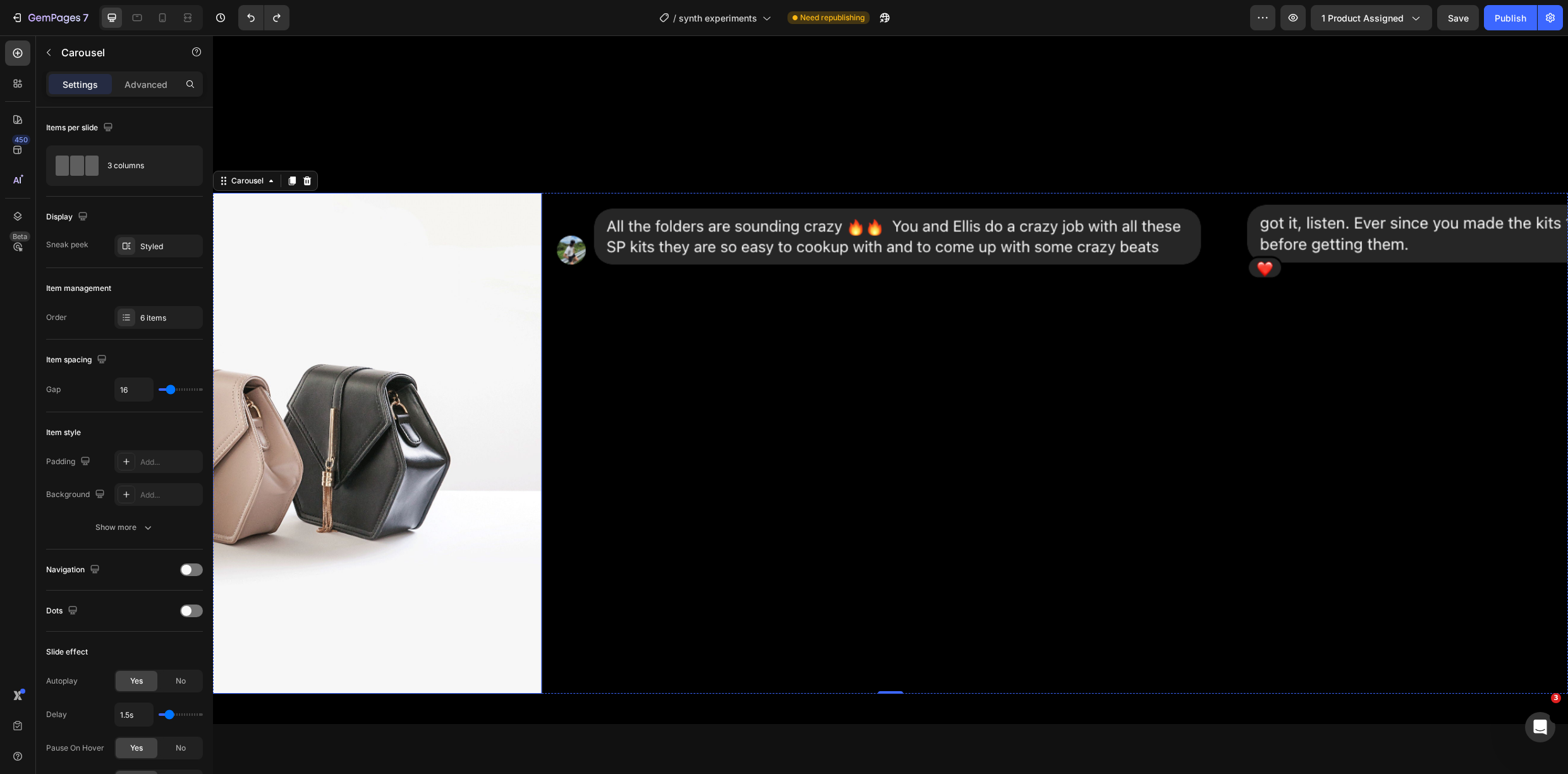
click at [410, 291] on img at bounding box center [208, 443] width 668 height 501
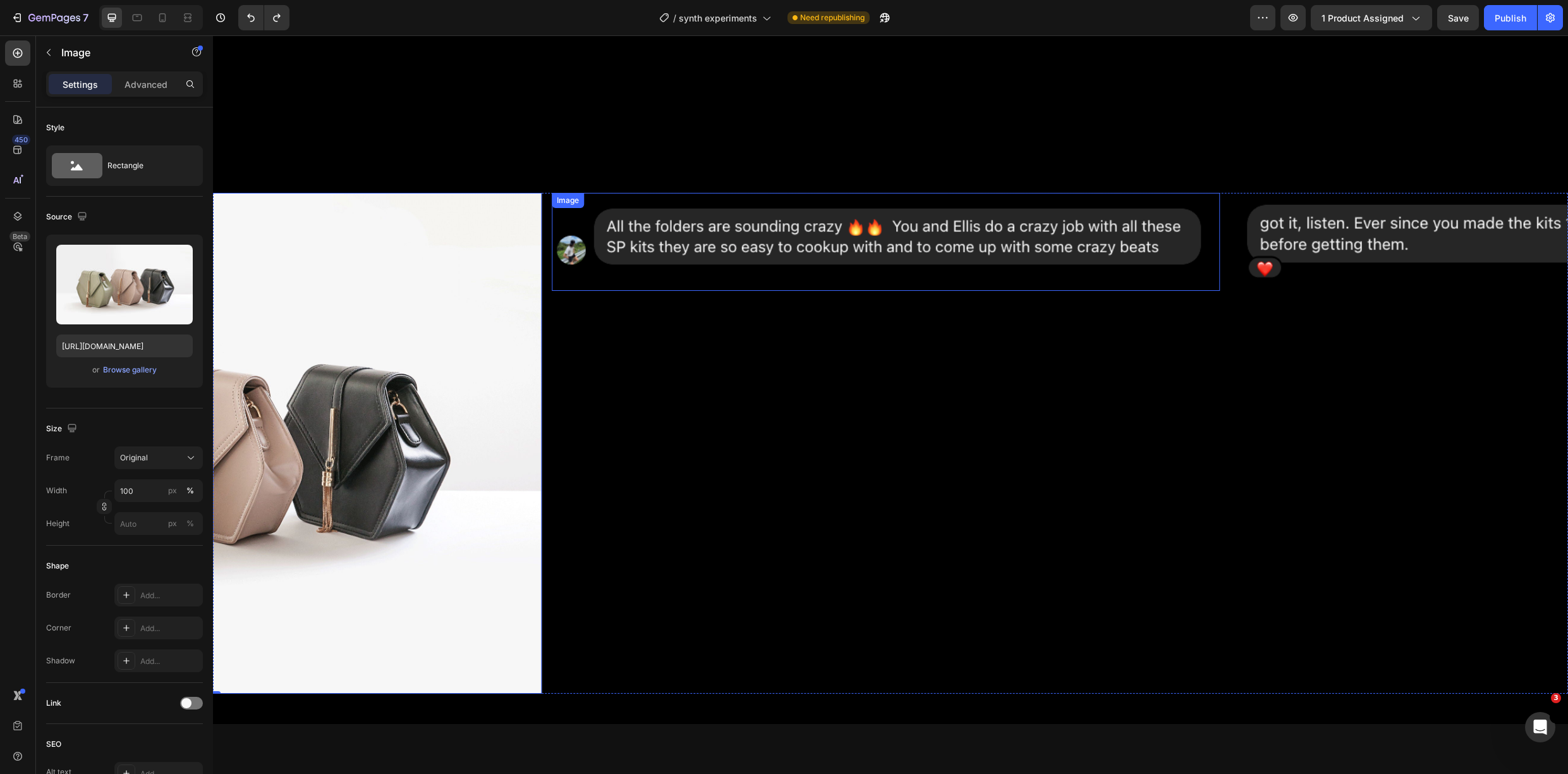
click at [952, 418] on div "Image" at bounding box center [885, 443] width 668 height 501
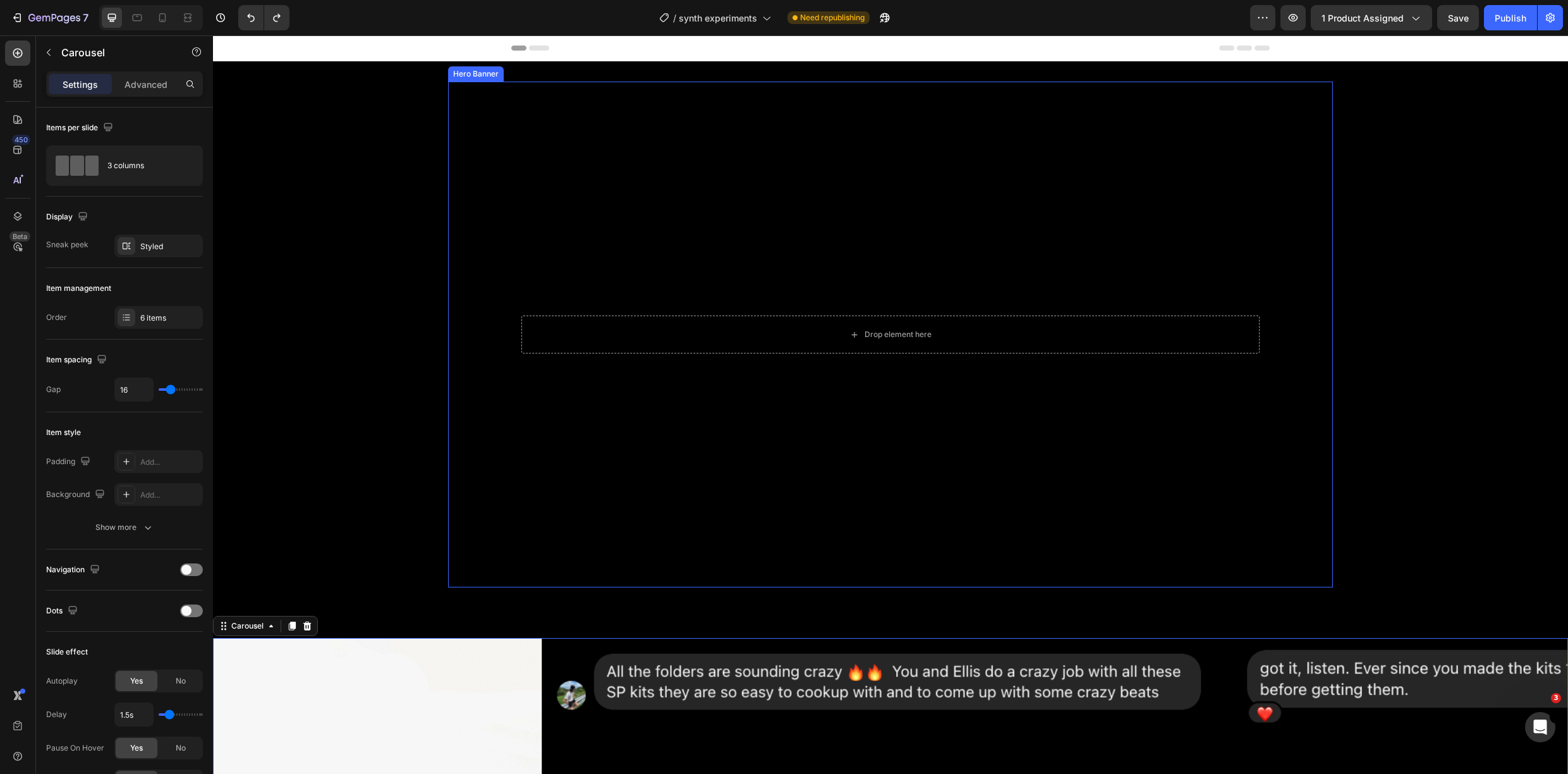
scroll to position [242, 0]
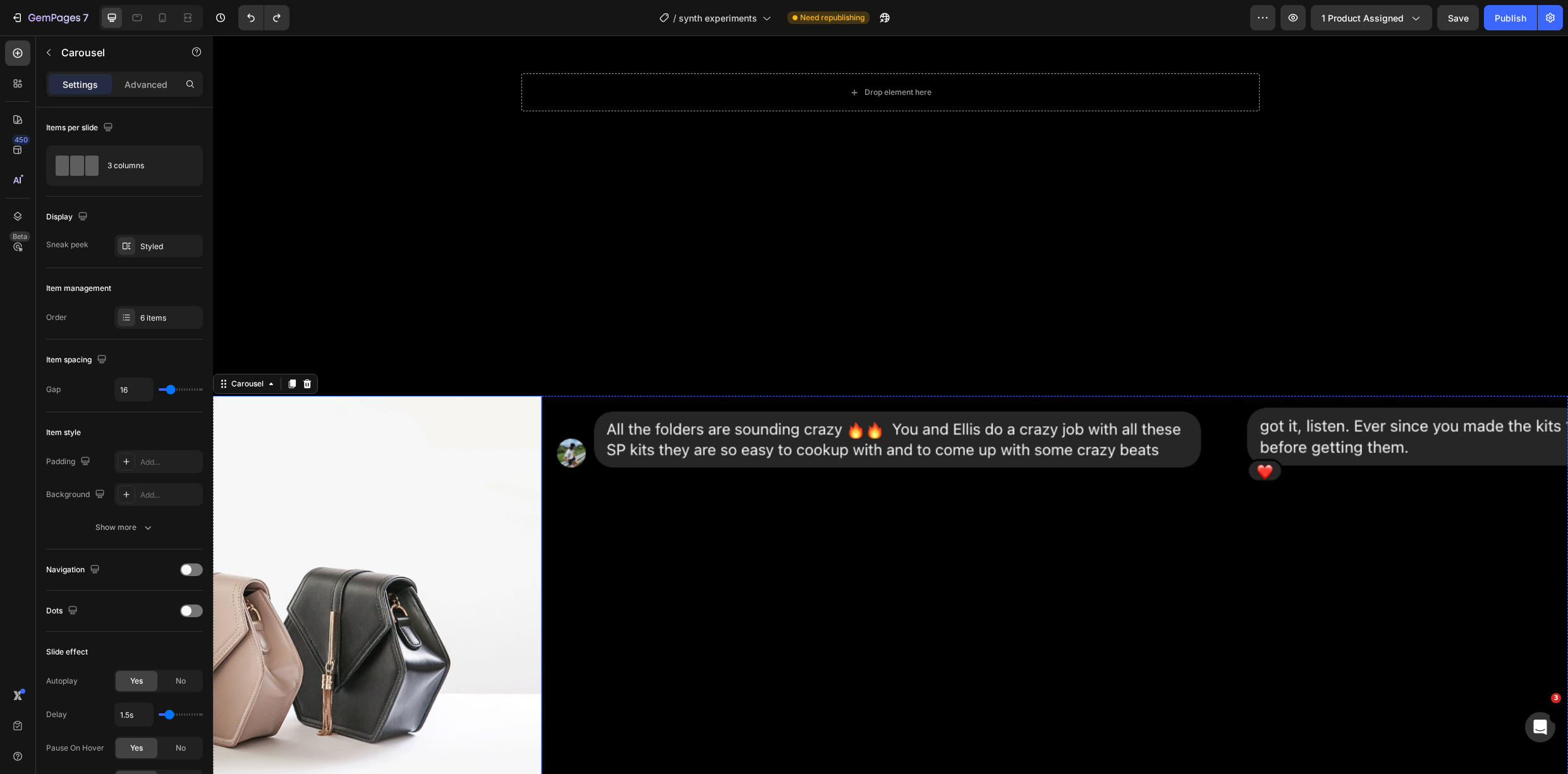
click at [447, 458] on img at bounding box center [208, 646] width 668 height 501
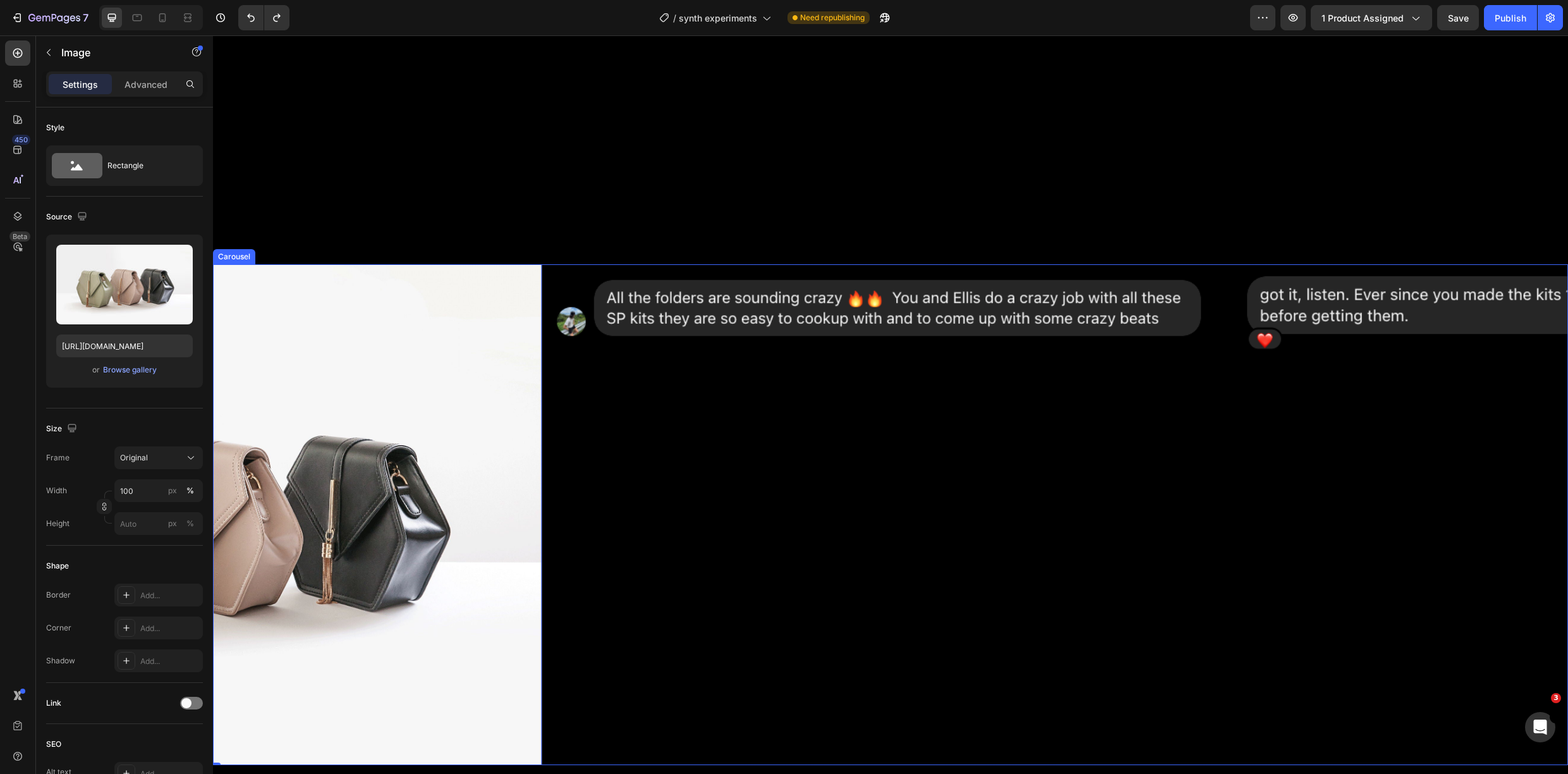
scroll to position [499, 0]
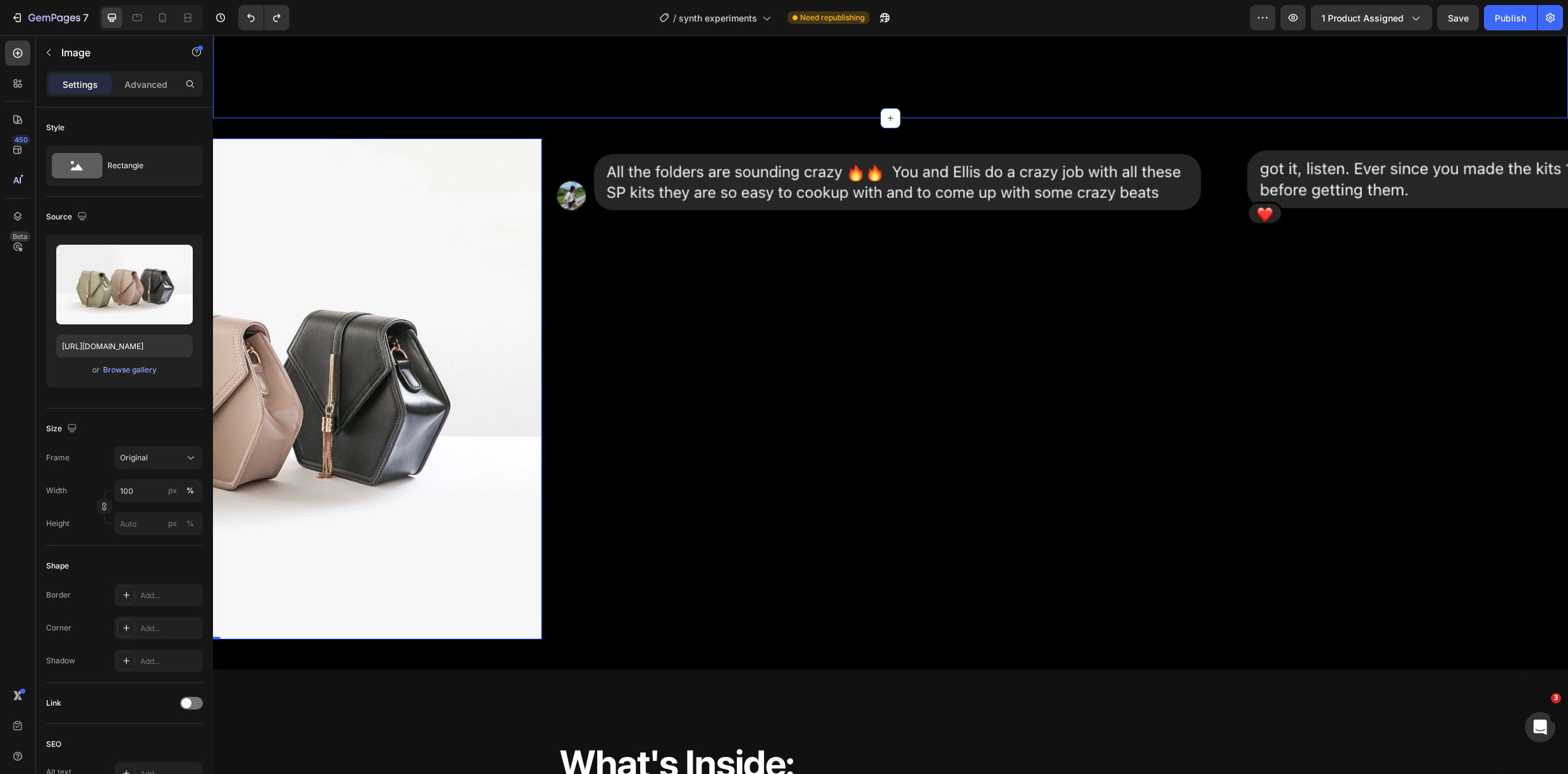
click at [1460, 20] on span "Save" at bounding box center [1458, 18] width 21 height 11
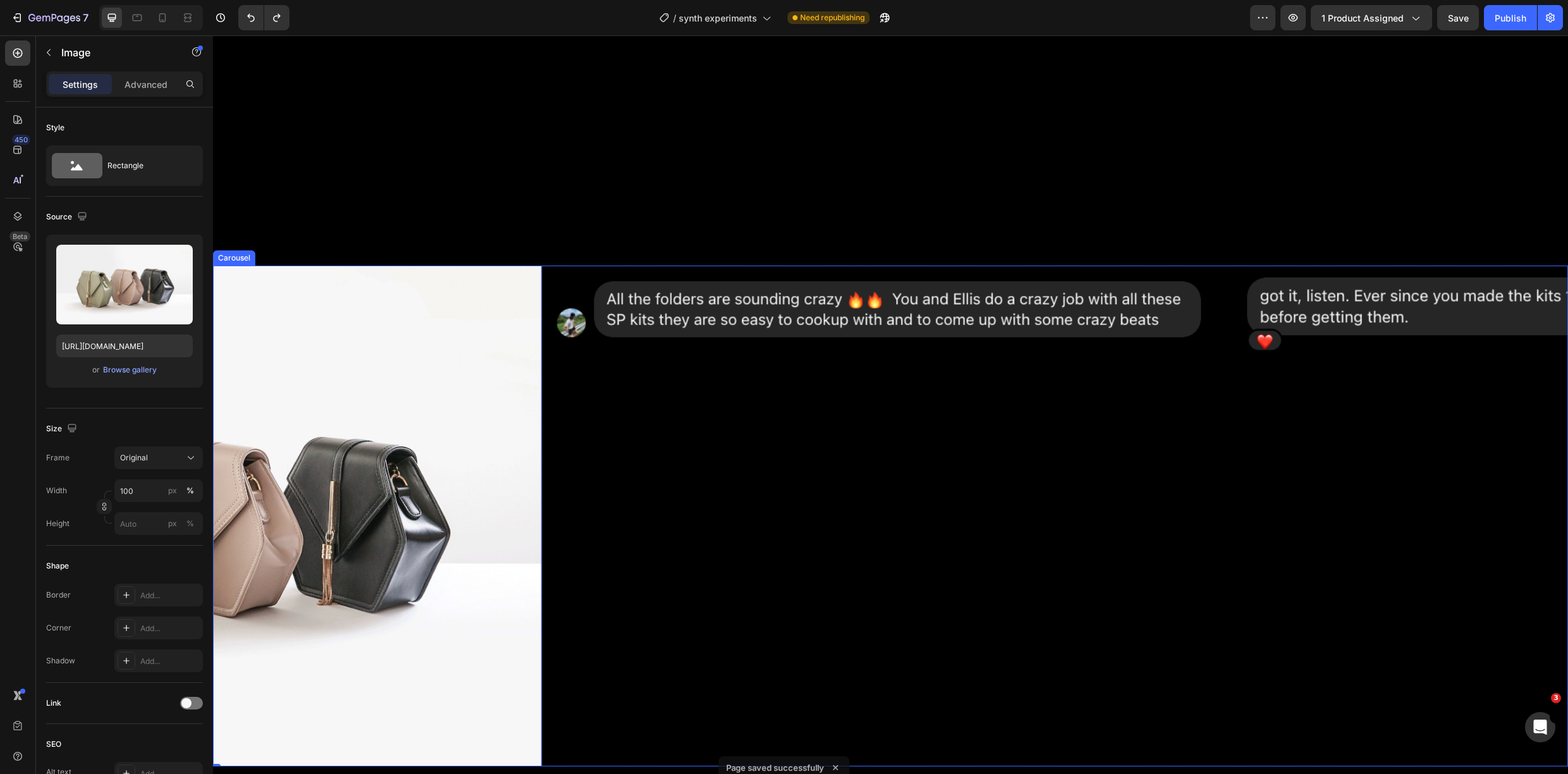
scroll to position [611, 0]
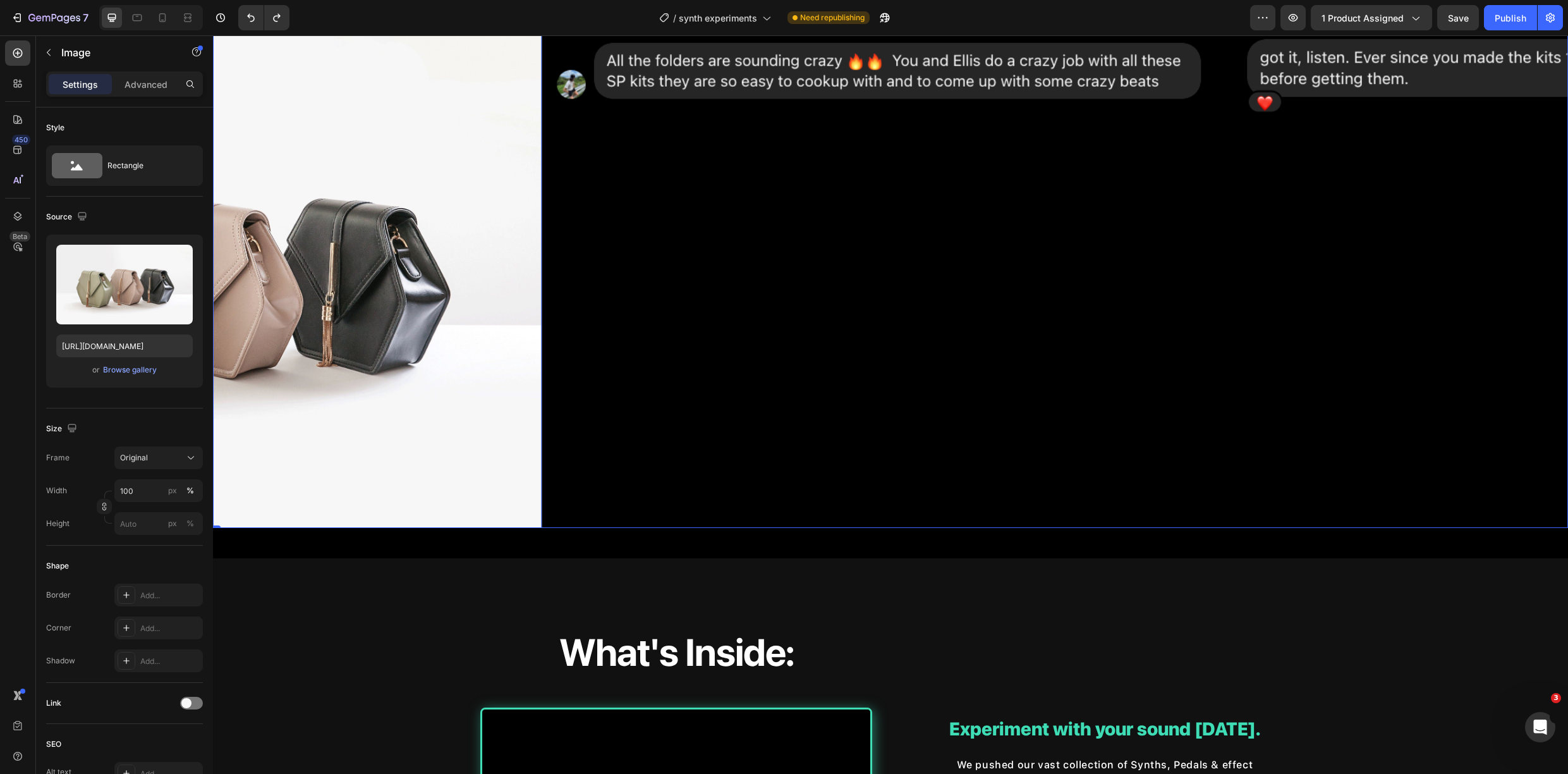
click at [771, 382] on div "Image" at bounding box center [885, 277] width 668 height 501
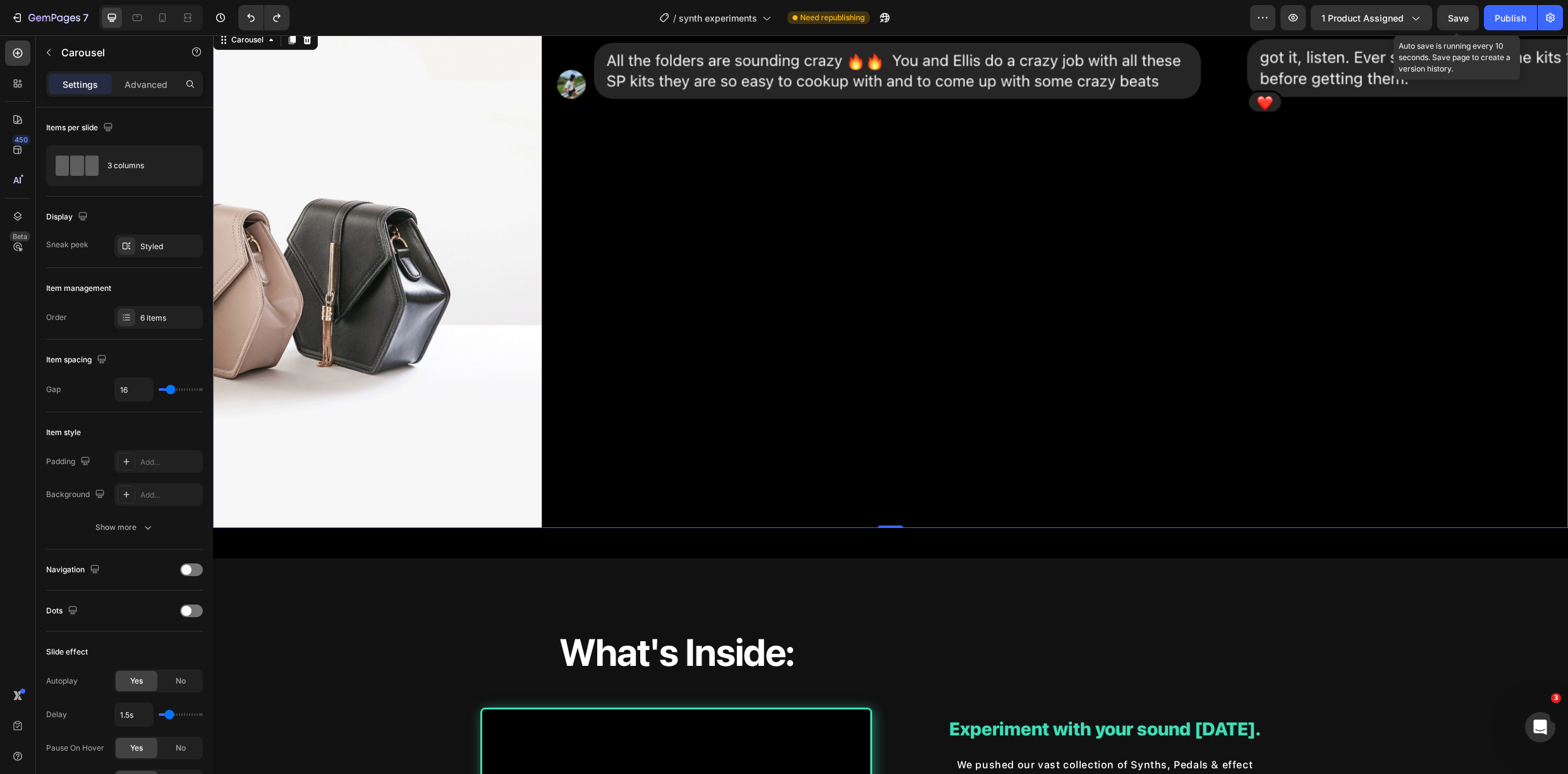
click at [1456, 22] on span "Save" at bounding box center [1458, 18] width 21 height 11
click at [1469, 16] on span "Save" at bounding box center [1458, 18] width 21 height 11
click at [1461, 26] on button "Save" at bounding box center [1458, 18] width 42 height 26
click at [1203, 247] on div "Image" at bounding box center [885, 277] width 668 height 501
click at [1472, 17] on button "Save" at bounding box center [1458, 18] width 42 height 26
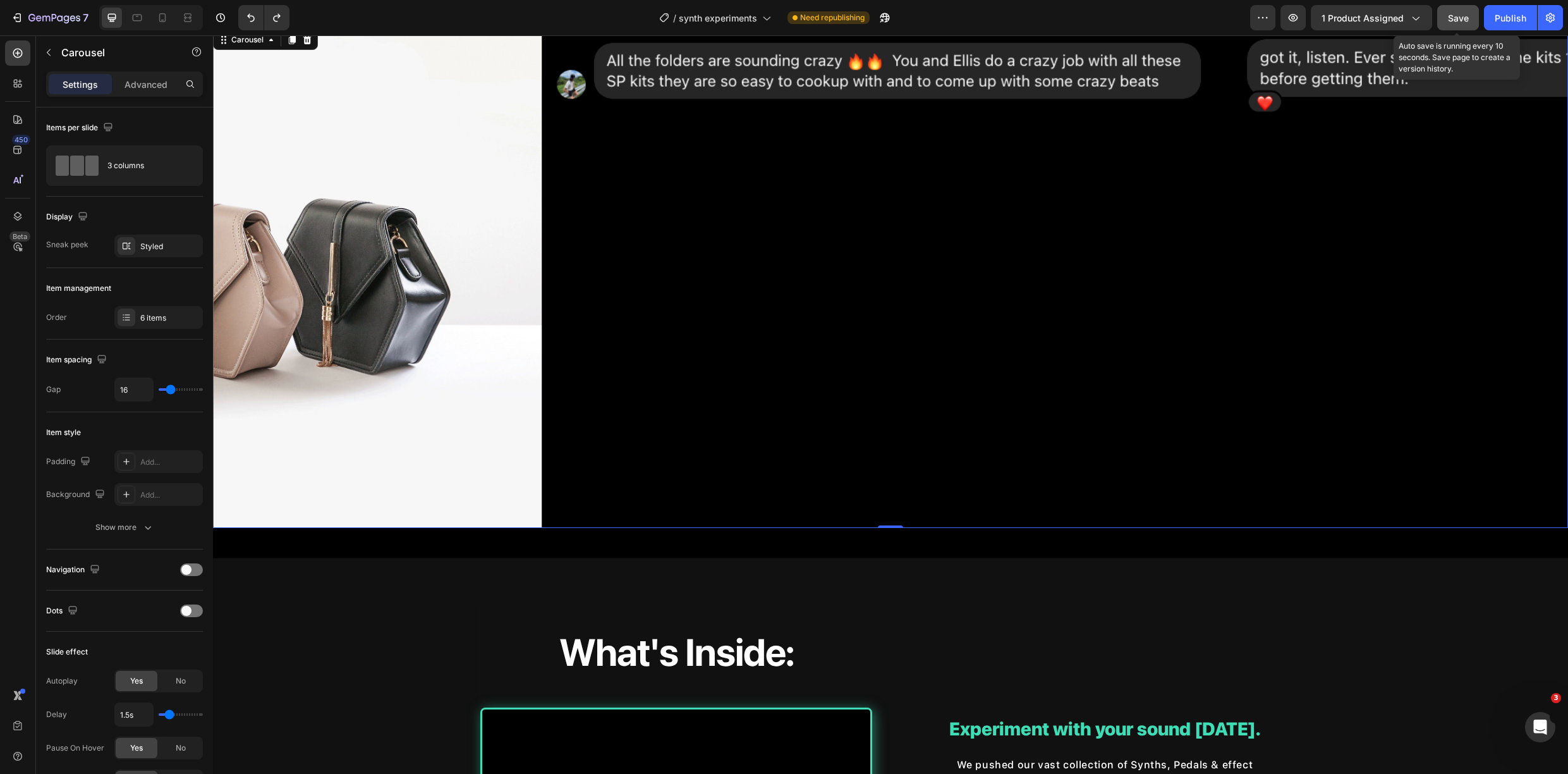
click at [1444, 16] on button "Save" at bounding box center [1458, 18] width 42 height 26
